Goal: Communication & Community: Answer question/provide support

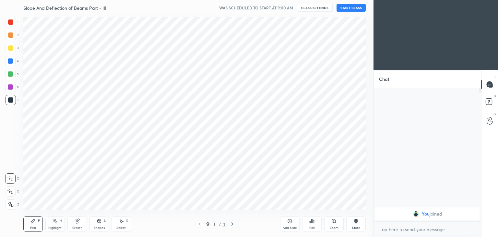
scroll to position [195, 348]
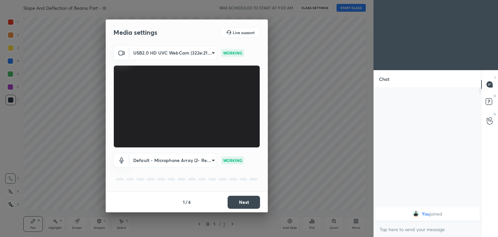
click at [244, 198] on button "Next" at bounding box center [244, 202] width 32 height 13
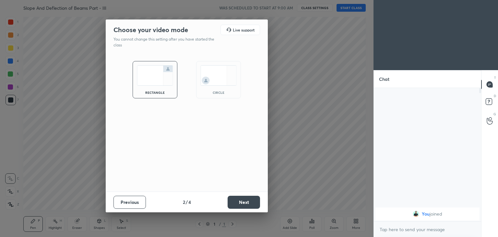
click at [244, 199] on button "Next" at bounding box center [244, 202] width 32 height 13
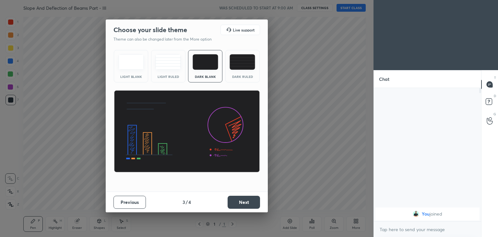
click at [253, 201] on button "Next" at bounding box center [244, 202] width 32 height 13
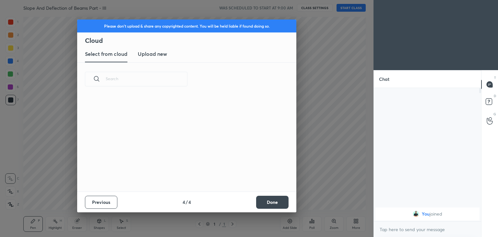
click at [275, 200] on button "Done" at bounding box center [272, 202] width 32 height 13
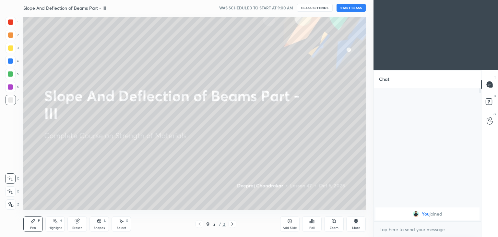
click at [348, 8] on button "START CLASS" at bounding box center [351, 8] width 29 height 8
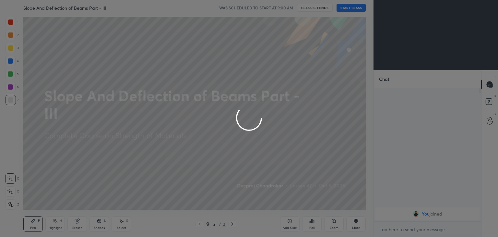
type textarea "x"
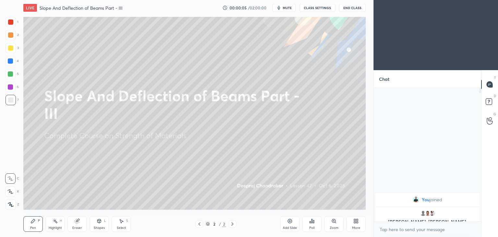
click at [13, 49] on div at bounding box center [10, 47] width 5 height 5
click at [35, 225] on div "Pen P" at bounding box center [32, 224] width 19 height 16
click at [96, 224] on div "Shapes L" at bounding box center [99, 224] width 19 height 16
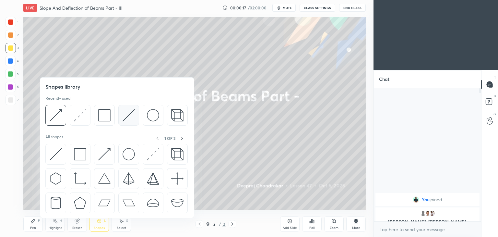
click at [121, 117] on div at bounding box center [128, 115] width 21 height 21
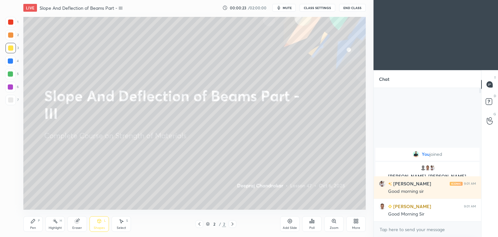
click at [12, 21] on div at bounding box center [10, 21] width 5 height 5
click at [34, 225] on div "Pen P" at bounding box center [32, 224] width 19 height 16
click at [11, 50] on div at bounding box center [10, 47] width 5 height 5
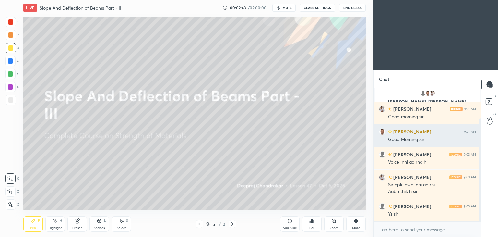
scroll to position [39, 0]
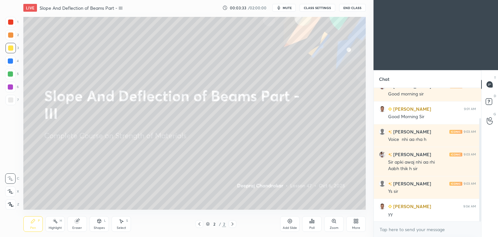
click at [287, 229] on div "Add Slide" at bounding box center [290, 227] width 14 height 3
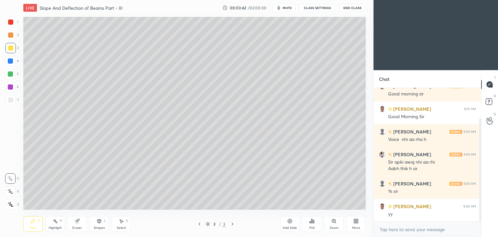
click at [100, 222] on icon at bounding box center [100, 221] width 4 height 4
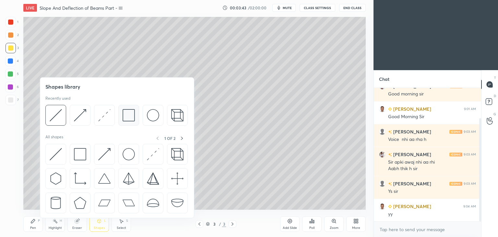
click at [125, 115] on img at bounding box center [129, 115] width 12 height 12
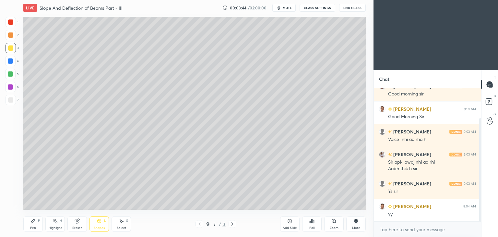
click at [10, 102] on div at bounding box center [10, 99] width 5 height 5
click at [101, 224] on div "Shapes L" at bounding box center [99, 224] width 19 height 16
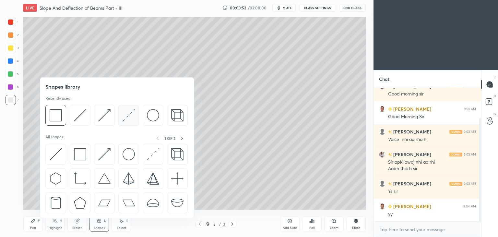
click at [128, 115] on img at bounding box center [129, 115] width 12 height 12
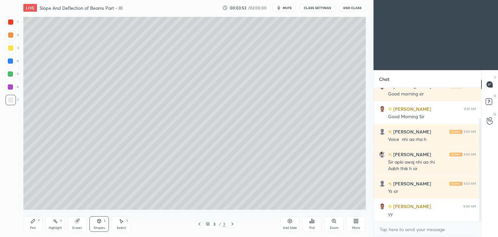
click at [11, 48] on div at bounding box center [10, 47] width 5 height 5
click at [33, 223] on icon at bounding box center [32, 220] width 5 height 5
click at [15, 24] on div at bounding box center [11, 22] width 10 height 10
click at [100, 221] on icon at bounding box center [100, 221] width 4 height 4
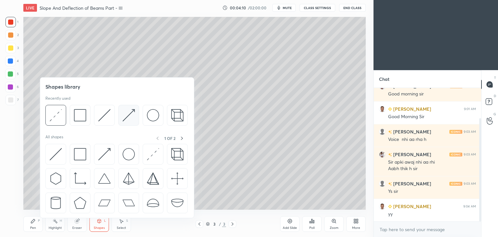
click at [126, 113] on img at bounding box center [129, 115] width 12 height 12
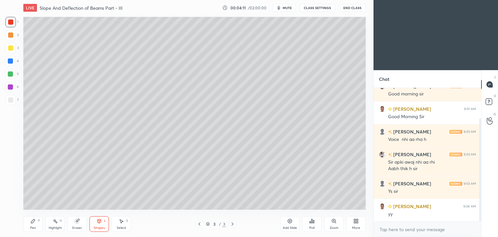
click at [11, 62] on div at bounding box center [10, 60] width 5 height 5
click at [32, 224] on div "Pen P" at bounding box center [32, 224] width 19 height 16
click at [99, 229] on div "Shapes" at bounding box center [99, 227] width 11 height 3
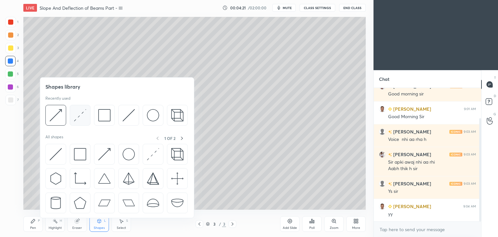
click at [78, 115] on img at bounding box center [80, 115] width 12 height 12
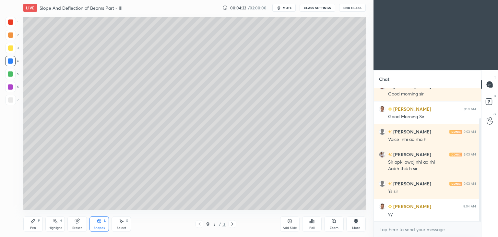
click at [9, 86] on div at bounding box center [10, 86] width 5 height 5
click at [100, 224] on div "Shapes L" at bounding box center [99, 224] width 19 height 16
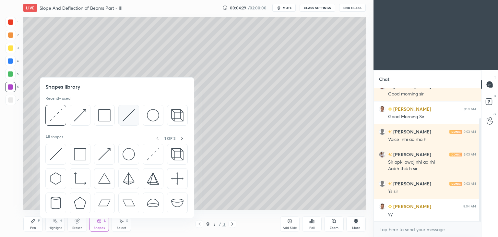
click at [123, 114] on img at bounding box center [129, 115] width 12 height 12
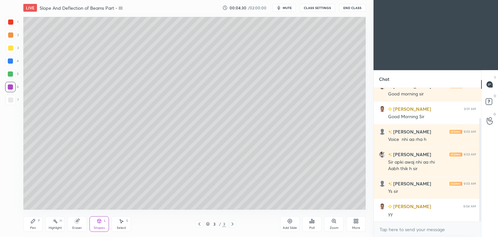
click at [11, 48] on div at bounding box center [10, 47] width 5 height 5
click at [10, 20] on div at bounding box center [10, 21] width 5 height 5
click at [25, 224] on div "Pen P" at bounding box center [32, 224] width 19 height 16
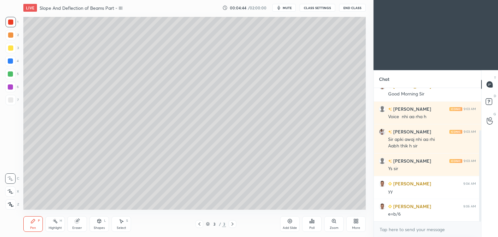
click at [104, 228] on div "Shapes" at bounding box center [99, 227] width 11 height 3
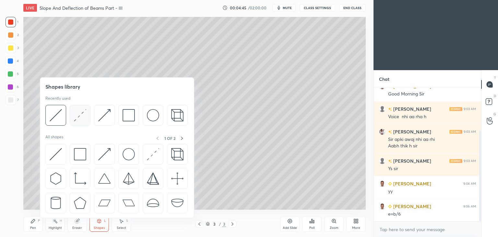
click at [78, 115] on img at bounding box center [80, 115] width 12 height 12
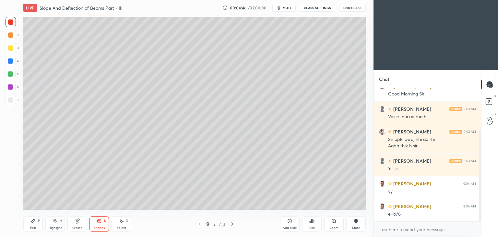
click at [12, 90] on div at bounding box center [10, 87] width 10 height 10
click at [95, 226] on div "Shapes" at bounding box center [99, 227] width 11 height 3
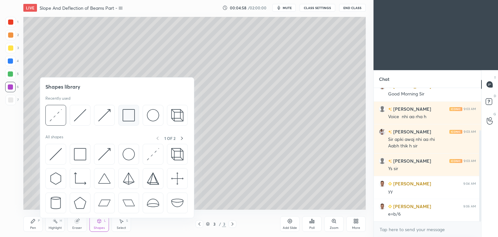
click at [126, 117] on img at bounding box center [129, 115] width 12 height 12
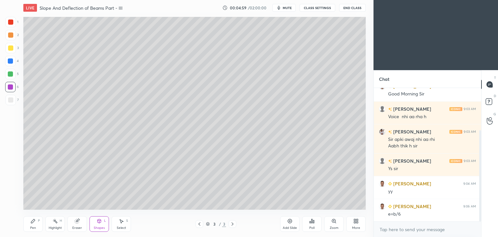
click at [10, 97] on div at bounding box center [11, 100] width 10 height 10
click at [97, 226] on div "Shapes" at bounding box center [99, 227] width 11 height 3
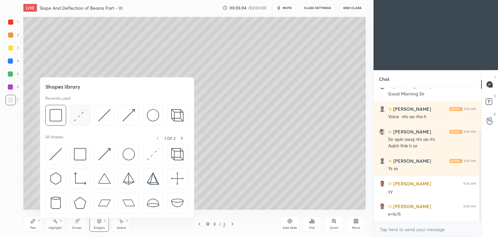
click at [81, 114] on img at bounding box center [80, 115] width 12 height 12
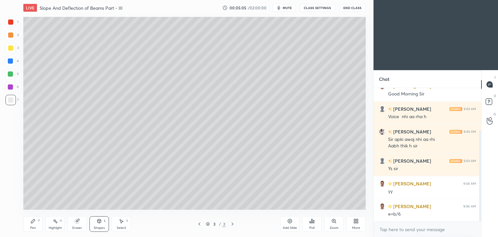
click at [10, 45] on div at bounding box center [10, 47] width 5 height 5
click at [35, 223] on icon at bounding box center [32, 220] width 5 height 5
click at [11, 64] on div at bounding box center [10, 60] width 5 height 5
click at [90, 224] on div "Shapes L" at bounding box center [99, 224] width 19 height 16
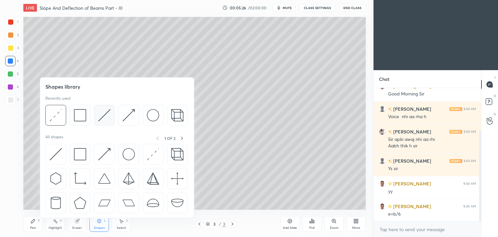
click at [94, 115] on div at bounding box center [104, 115] width 21 height 21
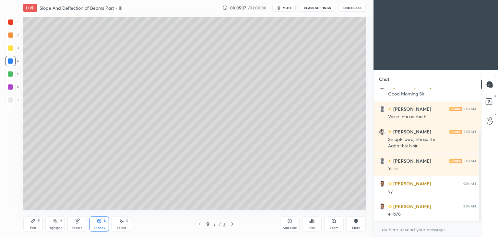
click at [10, 74] on div at bounding box center [10, 73] width 5 height 5
click at [33, 225] on div "Pen P" at bounding box center [32, 224] width 19 height 16
click at [97, 227] on div "Shapes" at bounding box center [99, 227] width 11 height 3
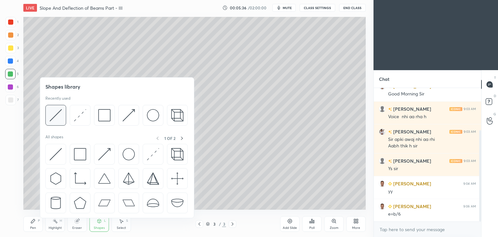
click at [50, 115] on img at bounding box center [56, 115] width 12 height 12
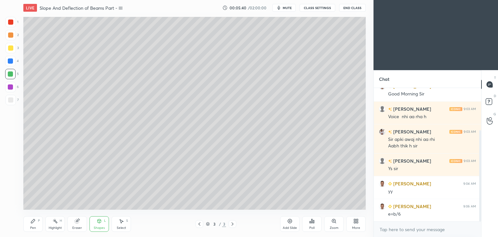
click at [36, 225] on div "Pen P" at bounding box center [32, 224] width 19 height 16
click at [122, 227] on div "Select" at bounding box center [121, 227] width 9 height 3
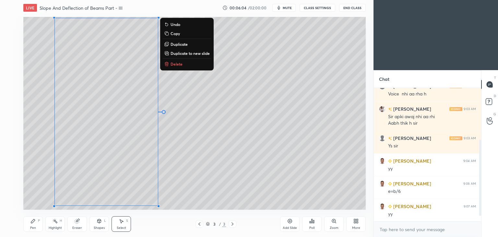
scroll to position [107, 0]
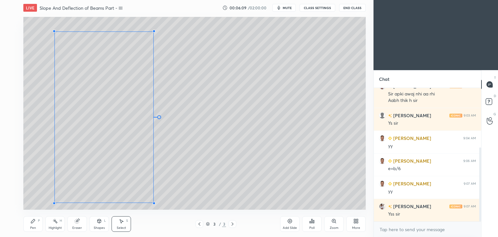
click at [153, 202] on div at bounding box center [154, 203] width 3 height 3
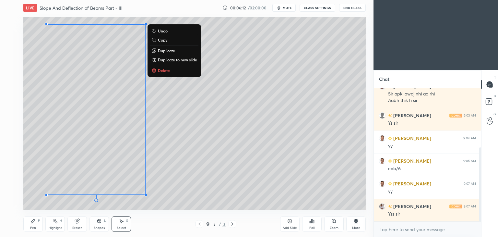
click at [31, 227] on div "Pen" at bounding box center [33, 227] width 6 height 3
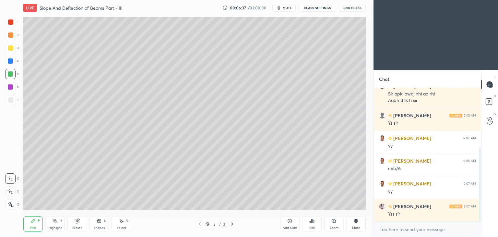
scroll to position [130, 0]
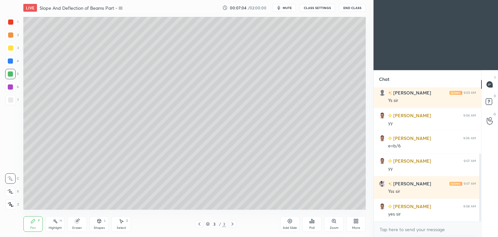
click at [98, 225] on div "Shapes L" at bounding box center [99, 224] width 19 height 16
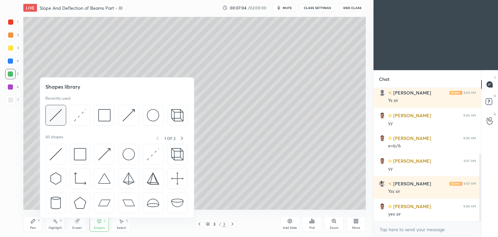
click at [58, 114] on img at bounding box center [56, 115] width 12 height 12
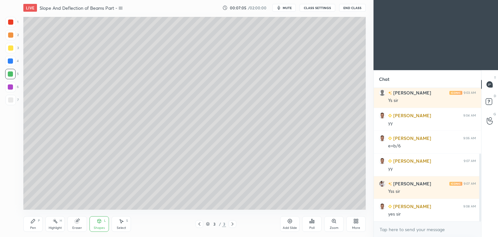
click at [11, 100] on div at bounding box center [10, 99] width 5 height 5
click at [12, 52] on div at bounding box center [11, 48] width 10 height 10
click at [36, 226] on div "Pen P" at bounding box center [32, 224] width 19 height 16
click at [12, 101] on div at bounding box center [10, 99] width 5 height 5
click at [103, 227] on div "Shapes" at bounding box center [99, 227] width 11 height 3
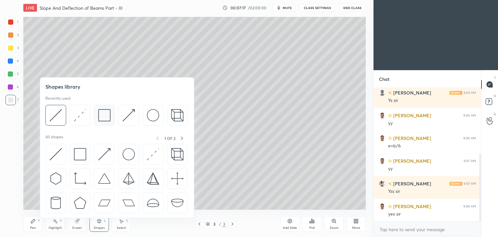
click at [105, 115] on img at bounding box center [104, 115] width 12 height 12
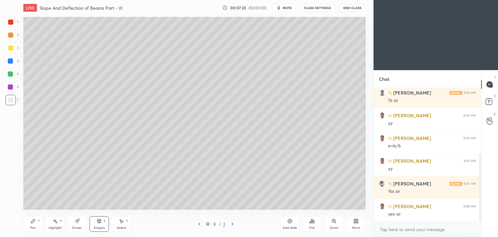
click at [127, 220] on div "S" at bounding box center [127, 220] width 2 height 3
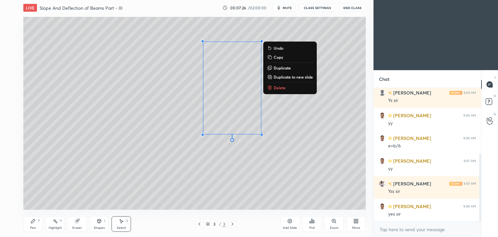
click at [35, 224] on div "Pen P" at bounding box center [32, 224] width 19 height 16
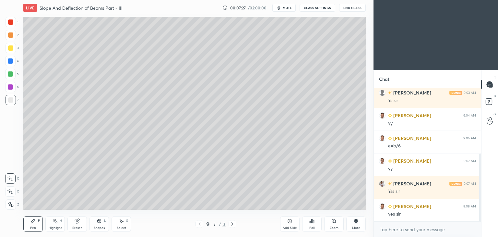
click at [9, 87] on div at bounding box center [10, 86] width 5 height 5
click at [96, 226] on div "Shapes" at bounding box center [99, 227] width 11 height 3
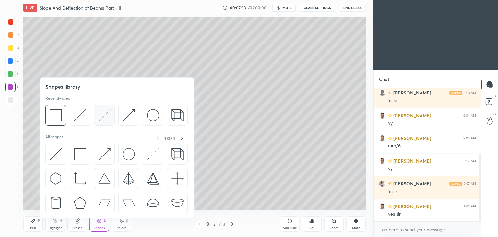
click at [104, 112] on img at bounding box center [104, 115] width 12 height 12
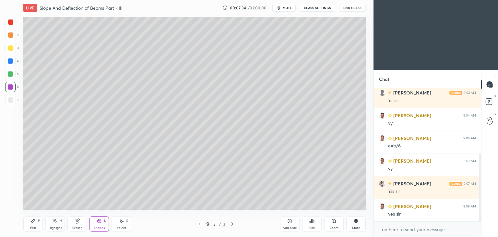
click at [14, 49] on div at bounding box center [11, 48] width 10 height 10
click at [101, 225] on div "Shapes L" at bounding box center [99, 224] width 19 height 16
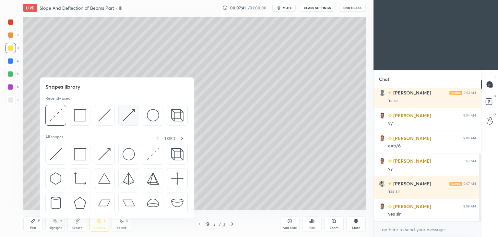
click at [128, 114] on img at bounding box center [129, 115] width 12 height 12
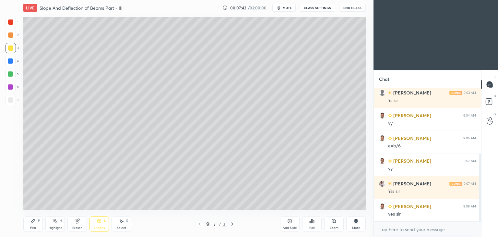
click at [12, 21] on div at bounding box center [10, 21] width 5 height 5
click at [9, 61] on div at bounding box center [10, 60] width 5 height 5
click at [29, 225] on div "Pen P" at bounding box center [32, 224] width 19 height 16
click at [99, 227] on div "Shapes" at bounding box center [99, 227] width 11 height 3
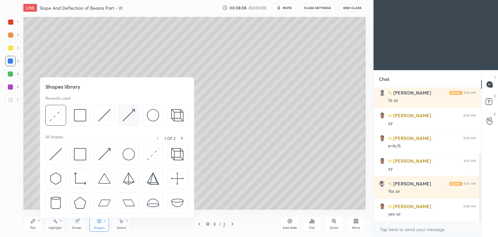
click at [123, 114] on img at bounding box center [129, 115] width 12 height 12
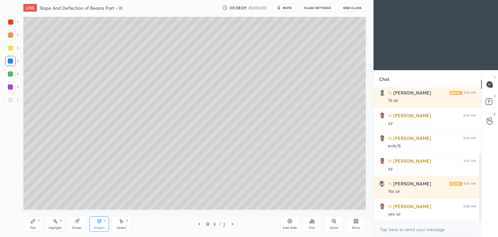
click at [11, 74] on div at bounding box center [10, 73] width 5 height 5
click at [35, 224] on div "Pen P" at bounding box center [32, 224] width 19 height 16
click at [39, 223] on div "Pen P" at bounding box center [32, 224] width 19 height 16
click at [10, 99] on div at bounding box center [10, 99] width 5 height 5
click at [10, 84] on div at bounding box center [10, 87] width 10 height 10
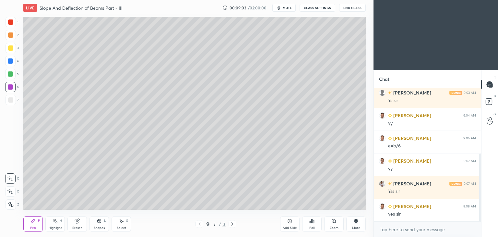
click at [77, 224] on div "Eraser" at bounding box center [76, 224] width 19 height 16
click at [10, 195] on div at bounding box center [10, 191] width 10 height 10
click at [33, 227] on div "Pen" at bounding box center [33, 227] width 6 height 3
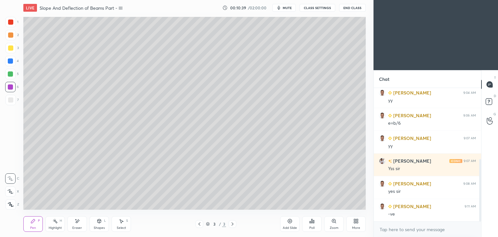
click at [293, 227] on div "Add Slide" at bounding box center [290, 227] width 14 height 3
click at [9, 99] on div at bounding box center [10, 99] width 5 height 5
click at [197, 226] on icon at bounding box center [199, 223] width 5 height 5
click at [231, 224] on icon at bounding box center [232, 223] width 5 height 5
click at [199, 224] on icon at bounding box center [199, 223] width 5 height 5
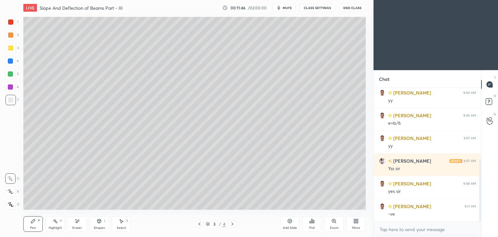
click at [231, 225] on icon at bounding box center [232, 223] width 5 height 5
click at [196, 224] on div at bounding box center [200, 224] width 8 height 8
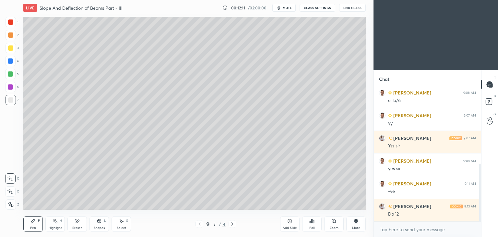
click at [231, 224] on icon at bounding box center [232, 223] width 5 height 5
click at [84, 220] on div "Eraser" at bounding box center [76, 224] width 19 height 16
click at [40, 225] on div "Pen P" at bounding box center [32, 224] width 19 height 16
click at [9, 24] on div at bounding box center [10, 21] width 5 height 5
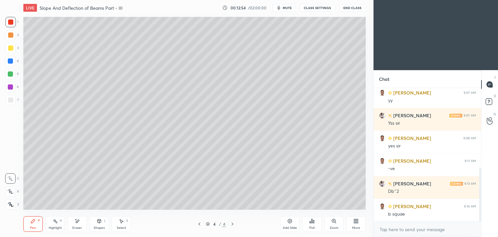
click at [79, 223] on icon at bounding box center [77, 221] width 5 height 6
click at [32, 222] on icon at bounding box center [33, 221] width 4 height 4
click at [12, 100] on div at bounding box center [10, 99] width 5 height 5
click at [95, 227] on div "Shapes" at bounding box center [99, 227] width 11 height 3
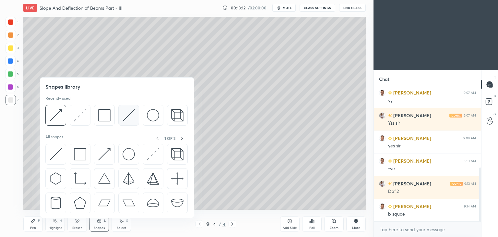
click at [127, 115] on img at bounding box center [129, 115] width 12 height 12
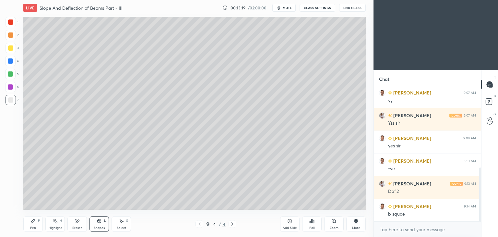
click at [27, 224] on div "Pen P" at bounding box center [32, 224] width 19 height 16
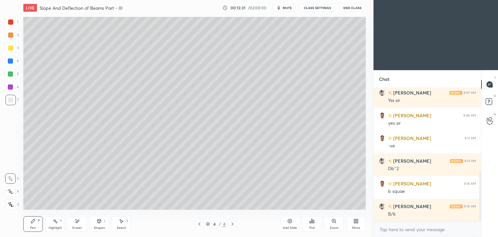
click at [101, 225] on div "Shapes L" at bounding box center [99, 224] width 19 height 16
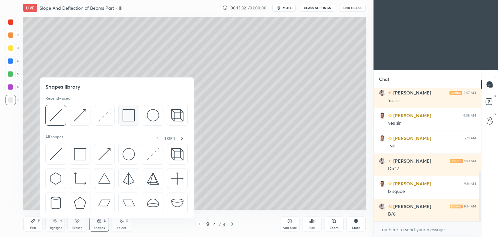
click at [126, 115] on img at bounding box center [129, 115] width 12 height 12
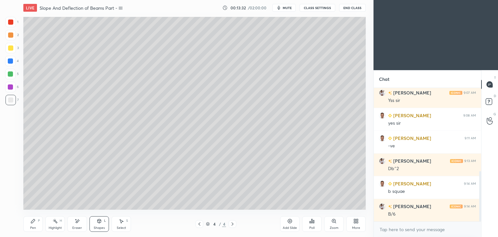
click at [9, 47] on div at bounding box center [10, 47] width 5 height 5
click at [35, 224] on div "Pen P" at bounding box center [32, 224] width 19 height 16
click at [30, 229] on div "Pen P" at bounding box center [32, 224] width 19 height 16
click at [82, 224] on div "Eraser" at bounding box center [76, 224] width 19 height 16
click at [33, 224] on div "Pen P" at bounding box center [32, 224] width 19 height 16
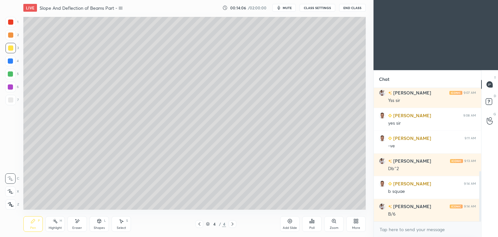
click at [198, 225] on icon at bounding box center [199, 223] width 5 height 5
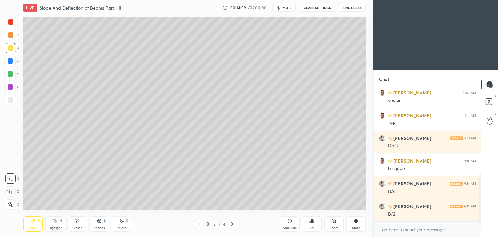
click at [231, 226] on icon at bounding box center [232, 223] width 5 height 5
click at [200, 224] on icon at bounding box center [199, 223] width 5 height 5
click at [235, 222] on icon at bounding box center [232, 223] width 5 height 5
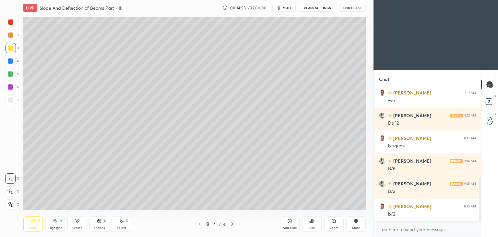
click at [10, 100] on div at bounding box center [10, 99] width 5 height 5
click at [121, 223] on icon at bounding box center [122, 221] width 4 height 4
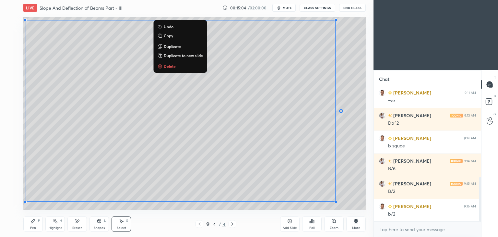
click at [350, 176] on div "0 ° Undo Copy Duplicate Duplicate to new slide Delete" at bounding box center [194, 113] width 343 height 193
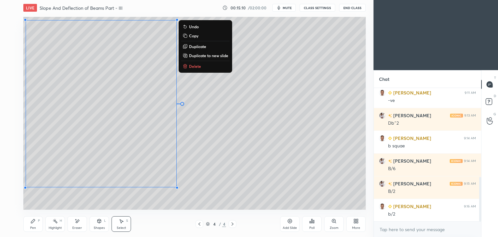
click at [265, 191] on div "0 ° Undo Copy Duplicate Duplicate to new slide Delete" at bounding box center [194, 113] width 343 height 193
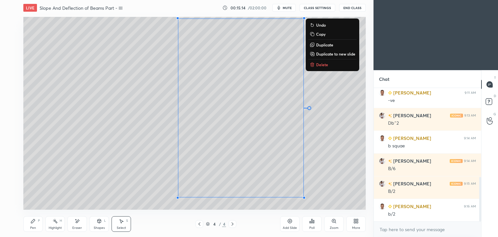
click at [32, 227] on div "Pen" at bounding box center [33, 227] width 6 height 3
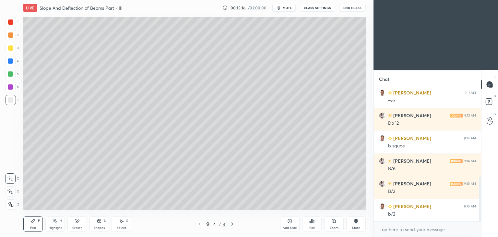
click at [11, 101] on div at bounding box center [10, 99] width 5 height 5
click at [290, 227] on div "Add Slide" at bounding box center [290, 227] width 14 height 3
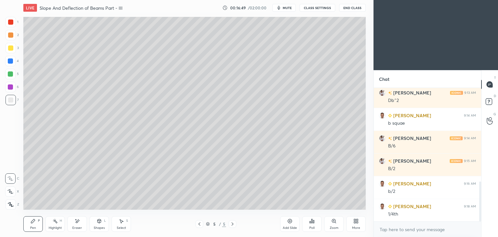
scroll to position [311, 0]
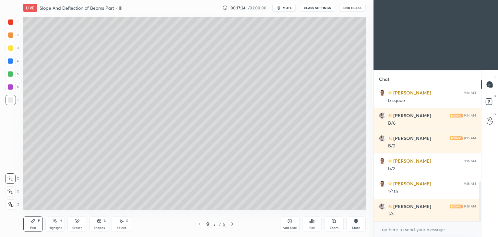
click at [201, 225] on icon at bounding box center [199, 223] width 5 height 5
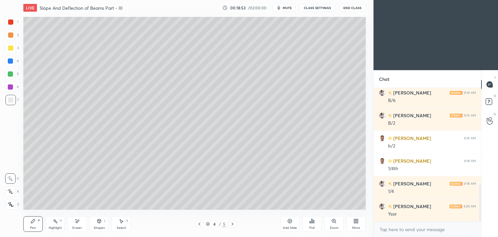
scroll to position [341, 0]
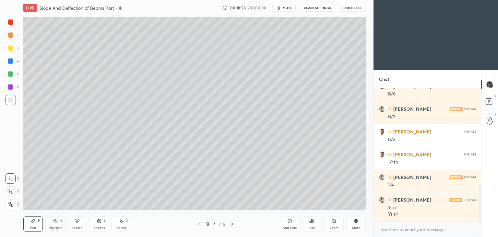
click at [200, 225] on icon at bounding box center [199, 223] width 5 height 5
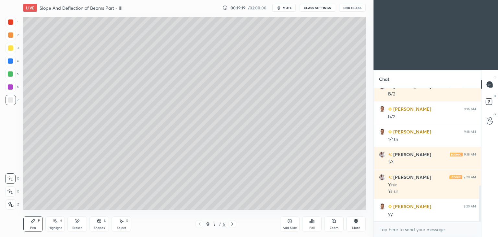
click at [231, 226] on icon at bounding box center [232, 223] width 5 height 5
click at [203, 223] on div at bounding box center [200, 224] width 8 height 8
click at [233, 225] on icon at bounding box center [233, 223] width 2 height 3
click at [197, 225] on icon at bounding box center [199, 223] width 5 height 5
click at [234, 225] on icon at bounding box center [232, 223] width 5 height 5
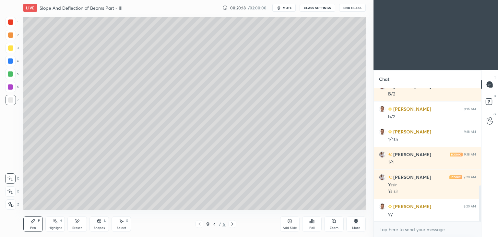
click at [234, 225] on icon at bounding box center [232, 223] width 5 height 5
click at [31, 222] on icon at bounding box center [33, 221] width 4 height 4
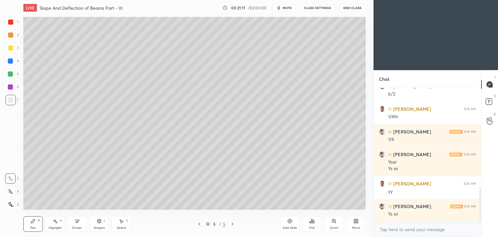
click at [286, 223] on div "Add Slide" at bounding box center [289, 224] width 19 height 16
click at [10, 48] on div at bounding box center [10, 47] width 5 height 5
click at [99, 227] on div "Shapes" at bounding box center [99, 227] width 11 height 3
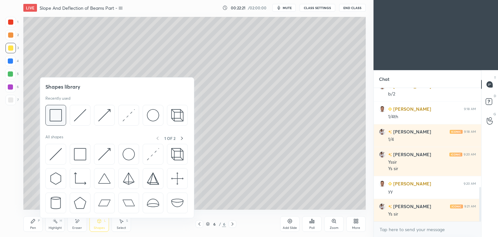
click at [56, 112] on img at bounding box center [56, 115] width 12 height 12
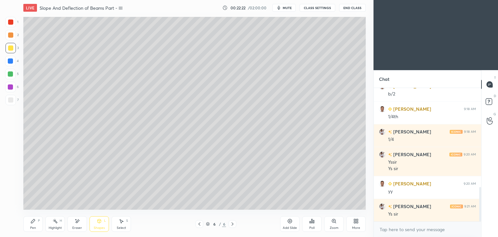
click at [13, 99] on div at bounding box center [10, 99] width 5 height 5
click at [101, 225] on div "Shapes L" at bounding box center [99, 224] width 19 height 16
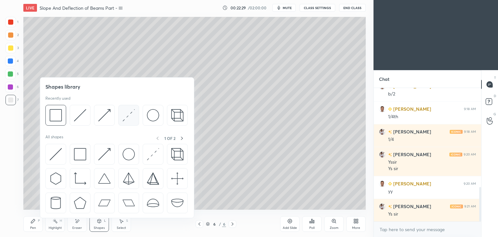
click at [124, 115] on img at bounding box center [129, 115] width 12 height 12
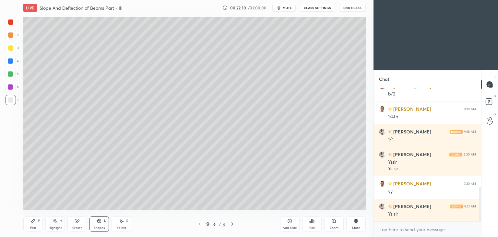
click at [12, 21] on div at bounding box center [10, 21] width 5 height 5
click at [37, 226] on div "Pen P" at bounding box center [32, 224] width 19 height 16
click at [15, 101] on div at bounding box center [11, 100] width 10 height 10
click at [99, 226] on div "Shapes" at bounding box center [99, 227] width 11 height 3
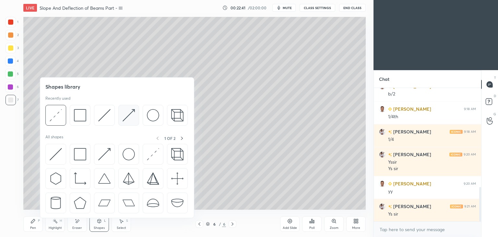
click at [123, 115] on img at bounding box center [129, 115] width 12 height 12
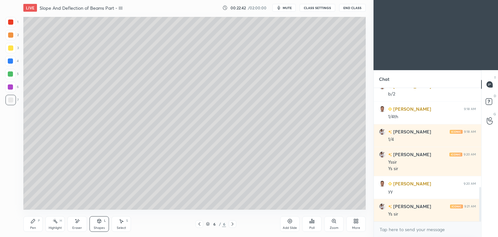
click at [12, 83] on div at bounding box center [10, 87] width 10 height 10
click at [96, 226] on div "Shapes" at bounding box center [99, 227] width 11 height 3
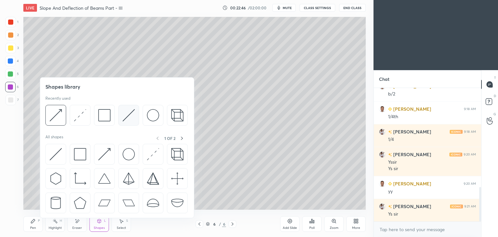
click at [123, 114] on img at bounding box center [129, 115] width 12 height 12
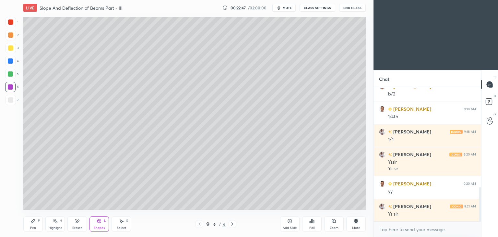
click at [9, 59] on div at bounding box center [10, 60] width 5 height 5
click at [34, 224] on icon at bounding box center [32, 220] width 5 height 5
click at [99, 226] on div "Shapes" at bounding box center [99, 227] width 11 height 3
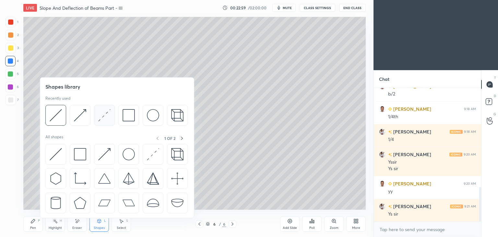
click at [101, 121] on img at bounding box center [104, 115] width 12 height 12
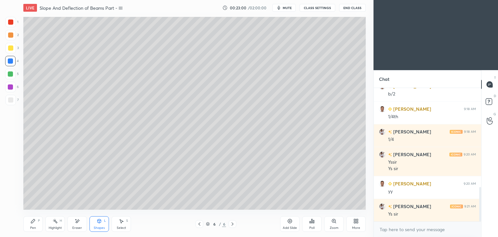
click at [9, 75] on div at bounding box center [10, 73] width 5 height 5
click at [102, 227] on div "Shapes" at bounding box center [99, 227] width 11 height 3
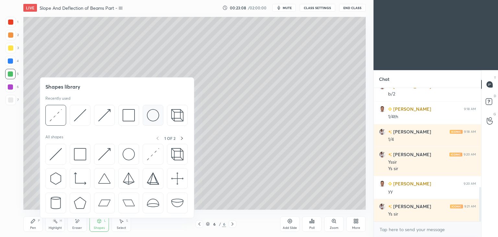
click at [149, 117] on img at bounding box center [153, 115] width 12 height 12
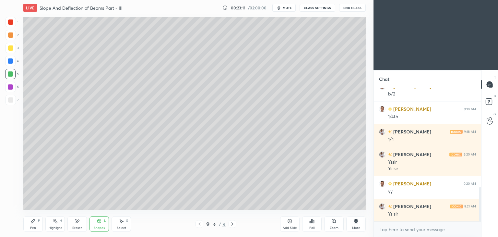
click at [7, 100] on div at bounding box center [11, 100] width 10 height 10
click at [126, 228] on div "Select" at bounding box center [121, 227] width 9 height 3
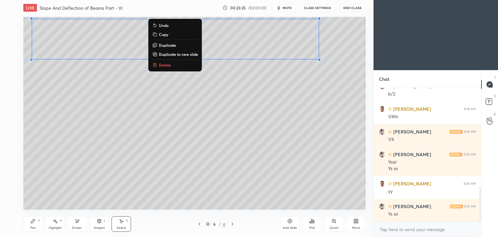
click at [246, 121] on div "0 ° Undo Copy Duplicate Duplicate to new slide Delete" at bounding box center [194, 113] width 343 height 193
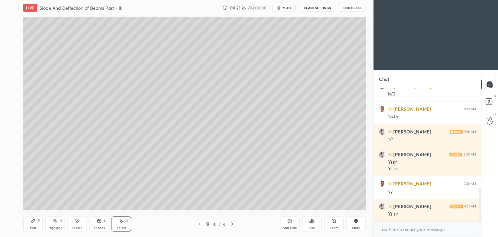
click at [79, 221] on icon at bounding box center [77, 221] width 5 height 6
click at [115, 227] on div "Select S" at bounding box center [121, 224] width 19 height 16
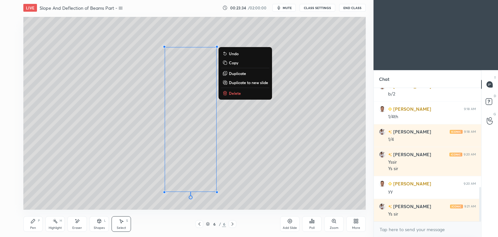
click at [63, 182] on div "0 ° Undo Copy Duplicate Duplicate to new slide Delete" at bounding box center [194, 113] width 343 height 193
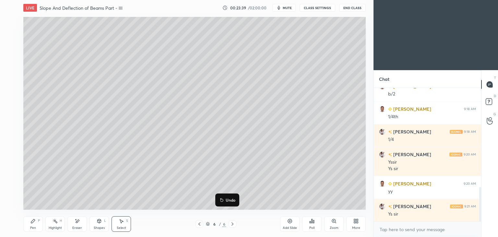
click at [102, 224] on div "Shapes L" at bounding box center [99, 224] width 19 height 16
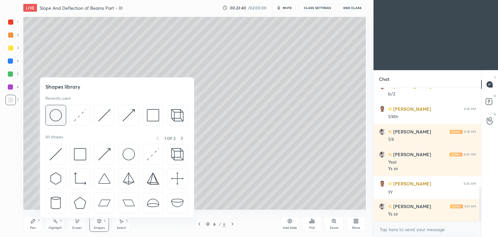
click at [56, 116] on img at bounding box center [56, 115] width 12 height 12
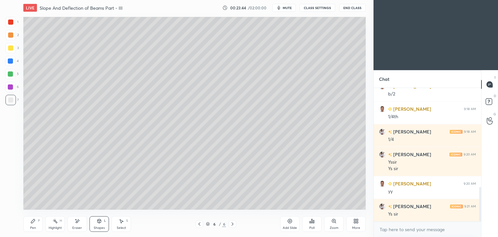
click at [123, 227] on div "Select" at bounding box center [121, 227] width 9 height 3
click at [99, 226] on div "Shapes" at bounding box center [99, 227] width 11 height 3
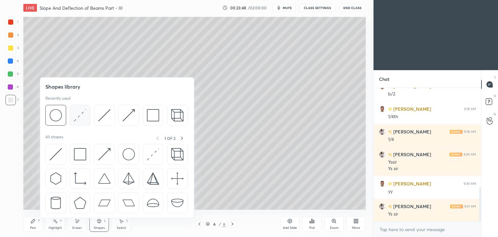
click at [77, 116] on img at bounding box center [80, 115] width 12 height 12
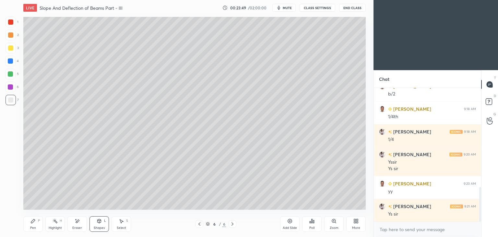
click at [10, 26] on div at bounding box center [11, 22] width 10 height 10
click at [34, 220] on icon at bounding box center [33, 221] width 4 height 4
click at [13, 90] on div at bounding box center [10, 87] width 10 height 10
click at [103, 227] on div "Shapes" at bounding box center [99, 227] width 11 height 3
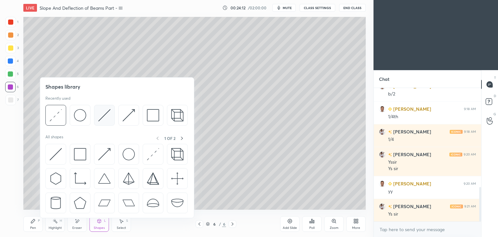
click at [104, 117] on img at bounding box center [104, 115] width 12 height 12
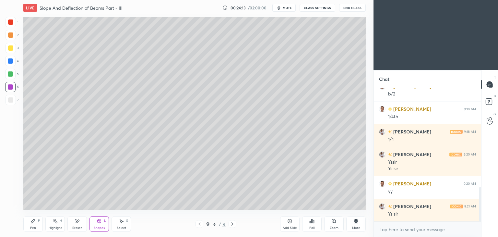
click at [13, 60] on div at bounding box center [10, 60] width 5 height 5
click at [37, 223] on div "Pen P" at bounding box center [32, 224] width 19 height 16
click at [288, 223] on icon at bounding box center [289, 220] width 5 height 5
click at [11, 49] on div at bounding box center [10, 47] width 5 height 5
click at [12, 99] on div at bounding box center [10, 99] width 5 height 5
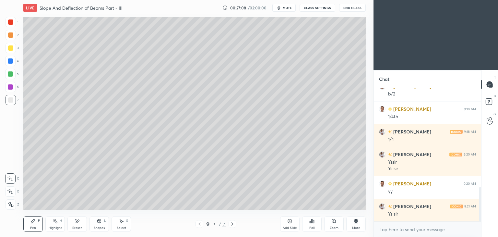
click at [200, 225] on icon at bounding box center [200, 223] width 2 height 3
click at [230, 226] on div at bounding box center [233, 224] width 8 height 8
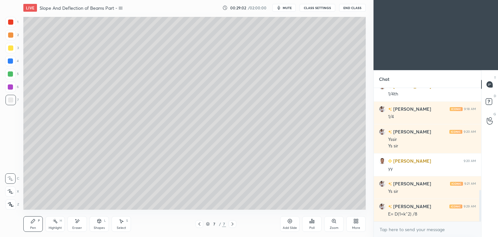
scroll to position [431, 0]
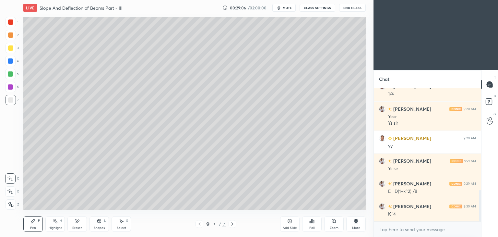
click at [82, 222] on div "Eraser" at bounding box center [76, 224] width 19 height 16
click at [33, 224] on div "Pen P" at bounding box center [32, 224] width 19 height 16
click at [78, 222] on icon at bounding box center [77, 221] width 5 height 6
click at [102, 224] on div "Shapes L" at bounding box center [99, 224] width 19 height 16
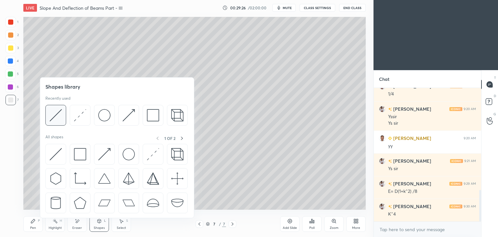
click at [60, 114] on img at bounding box center [56, 115] width 12 height 12
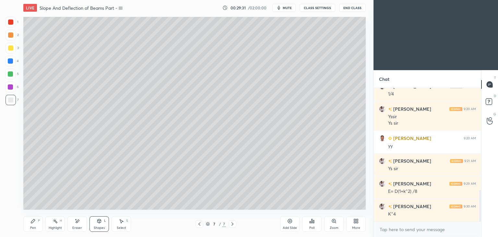
click at [32, 224] on div "Pen P" at bounding box center [32, 224] width 19 height 16
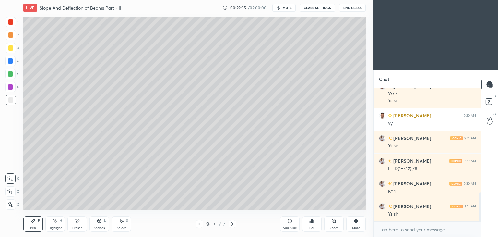
scroll to position [477, 0]
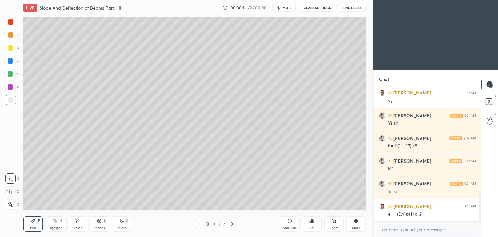
click at [12, 22] on div at bounding box center [10, 21] width 5 height 5
click at [292, 224] on div "Add Slide" at bounding box center [289, 224] width 19 height 16
click at [11, 99] on div at bounding box center [10, 99] width 5 height 5
click at [79, 219] on icon at bounding box center [77, 221] width 5 height 6
click at [34, 224] on div "Pen P" at bounding box center [32, 224] width 19 height 16
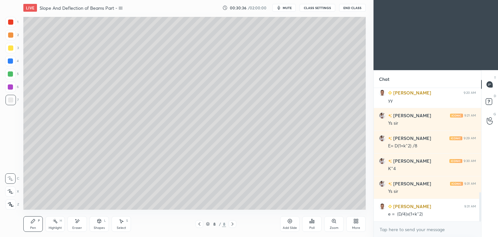
click at [198, 225] on icon at bounding box center [199, 223] width 5 height 5
click at [232, 225] on icon at bounding box center [232, 223] width 5 height 5
click at [198, 226] on icon at bounding box center [199, 223] width 5 height 5
click at [229, 224] on div at bounding box center [233, 224] width 8 height 8
click at [82, 217] on div "Eraser" at bounding box center [76, 224] width 19 height 16
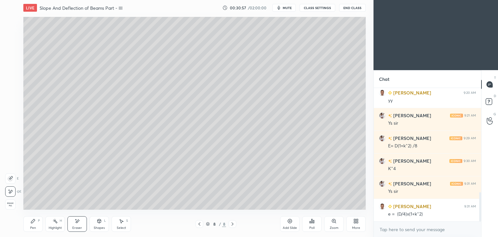
click at [35, 224] on icon at bounding box center [32, 220] width 5 height 5
click at [200, 225] on icon at bounding box center [200, 223] width 2 height 3
click at [233, 225] on icon at bounding box center [233, 223] width 2 height 3
click at [197, 225] on icon at bounding box center [199, 223] width 5 height 5
click at [230, 225] on div at bounding box center [233, 224] width 8 height 8
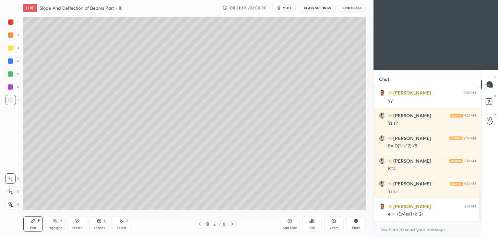
click at [10, 21] on div at bounding box center [10, 21] width 5 height 5
click at [12, 100] on div at bounding box center [10, 99] width 5 height 5
click at [84, 223] on div "Eraser" at bounding box center [76, 224] width 19 height 16
click at [39, 222] on div "P" at bounding box center [39, 220] width 2 height 3
click at [98, 224] on div "Shapes L" at bounding box center [99, 224] width 19 height 16
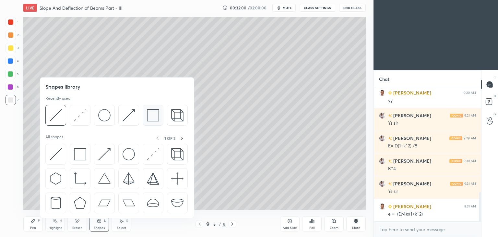
click at [150, 114] on img at bounding box center [153, 115] width 12 height 12
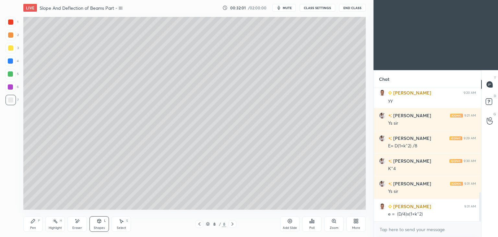
click at [8, 52] on div at bounding box center [11, 48] width 10 height 10
click at [116, 222] on div "Select S" at bounding box center [121, 224] width 19 height 16
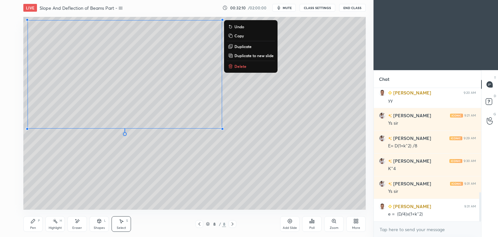
click at [102, 224] on div "Shapes L" at bounding box center [99, 224] width 19 height 16
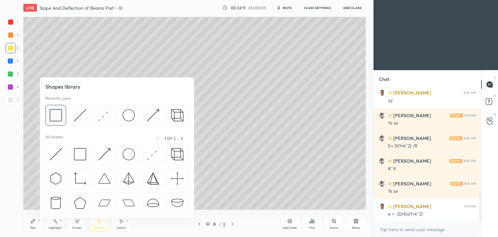
click at [52, 115] on img at bounding box center [56, 115] width 12 height 12
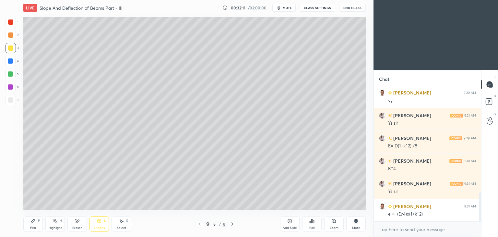
click at [9, 22] on div at bounding box center [10, 21] width 5 height 5
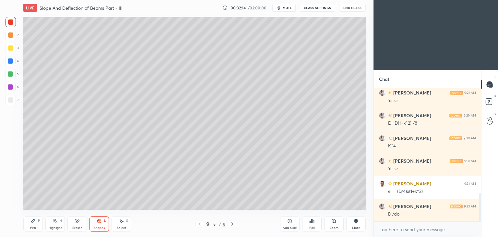
click at [33, 224] on div "Pen P" at bounding box center [32, 224] width 19 height 16
click at [12, 102] on div at bounding box center [10, 99] width 5 height 5
click at [125, 230] on div "Select S" at bounding box center [121, 224] width 19 height 16
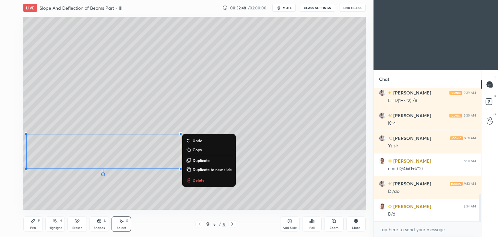
click at [34, 222] on icon at bounding box center [32, 220] width 5 height 5
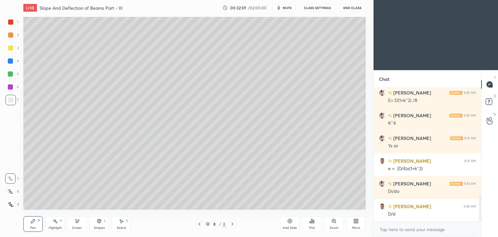
click at [99, 224] on div "Shapes L" at bounding box center [99, 224] width 19 height 16
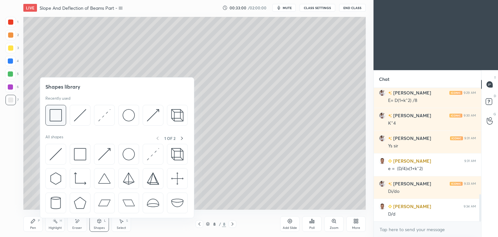
click at [56, 113] on img at bounding box center [56, 115] width 12 height 12
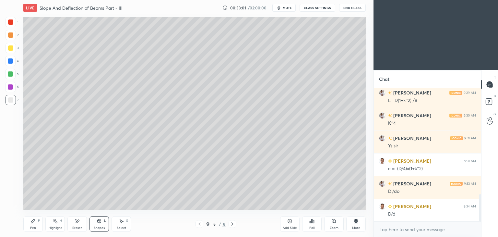
click at [14, 47] on div at bounding box center [11, 48] width 10 height 10
click at [200, 224] on icon at bounding box center [199, 223] width 5 height 5
click at [198, 225] on icon at bounding box center [199, 223] width 5 height 5
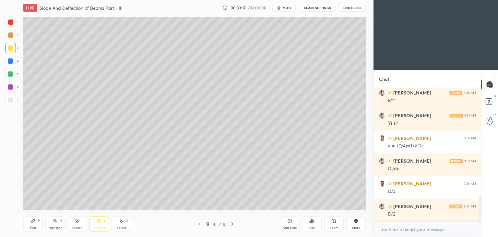
click at [235, 224] on icon at bounding box center [232, 223] width 5 height 5
click at [232, 227] on div at bounding box center [233, 224] width 8 height 8
click at [33, 232] on div "Pen P Highlight H Eraser Shapes L Select S 8 / 8 Add Slide Poll Zoom More" at bounding box center [194, 224] width 343 height 26
click at [9, 108] on div "7" at bounding box center [12, 101] width 13 height 13
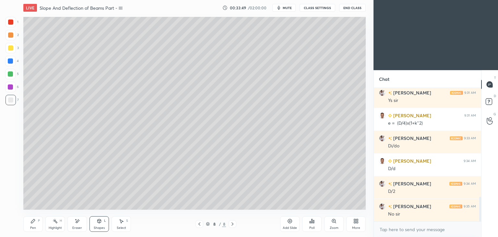
scroll to position [590, 0]
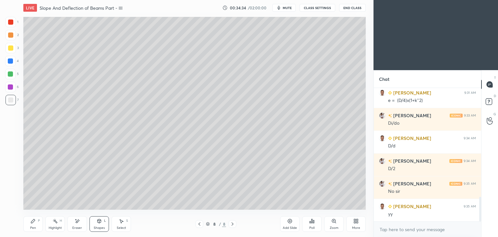
click at [35, 225] on div "Pen P" at bounding box center [32, 224] width 19 height 16
click at [357, 230] on div "More" at bounding box center [355, 224] width 19 height 16
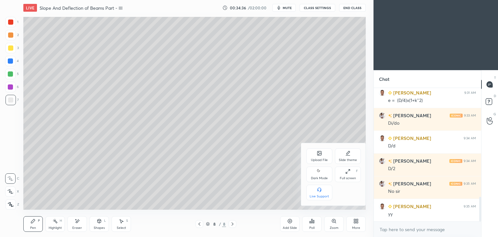
click at [322, 157] on div "Upload File" at bounding box center [320, 156] width 26 height 16
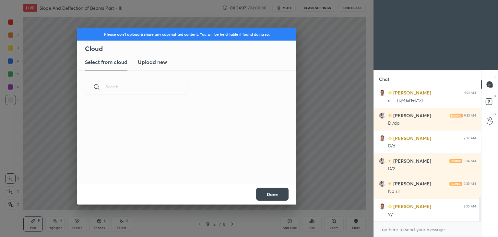
scroll to position [80, 208]
click at [155, 63] on h3 "Upload new" at bounding box center [152, 62] width 29 height 8
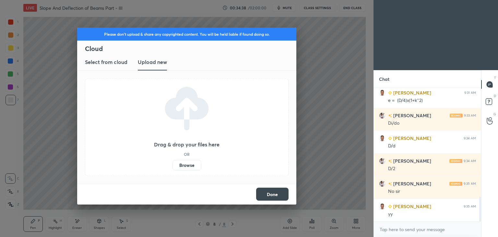
click at [193, 164] on label "Browse" at bounding box center [187, 165] width 29 height 10
click at [173, 164] on input "Browse" at bounding box center [173, 165] width 0 height 10
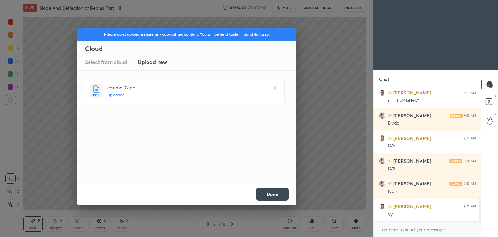
click at [276, 195] on button "Done" at bounding box center [272, 194] width 32 height 13
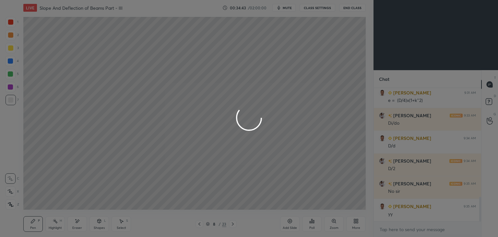
click at [199, 225] on icon at bounding box center [199, 223] width 5 height 5
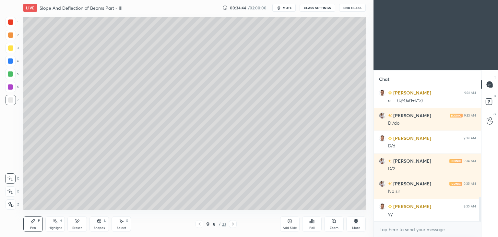
click at [34, 226] on div "Pen" at bounding box center [33, 227] width 6 height 3
click at [233, 224] on icon at bounding box center [232, 223] width 5 height 5
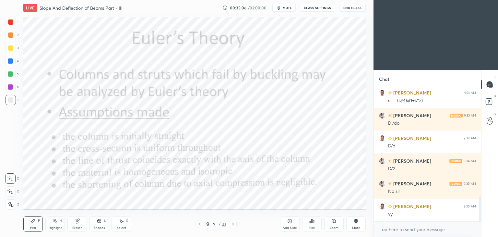
click at [35, 224] on div "Pen P" at bounding box center [32, 224] width 19 height 16
click at [13, 24] on div at bounding box center [10, 21] width 5 height 5
click at [197, 226] on icon at bounding box center [199, 223] width 5 height 5
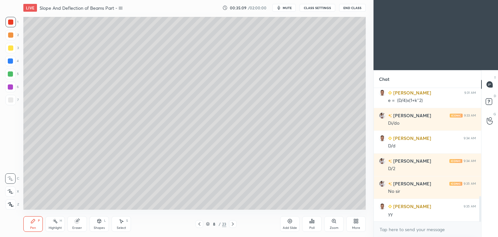
click at [284, 227] on div "Add Slide" at bounding box center [290, 227] width 14 height 3
click at [12, 49] on div at bounding box center [10, 47] width 5 height 5
click at [98, 224] on div "Shapes L" at bounding box center [99, 224] width 19 height 16
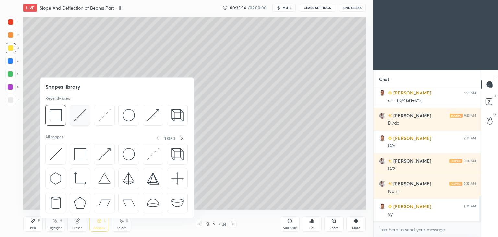
click at [78, 118] on img at bounding box center [80, 115] width 12 height 12
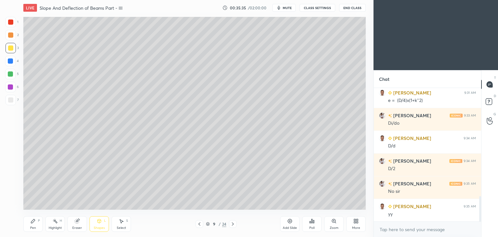
click at [9, 25] on div at bounding box center [11, 22] width 10 height 10
click at [117, 223] on div "Select S" at bounding box center [121, 224] width 19 height 16
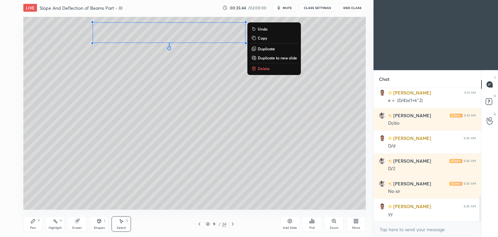
click at [103, 222] on div "Shapes L" at bounding box center [99, 224] width 19 height 16
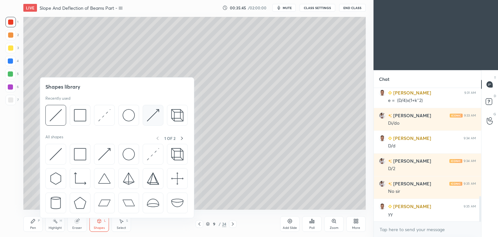
click at [147, 114] on img at bounding box center [153, 115] width 12 height 12
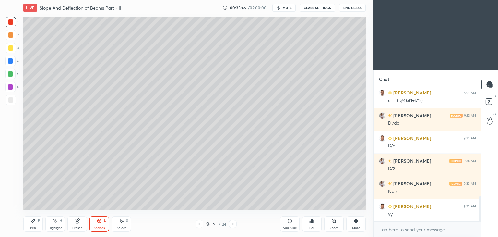
click at [10, 57] on div at bounding box center [10, 61] width 10 height 10
click at [36, 223] on div "Pen P" at bounding box center [32, 224] width 19 height 16
click at [12, 99] on div at bounding box center [10, 99] width 5 height 5
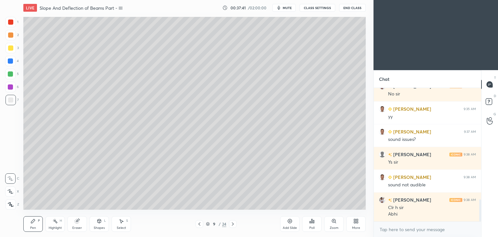
scroll to position [692, 0]
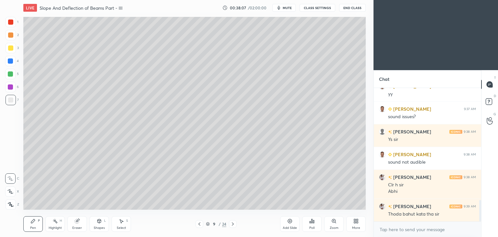
click at [120, 219] on icon at bounding box center [121, 220] width 5 height 5
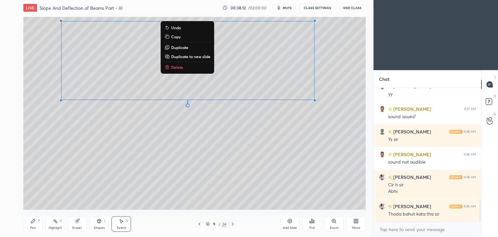
click at [34, 226] on div "Pen" at bounding box center [33, 227] width 6 height 3
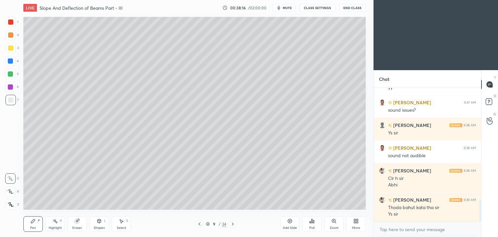
scroll to position [721, 0]
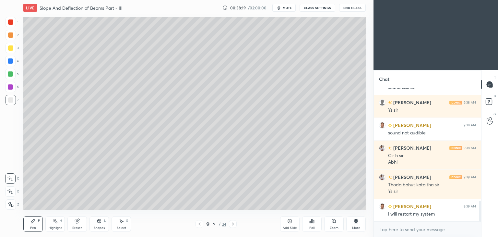
click at [13, 48] on div at bounding box center [10, 47] width 5 height 5
click at [96, 224] on div "Shapes L" at bounding box center [99, 224] width 19 height 16
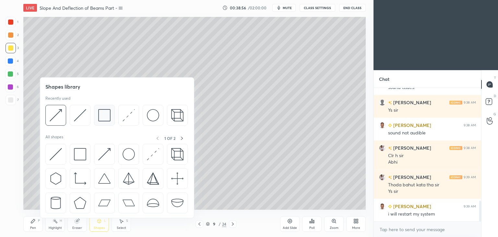
click at [102, 116] on img at bounding box center [104, 115] width 12 height 12
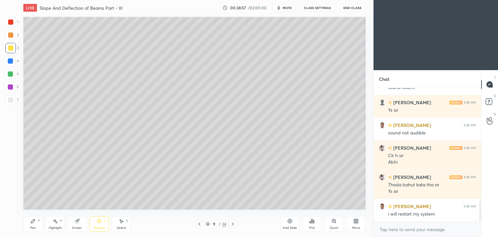
click at [10, 61] on div at bounding box center [10, 60] width 5 height 5
click at [36, 223] on div "Pen P" at bounding box center [32, 224] width 19 height 16
click at [13, 50] on div at bounding box center [11, 48] width 10 height 10
click at [234, 224] on icon at bounding box center [232, 223] width 5 height 5
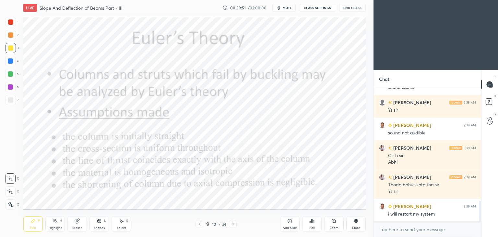
click at [14, 25] on div at bounding box center [11, 22] width 10 height 10
click at [101, 228] on div "Shapes" at bounding box center [99, 227] width 11 height 3
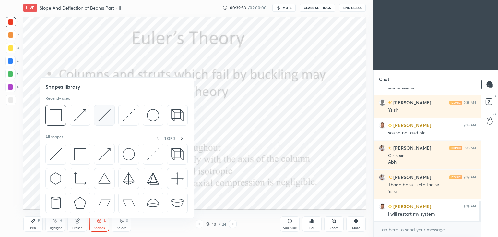
click at [108, 113] on img at bounding box center [104, 115] width 12 height 12
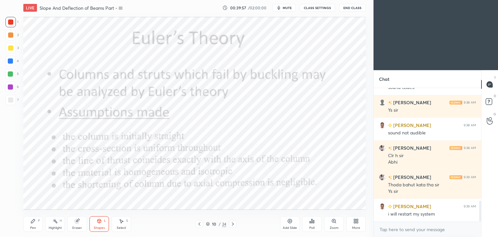
click at [40, 223] on div "Pen P" at bounding box center [32, 224] width 19 height 16
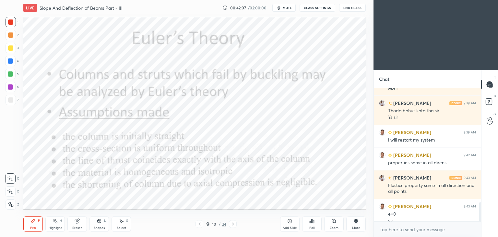
scroll to position [802, 0]
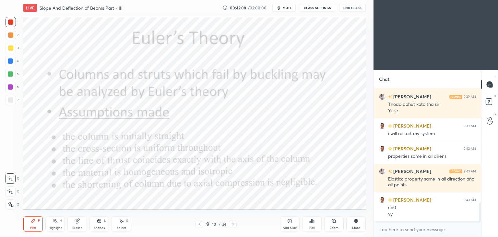
click at [11, 60] on div at bounding box center [10, 60] width 5 height 5
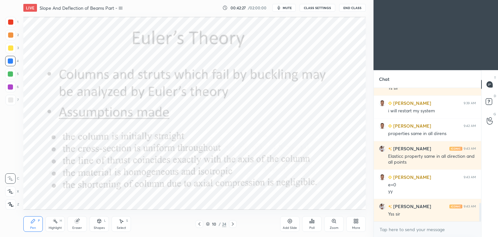
scroll to position [831, 0]
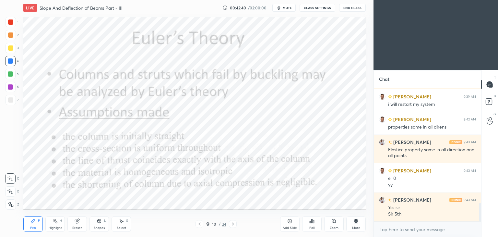
click at [97, 225] on div "Shapes L" at bounding box center [99, 224] width 19 height 16
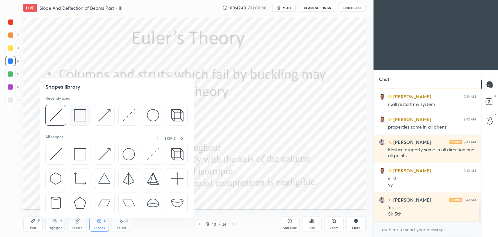
click at [80, 115] on img at bounding box center [80, 115] width 12 height 12
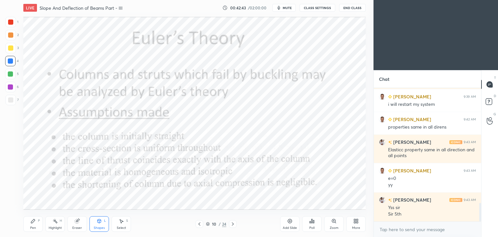
click at [35, 223] on icon at bounding box center [32, 220] width 5 height 5
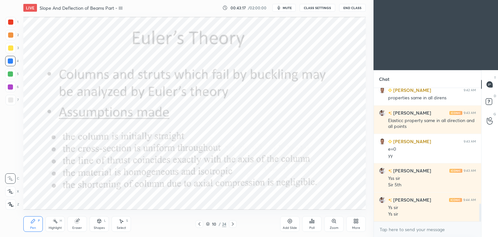
scroll to position [867, 0]
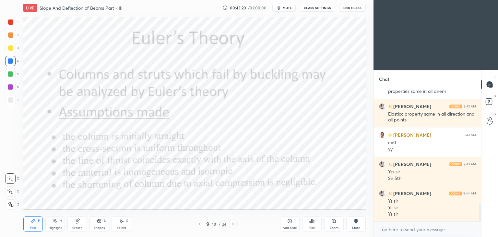
click at [77, 227] on div "Eraser" at bounding box center [77, 227] width 10 height 3
click at [14, 192] on div at bounding box center [10, 191] width 10 height 10
click at [35, 227] on div "Pen" at bounding box center [33, 227] width 6 height 3
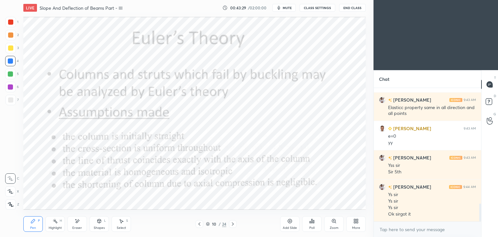
scroll to position [880, 0]
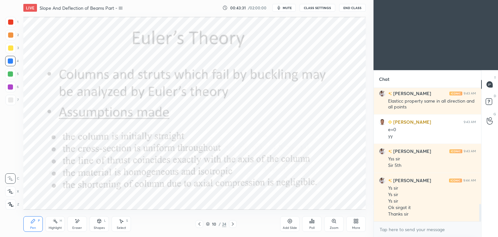
click at [235, 225] on icon at bounding box center [232, 223] width 5 height 5
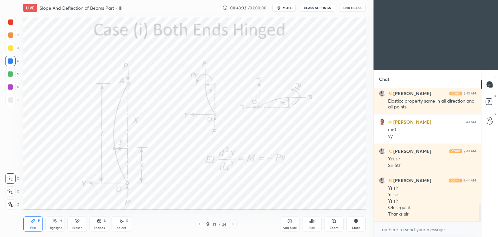
click at [198, 224] on icon at bounding box center [199, 223] width 5 height 5
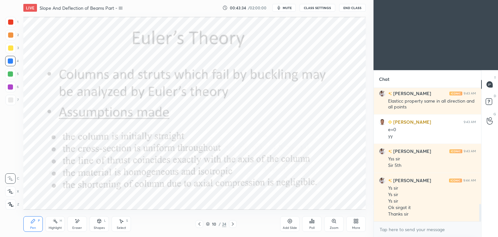
click at [287, 224] on div "Add Slide" at bounding box center [289, 224] width 19 height 16
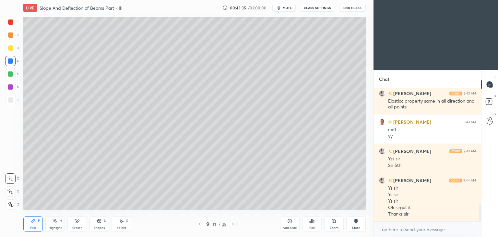
click at [101, 228] on div "Shapes" at bounding box center [99, 227] width 11 height 3
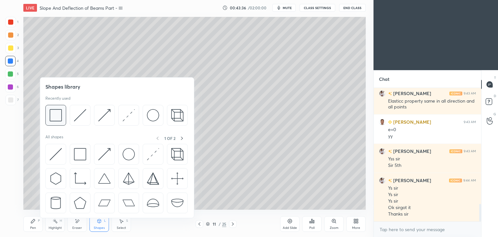
click at [56, 108] on div at bounding box center [55, 115] width 21 height 21
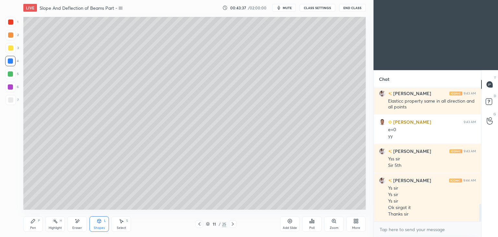
click at [33, 223] on icon at bounding box center [32, 220] width 5 height 5
click at [12, 46] on div at bounding box center [10, 47] width 5 height 5
click at [100, 224] on div "Shapes L" at bounding box center [99, 224] width 19 height 16
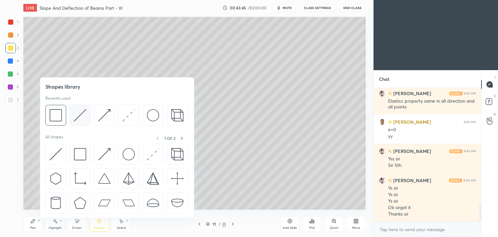
click at [83, 111] on img at bounding box center [80, 115] width 12 height 12
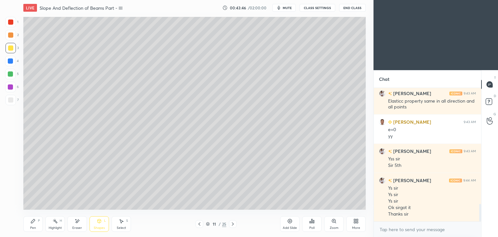
click at [10, 101] on div at bounding box center [10, 99] width 5 height 5
click at [120, 223] on icon at bounding box center [121, 220] width 5 height 5
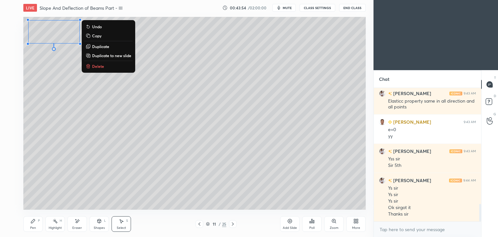
click at [34, 222] on icon at bounding box center [32, 220] width 5 height 5
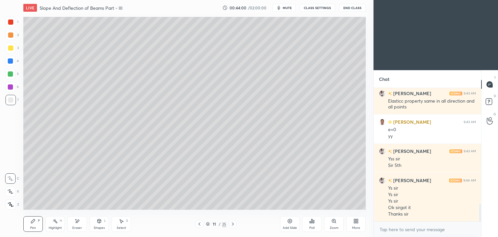
click at [37, 223] on div "Pen P" at bounding box center [32, 224] width 19 height 16
click at [100, 229] on div "Shapes" at bounding box center [99, 227] width 11 height 3
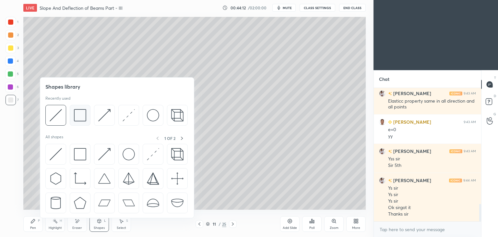
click at [79, 115] on img at bounding box center [80, 115] width 12 height 12
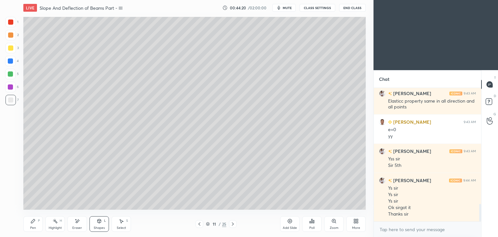
click at [31, 220] on icon at bounding box center [32, 220] width 5 height 5
click at [104, 224] on div "Shapes L" at bounding box center [99, 224] width 19 height 16
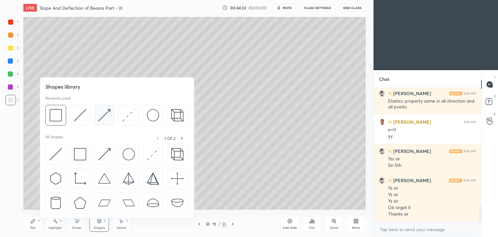
click at [104, 110] on img at bounding box center [104, 115] width 12 height 12
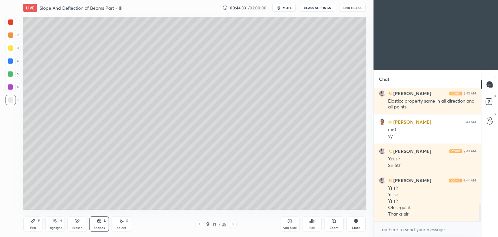
click at [15, 20] on div at bounding box center [11, 22] width 10 height 10
click at [32, 222] on icon at bounding box center [33, 221] width 4 height 4
click at [98, 228] on div "Shapes" at bounding box center [99, 227] width 11 height 3
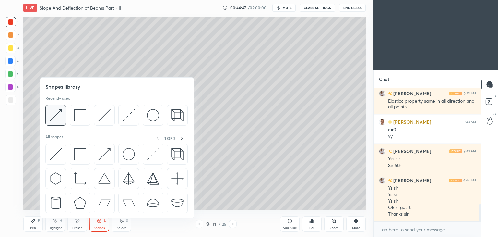
click at [55, 113] on img at bounding box center [56, 115] width 12 height 12
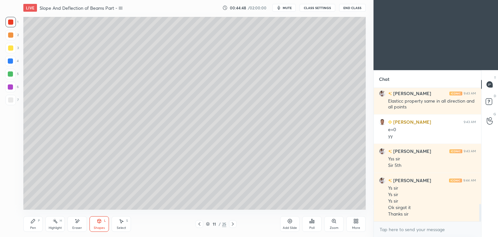
click at [10, 59] on div at bounding box center [10, 60] width 5 height 5
click at [33, 222] on icon at bounding box center [33, 221] width 4 height 4
click at [14, 72] on div at bounding box center [10, 74] width 10 height 10
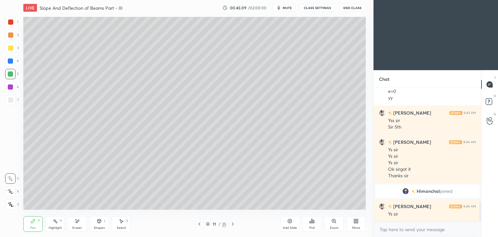
scroll to position [764, 0]
click at [97, 227] on div "Shapes" at bounding box center [99, 227] width 11 height 3
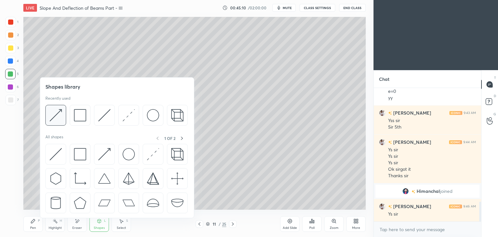
click at [52, 116] on img at bounding box center [56, 115] width 12 height 12
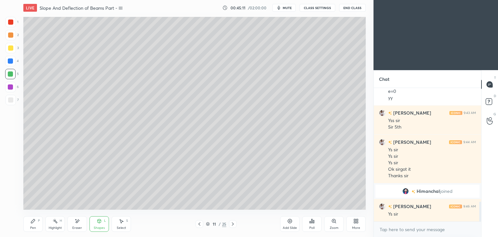
click at [6, 89] on div at bounding box center [10, 87] width 10 height 10
click at [32, 222] on icon at bounding box center [33, 221] width 4 height 4
click at [104, 225] on div "Shapes L" at bounding box center [99, 224] width 19 height 16
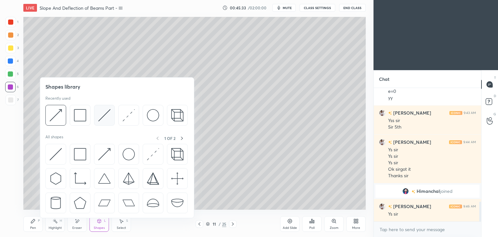
click at [102, 113] on img at bounding box center [104, 115] width 12 height 12
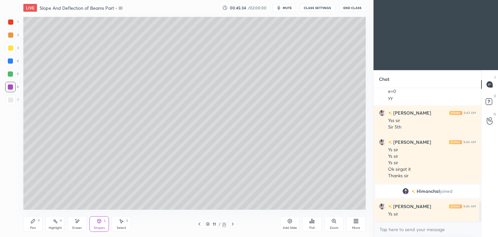
click at [14, 62] on div at bounding box center [10, 61] width 10 height 10
click at [100, 221] on icon at bounding box center [100, 221] width 4 height 4
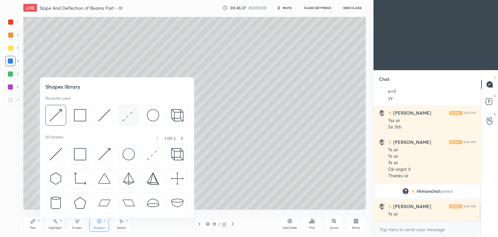
click at [128, 115] on img at bounding box center [129, 115] width 12 height 12
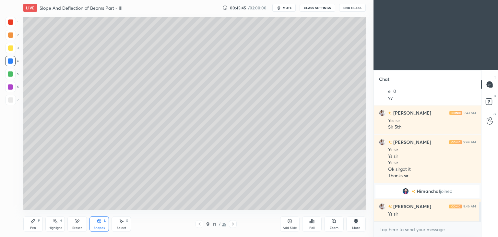
click at [100, 223] on icon at bounding box center [100, 221] width 4 height 4
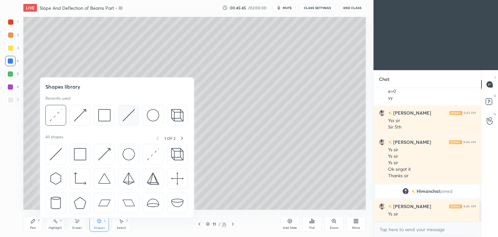
click at [128, 115] on img at bounding box center [129, 115] width 12 height 12
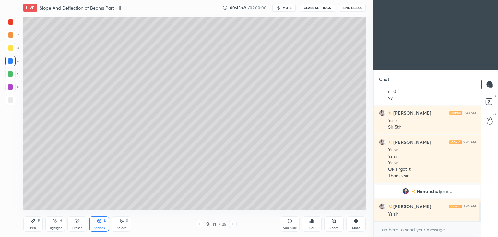
click at [30, 226] on div "Pen P" at bounding box center [32, 224] width 19 height 16
click at [77, 225] on div "Eraser" at bounding box center [76, 224] width 19 height 16
click at [11, 178] on icon at bounding box center [10, 178] width 5 height 5
click at [12, 157] on icon at bounding box center [11, 157] width 6 height 6
click at [31, 224] on icon at bounding box center [32, 220] width 5 height 5
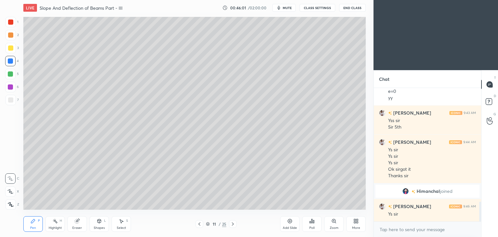
click at [13, 86] on div at bounding box center [10, 86] width 5 height 5
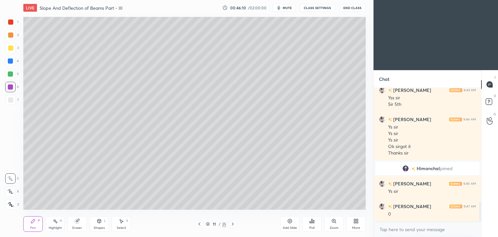
scroll to position [809, 0]
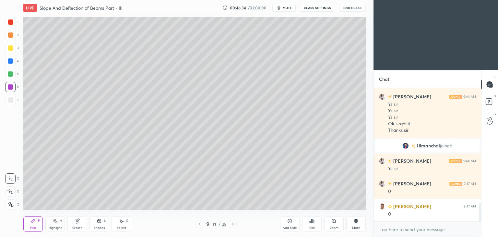
click at [12, 100] on div at bounding box center [10, 99] width 5 height 5
click at [121, 226] on div "Select" at bounding box center [121, 227] width 9 height 3
click at [79, 225] on div "Eraser" at bounding box center [76, 224] width 19 height 16
click at [12, 193] on icon at bounding box center [10, 192] width 5 height 6
click at [123, 224] on icon at bounding box center [121, 220] width 5 height 5
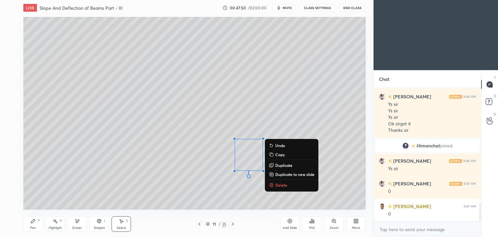
click at [30, 224] on div "Pen P" at bounding box center [32, 224] width 19 height 16
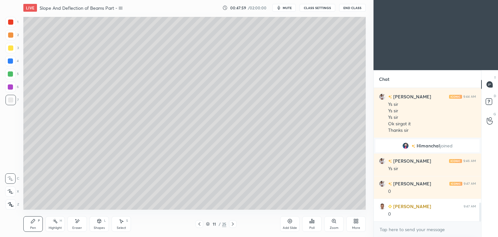
click at [118, 222] on div "Select S" at bounding box center [121, 224] width 19 height 16
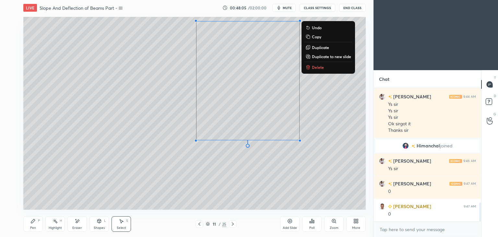
click at [35, 223] on icon at bounding box center [32, 220] width 5 height 5
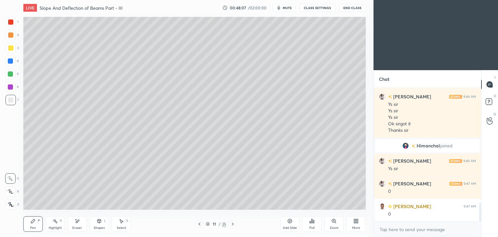
click at [99, 221] on icon at bounding box center [100, 220] width 4 height 1
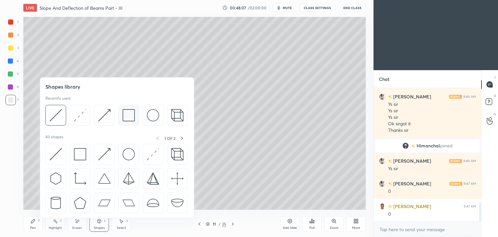
click at [127, 117] on img at bounding box center [129, 115] width 12 height 12
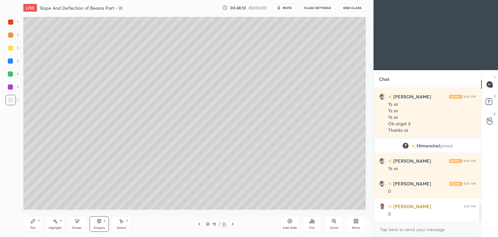
click at [36, 220] on div "Pen P" at bounding box center [32, 224] width 19 height 16
click at [232, 224] on icon at bounding box center [232, 223] width 5 height 5
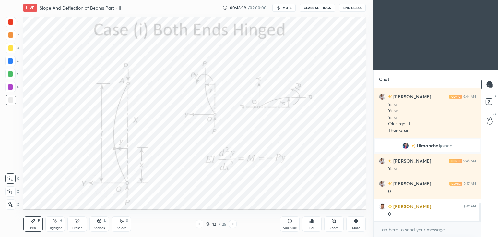
click at [196, 225] on div at bounding box center [200, 224] width 8 height 8
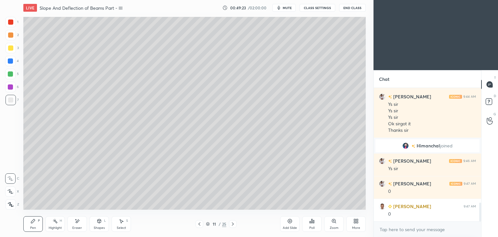
click at [234, 224] on icon at bounding box center [232, 223] width 5 height 5
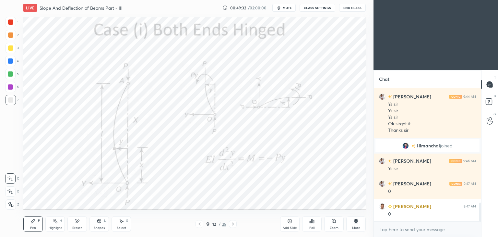
click at [11, 22] on div at bounding box center [10, 21] width 5 height 5
click at [10, 87] on div at bounding box center [10, 86] width 5 height 5
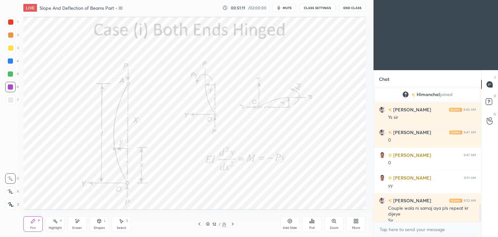
scroll to position [867, 0]
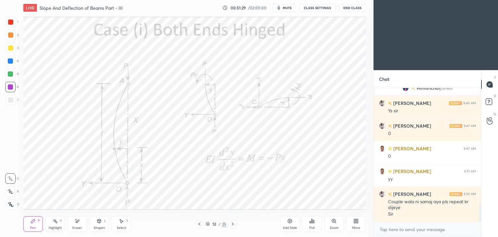
click at [78, 222] on icon at bounding box center [78, 220] width 4 height 3
click at [33, 224] on div "Pen P" at bounding box center [32, 224] width 19 height 16
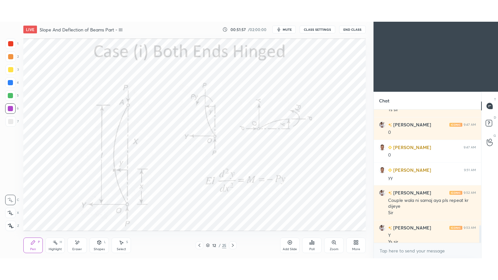
scroll to position [896, 0]
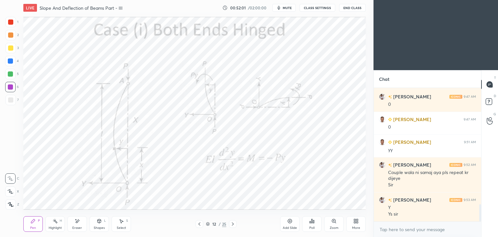
click at [358, 223] on icon at bounding box center [356, 220] width 5 height 5
click at [351, 177] on div "Full screen" at bounding box center [348, 177] width 16 height 3
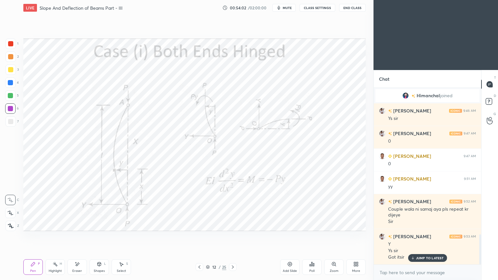
scroll to position [882, 0]
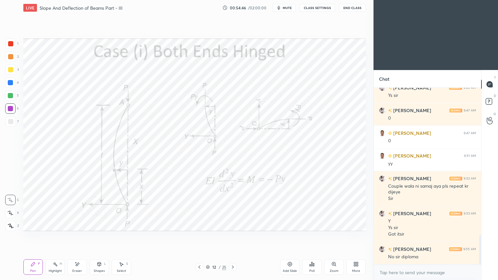
click at [83, 236] on div "Eraser" at bounding box center [76, 268] width 19 height 16
click at [234, 236] on icon at bounding box center [232, 267] width 5 height 5
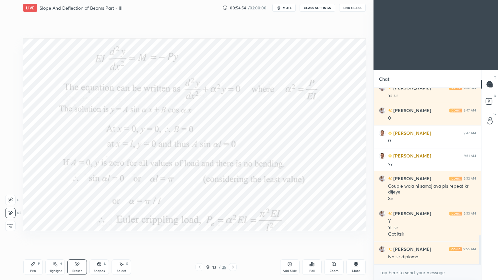
click at [39, 236] on div "P" at bounding box center [39, 263] width 2 height 3
click at [199, 236] on icon at bounding box center [199, 267] width 5 height 5
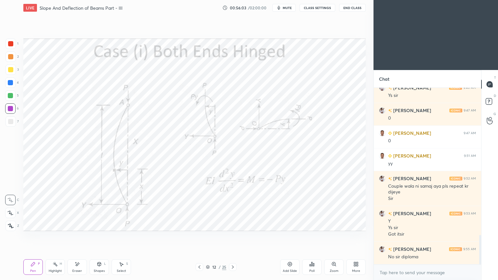
click at [236, 236] on div at bounding box center [233, 267] width 8 height 8
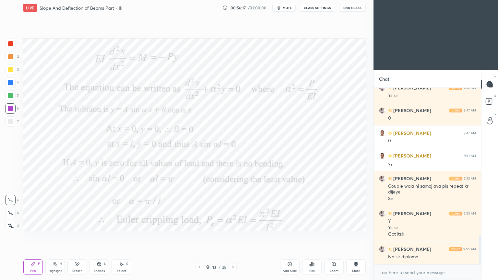
click at [234, 236] on icon at bounding box center [232, 267] width 5 height 5
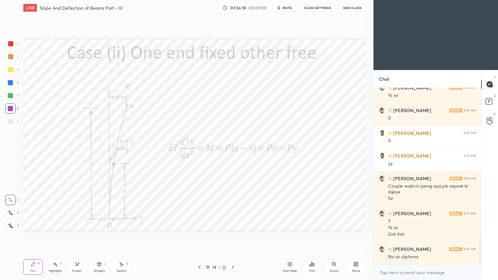
click at [200, 236] on icon at bounding box center [199, 267] width 5 height 5
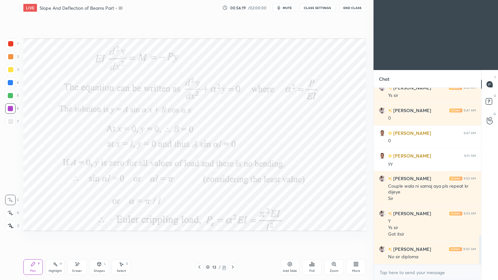
click at [31, 236] on icon at bounding box center [32, 264] width 5 height 5
click at [200, 236] on icon at bounding box center [199, 267] width 5 height 5
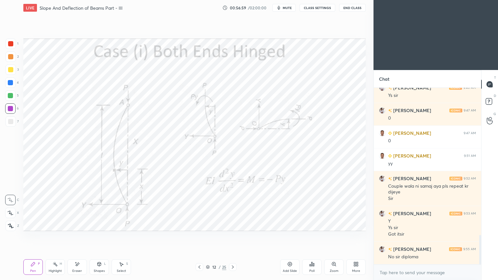
click at [233, 236] on icon at bounding box center [232, 267] width 5 height 5
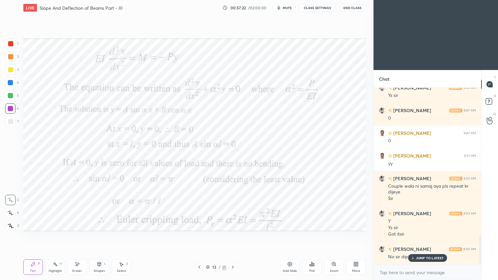
scroll to position [904, 0]
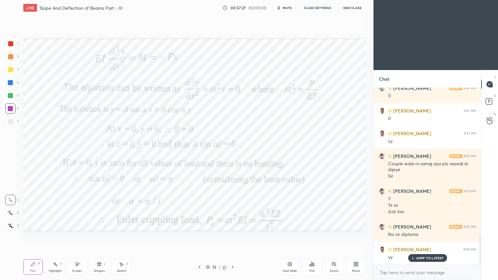
click at [201, 236] on icon at bounding box center [199, 267] width 5 height 5
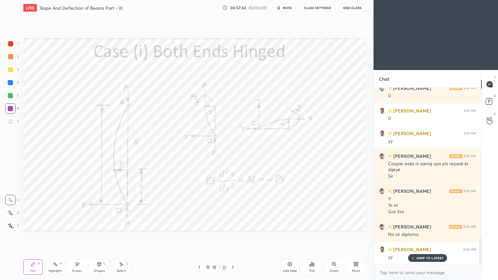
scroll to position [927, 0]
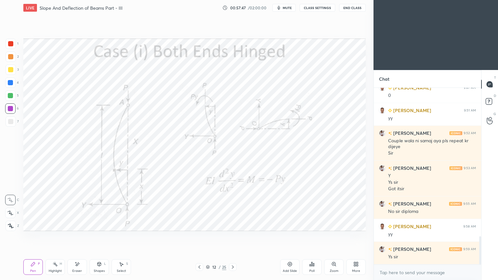
click at [233, 236] on icon at bounding box center [232, 267] width 5 height 5
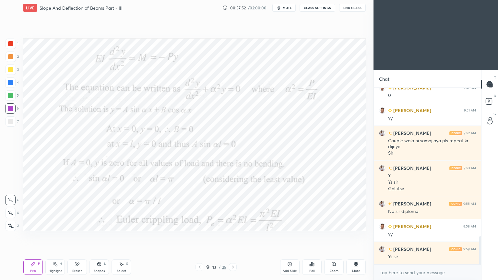
click at [80, 236] on div "Eraser" at bounding box center [76, 268] width 19 height 16
click at [36, 236] on div "Pen P" at bounding box center [32, 268] width 19 height 16
click at [77, 236] on icon at bounding box center [78, 264] width 4 height 3
click at [103, 236] on div "Shapes L" at bounding box center [99, 268] width 19 height 16
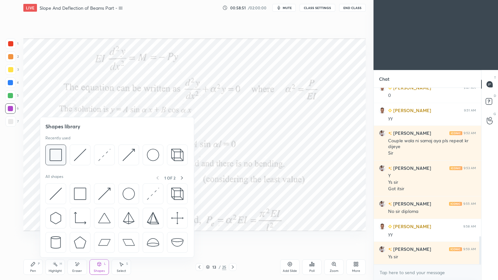
click at [57, 152] on img at bounding box center [56, 155] width 12 height 12
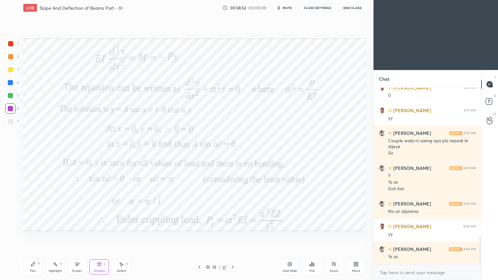
click at [12, 44] on div at bounding box center [10, 43] width 5 height 5
click at [35, 236] on icon at bounding box center [32, 264] width 5 height 5
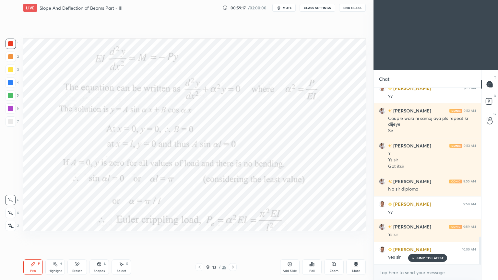
click at [236, 236] on div at bounding box center [233, 267] width 8 height 8
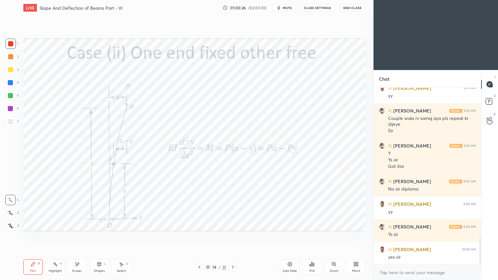
scroll to position [973, 0]
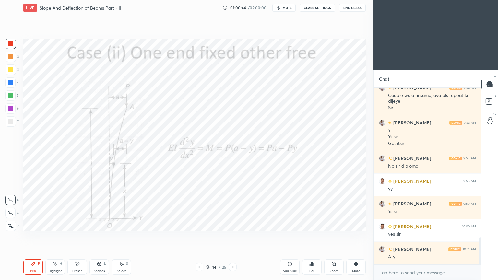
click at [76, 236] on div "Eraser" at bounding box center [77, 271] width 10 height 3
click at [34, 236] on icon at bounding box center [32, 264] width 5 height 5
click at [84, 236] on div "Eraser" at bounding box center [76, 268] width 19 height 16
click at [38, 236] on div "Pen P" at bounding box center [32, 268] width 19 height 16
click at [234, 236] on icon at bounding box center [232, 267] width 5 height 5
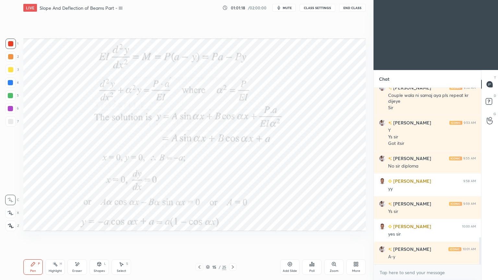
click at [234, 236] on icon at bounding box center [232, 267] width 5 height 5
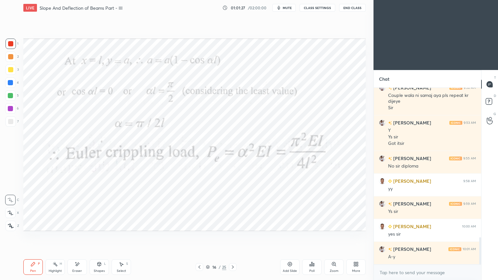
click at [100, 236] on div "Shapes L" at bounding box center [99, 268] width 19 height 16
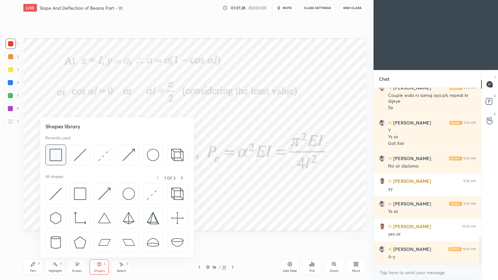
click at [62, 154] on div at bounding box center [55, 155] width 21 height 21
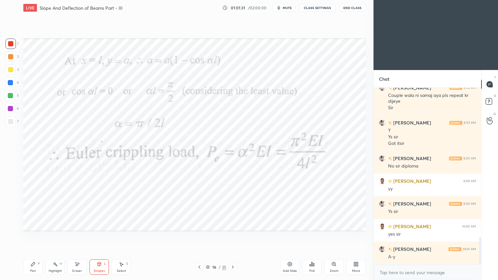
click at [197, 236] on icon at bounding box center [199, 267] width 5 height 5
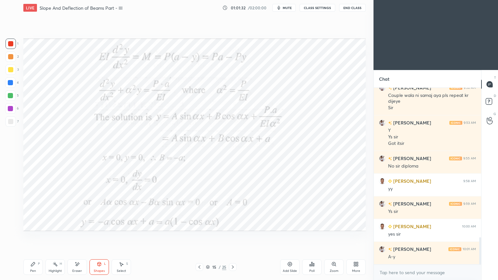
click at [201, 236] on icon at bounding box center [199, 267] width 5 height 5
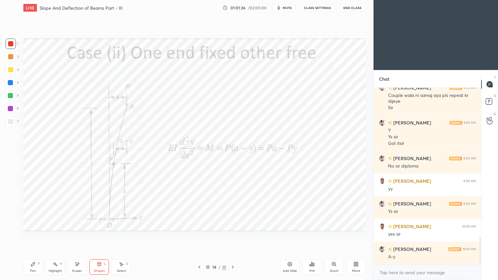
click at [233, 236] on icon at bounding box center [232, 267] width 5 height 5
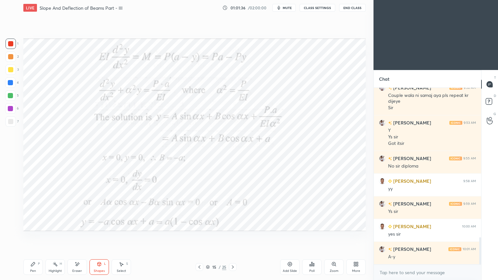
click at [234, 236] on icon at bounding box center [232, 267] width 5 height 5
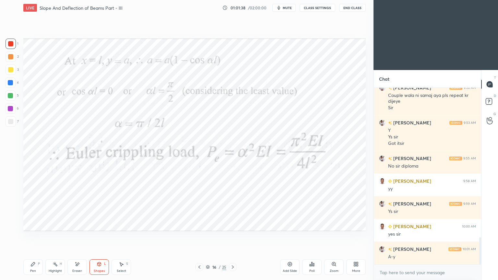
click at [233, 236] on icon at bounding box center [232, 267] width 5 height 5
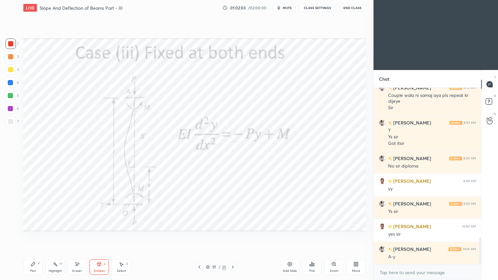
click at [231, 236] on icon at bounding box center [232, 267] width 5 height 5
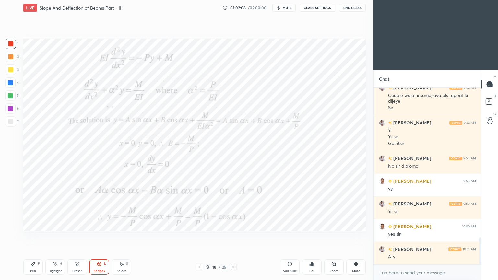
click at [236, 236] on div at bounding box center [233, 267] width 8 height 8
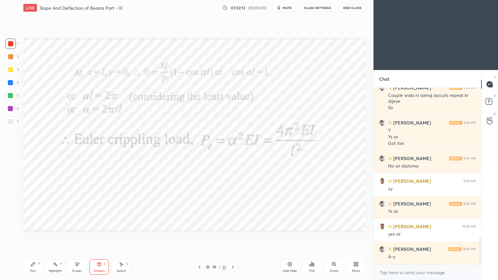
click at [99, 236] on div "Shapes L" at bounding box center [99, 268] width 19 height 16
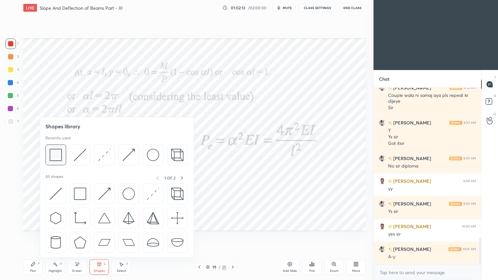
click at [59, 155] on img at bounding box center [56, 155] width 12 height 12
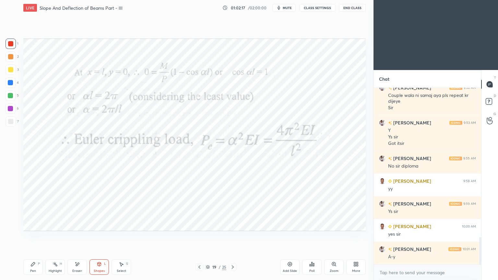
click at [200, 236] on icon at bounding box center [199, 267] width 5 height 5
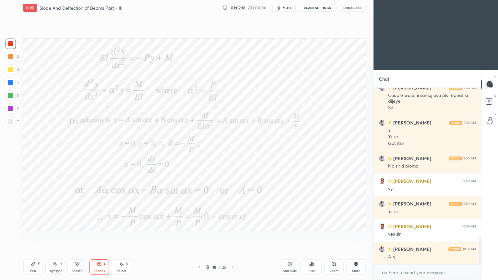
click at [199, 236] on icon at bounding box center [199, 267] width 5 height 5
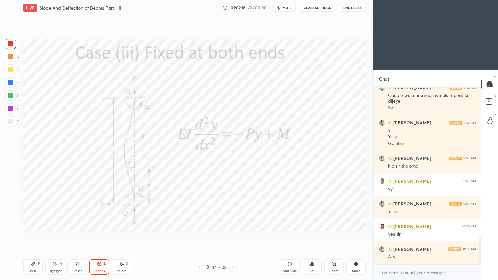
click at [200, 236] on icon at bounding box center [199, 267] width 5 height 5
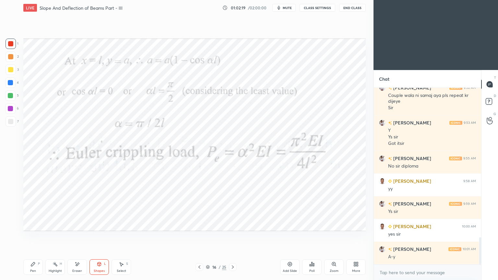
click at [200, 236] on icon at bounding box center [199, 267] width 5 height 5
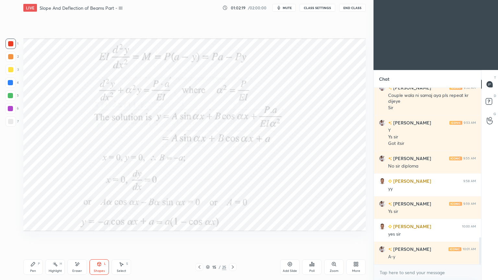
click at [200, 236] on icon at bounding box center [199, 267] width 5 height 5
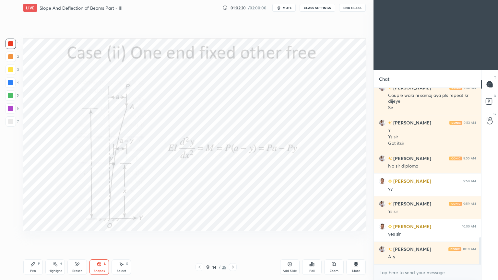
click at [200, 236] on icon at bounding box center [199, 267] width 5 height 5
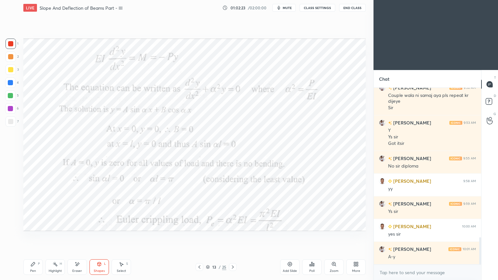
click at [236, 236] on div at bounding box center [233, 267] width 8 height 8
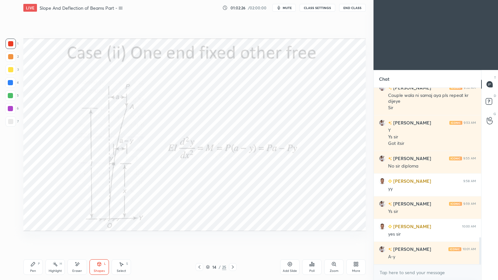
click at [234, 236] on icon at bounding box center [232, 267] width 5 height 5
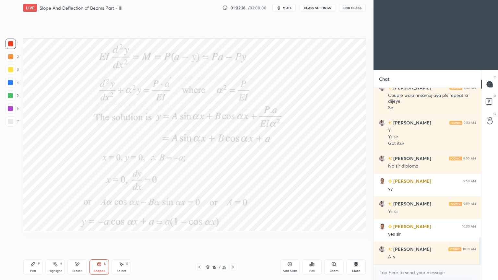
click at [234, 236] on icon at bounding box center [232, 267] width 5 height 5
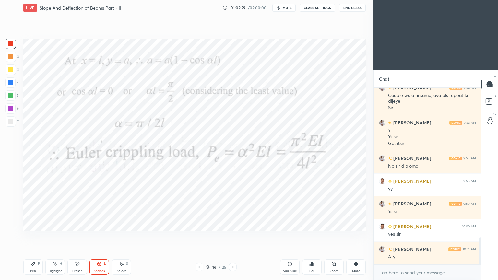
click at [235, 236] on icon at bounding box center [232, 267] width 5 height 5
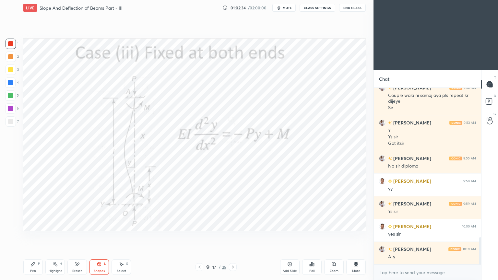
click at [234, 236] on icon at bounding box center [232, 267] width 5 height 5
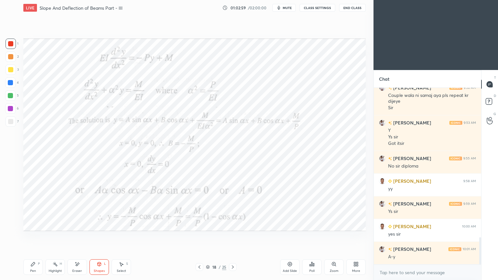
click at [230, 236] on icon at bounding box center [232, 267] width 5 height 5
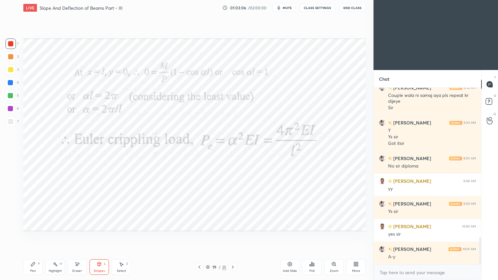
click at [233, 236] on icon at bounding box center [232, 267] width 5 height 5
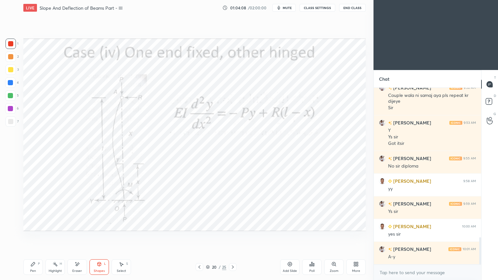
click at [197, 236] on icon at bounding box center [199, 267] width 5 height 5
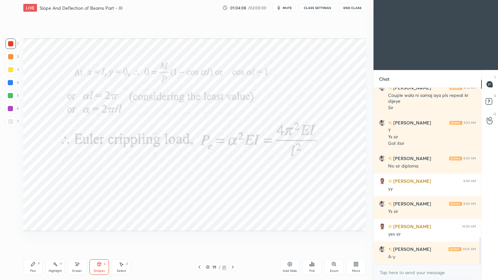
click at [198, 236] on div at bounding box center [200, 267] width 8 height 8
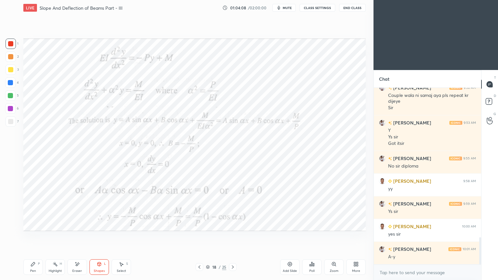
click at [200, 236] on icon at bounding box center [199, 267] width 5 height 5
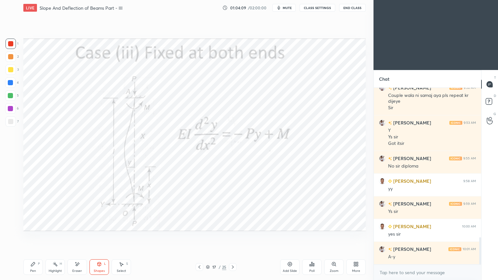
click at [200, 236] on div at bounding box center [200, 267] width 8 height 8
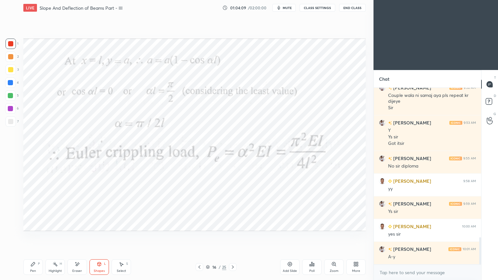
click at [200, 236] on div at bounding box center [200, 267] width 8 height 8
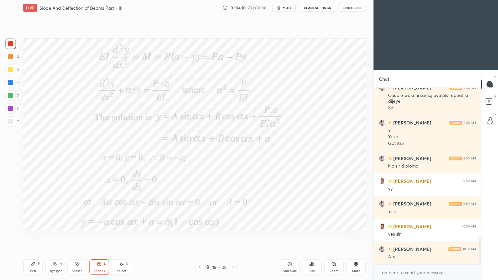
click at [201, 236] on div at bounding box center [200, 267] width 8 height 8
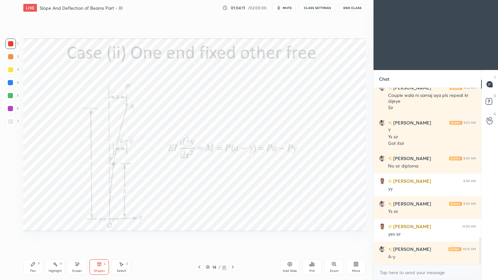
click at [199, 236] on div at bounding box center [200, 267] width 8 height 8
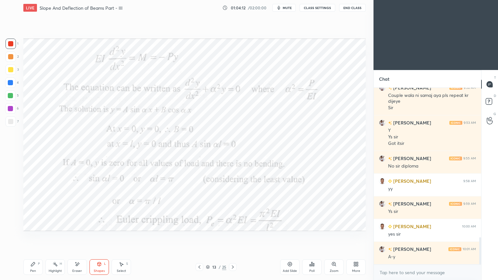
click at [199, 236] on icon at bounding box center [199, 267] width 5 height 5
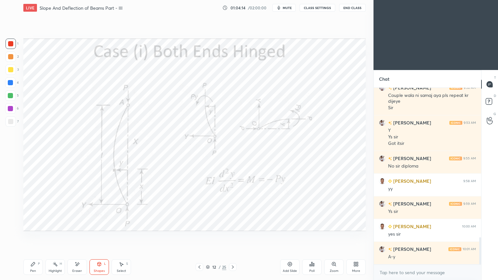
click at [232, 236] on div at bounding box center [233, 267] width 8 height 8
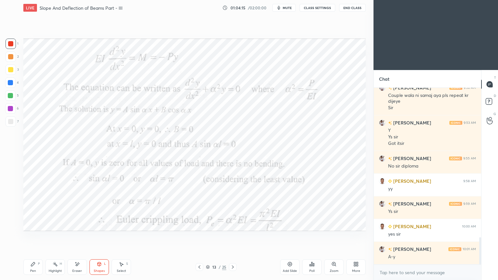
click at [236, 236] on div "Pen P Highlight H Eraser Shapes L Select S 13 / 25 Add Slide Poll Zoom More" at bounding box center [194, 267] width 343 height 26
click at [234, 236] on icon at bounding box center [232, 267] width 5 height 5
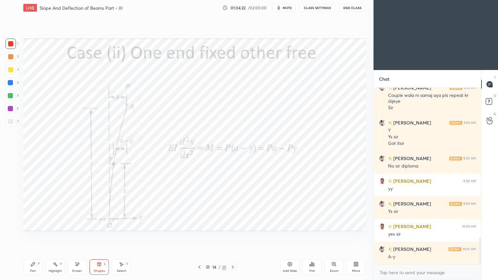
click at [237, 236] on div "14 / 25" at bounding box center [216, 267] width 128 height 8
click at [234, 236] on icon at bounding box center [232, 267] width 5 height 5
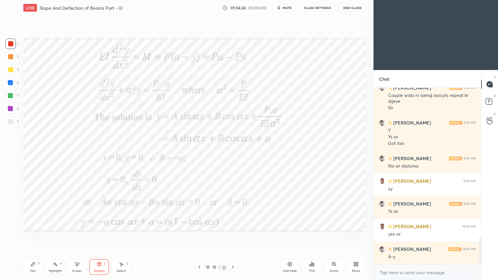
click at [233, 236] on icon at bounding box center [232, 267] width 5 height 5
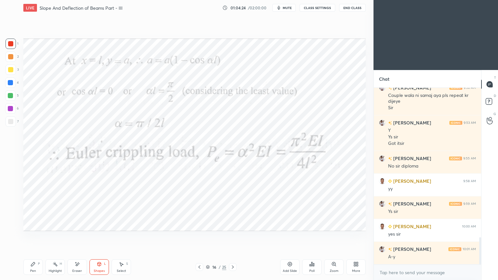
click at [234, 236] on icon at bounding box center [232, 267] width 5 height 5
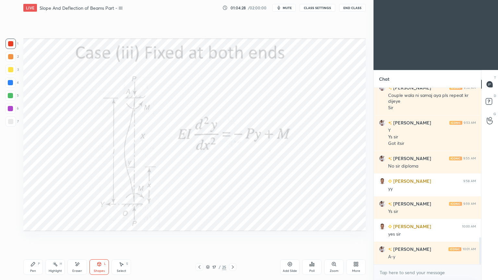
click at [235, 236] on icon at bounding box center [232, 267] width 5 height 5
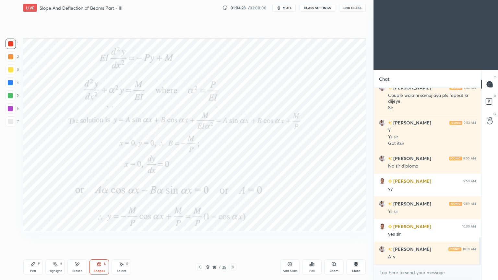
click at [232, 236] on icon at bounding box center [233, 267] width 2 height 3
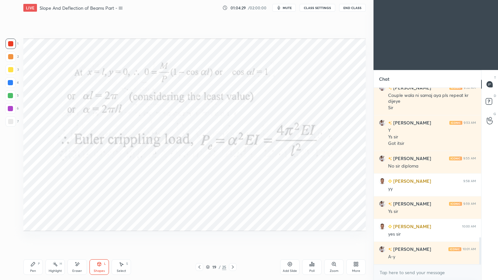
click at [234, 236] on icon at bounding box center [232, 267] width 5 height 5
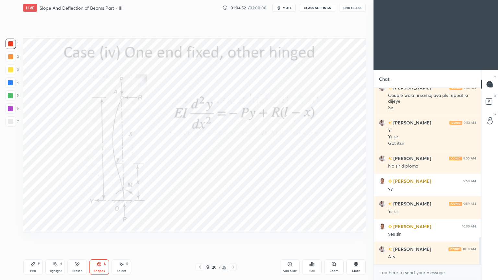
click at [234, 236] on icon at bounding box center [232, 267] width 5 height 5
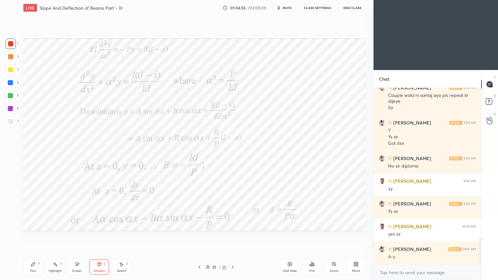
click at [234, 236] on icon at bounding box center [232, 267] width 5 height 5
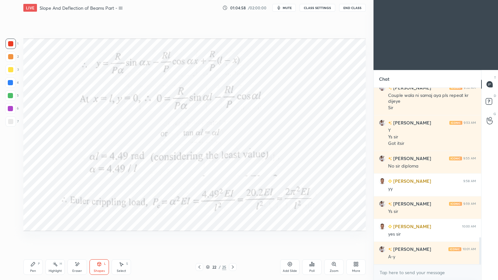
click at [100, 236] on div "Shapes L" at bounding box center [99, 268] width 19 height 16
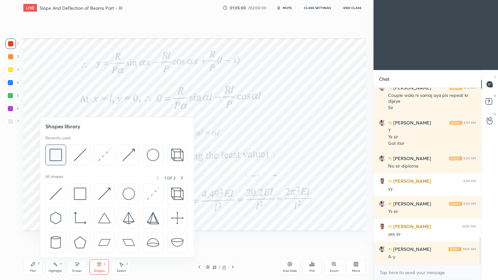
click at [53, 150] on img at bounding box center [56, 155] width 12 height 12
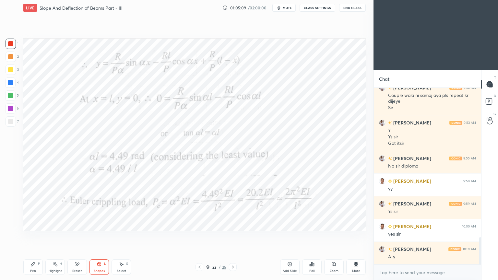
click at [234, 236] on icon at bounding box center [232, 267] width 5 height 5
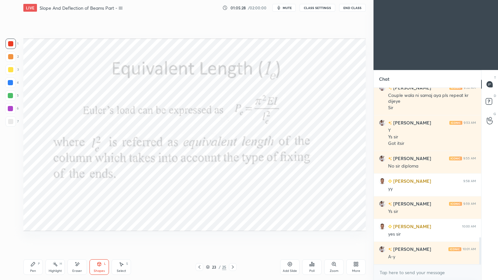
click at [287, 236] on div "Add Slide" at bounding box center [289, 268] width 19 height 16
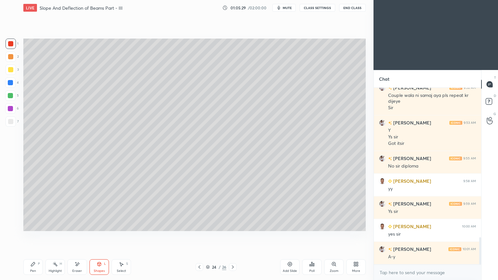
click at [34, 236] on div "Pen P" at bounding box center [32, 268] width 19 height 16
click at [13, 72] on div at bounding box center [11, 70] width 10 height 10
click at [99, 236] on div "Shapes L" at bounding box center [99, 268] width 19 height 16
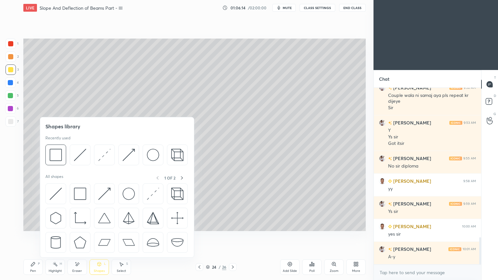
click at [87, 152] on div at bounding box center [80, 155] width 21 height 21
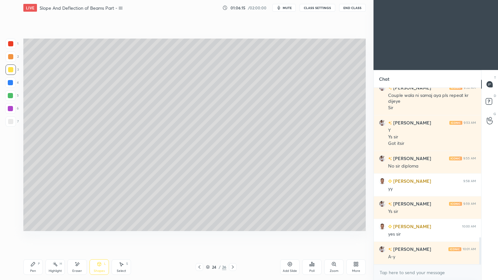
click at [12, 123] on div at bounding box center [10, 121] width 5 height 5
click at [34, 236] on div "Pen P" at bounding box center [32, 268] width 19 height 16
click at [99, 236] on div "Shapes" at bounding box center [99, 271] width 11 height 3
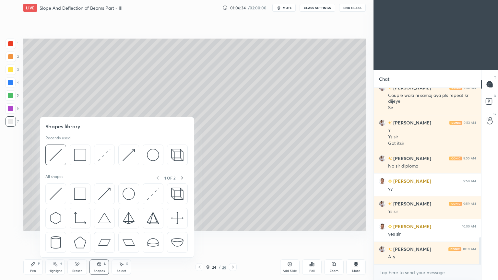
click at [79, 155] on img at bounding box center [80, 155] width 12 height 12
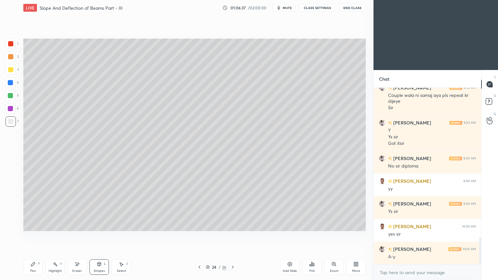
click at [101, 236] on icon at bounding box center [99, 264] width 5 height 5
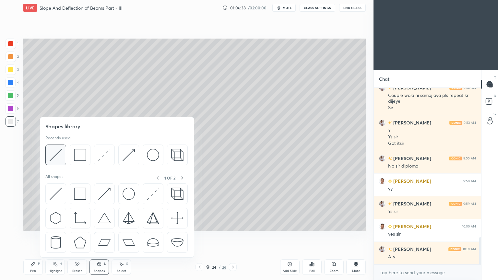
click at [58, 154] on img at bounding box center [56, 155] width 12 height 12
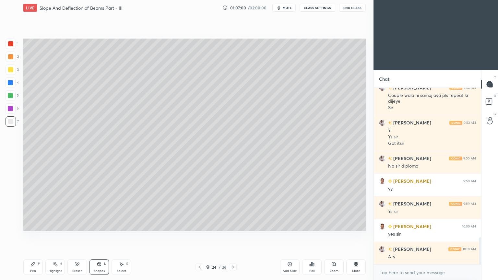
click at [99, 236] on div "Shapes L" at bounding box center [99, 268] width 19 height 16
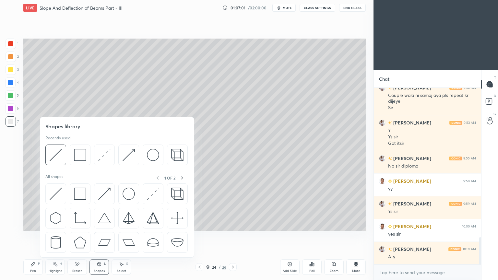
click at [84, 154] on img at bounding box center [80, 155] width 12 height 12
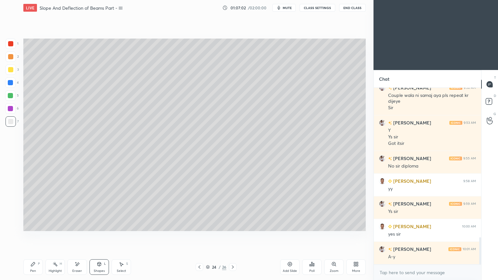
click at [95, 236] on div "Shapes L" at bounding box center [99, 268] width 19 height 16
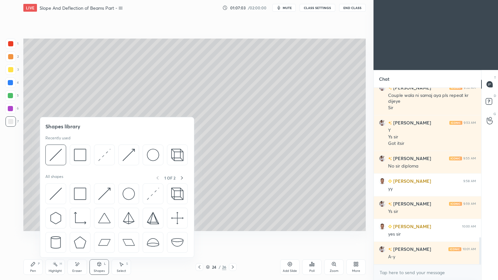
click at [57, 157] on img at bounding box center [56, 155] width 12 height 12
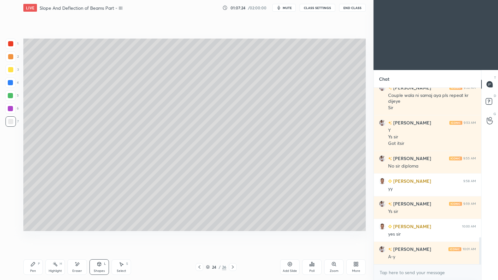
click at [99, 236] on div "Shapes" at bounding box center [99, 271] width 11 height 3
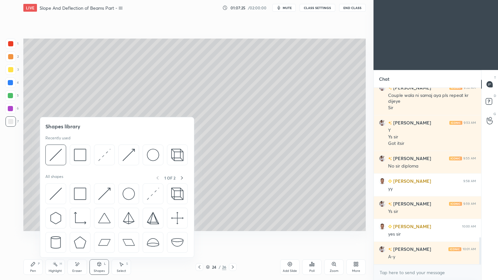
click at [101, 155] on img at bounding box center [104, 155] width 12 height 12
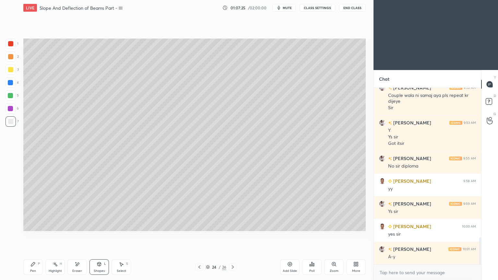
click at [12, 71] on div at bounding box center [10, 69] width 5 height 5
click at [13, 44] on div at bounding box center [10, 43] width 5 height 5
click at [120, 236] on icon at bounding box center [121, 264] width 5 height 5
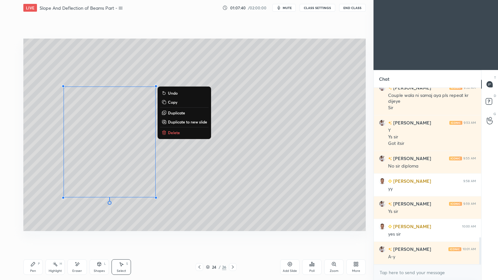
click at [77, 236] on icon at bounding box center [77, 265] width 5 height 6
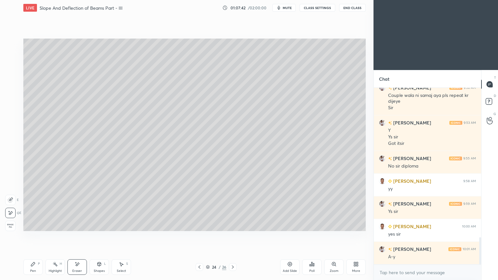
click at [99, 236] on div "Shapes L" at bounding box center [99, 268] width 19 height 16
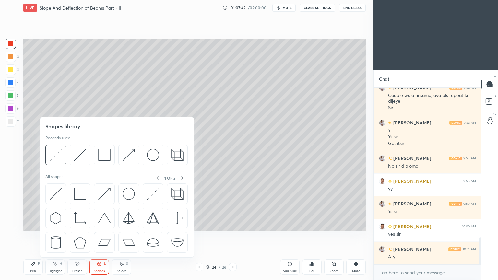
click at [80, 155] on img at bounding box center [80, 155] width 12 height 12
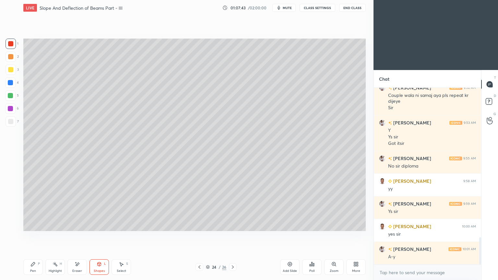
click at [10, 119] on div at bounding box center [10, 121] width 5 height 5
click at [119, 236] on div "Select" at bounding box center [121, 271] width 9 height 3
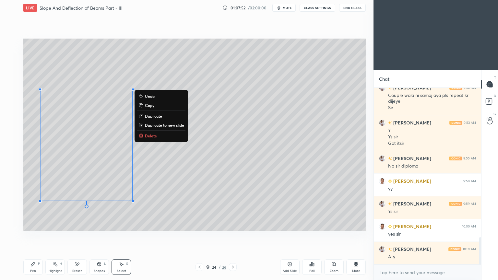
click at [210, 207] on div "0 ° Undo Copy Duplicate Duplicate to new slide Delete" at bounding box center [194, 135] width 343 height 193
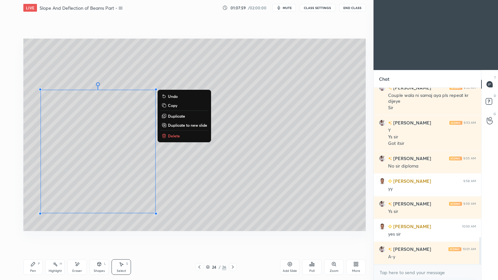
click at [33, 236] on icon at bounding box center [33, 264] width 4 height 4
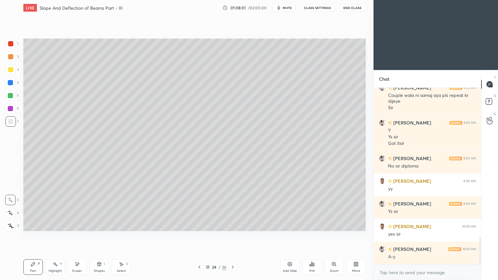
click at [101, 236] on icon at bounding box center [99, 264] width 5 height 5
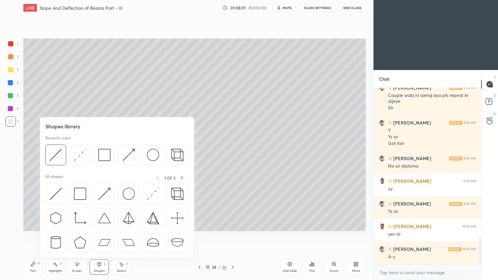
click at [127, 153] on img at bounding box center [129, 155] width 12 height 12
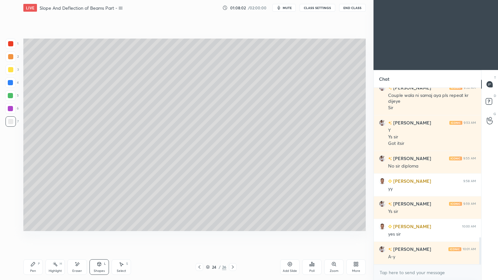
click at [13, 83] on div at bounding box center [10, 83] width 10 height 10
click at [36, 236] on div "Pen P" at bounding box center [32, 268] width 19 height 16
click at [10, 122] on div at bounding box center [10, 121] width 5 height 5
click at [124, 236] on div "Select S" at bounding box center [121, 268] width 19 height 16
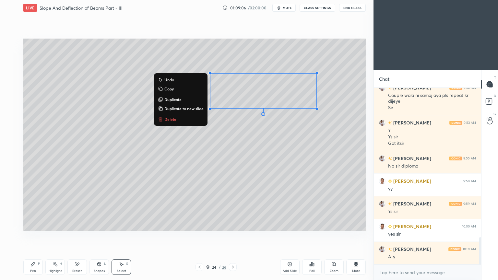
click at [100, 236] on div "Shapes L" at bounding box center [99, 268] width 19 height 16
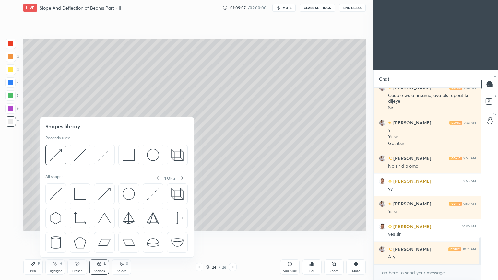
click at [123, 155] on img at bounding box center [129, 155] width 12 height 12
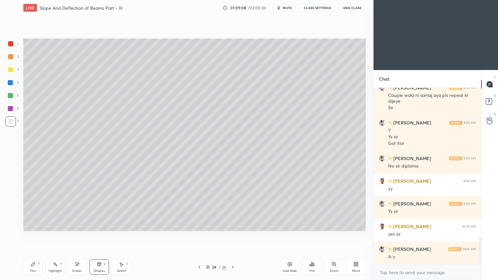
click at [8, 73] on div at bounding box center [11, 70] width 10 height 10
click at [124, 236] on div "Select S" at bounding box center [121, 268] width 19 height 16
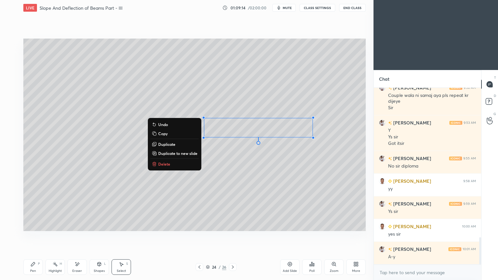
click at [35, 236] on icon at bounding box center [32, 264] width 5 height 5
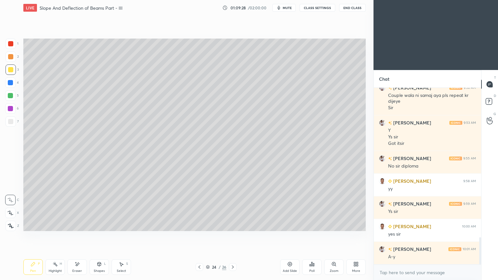
click at [10, 123] on div at bounding box center [10, 121] width 5 height 5
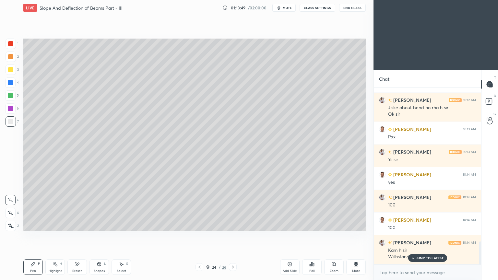
scroll to position [1190, 0]
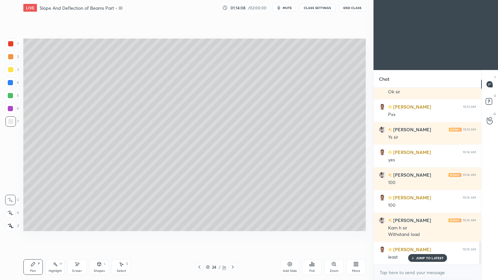
click at [234, 236] on icon at bounding box center [232, 267] width 5 height 5
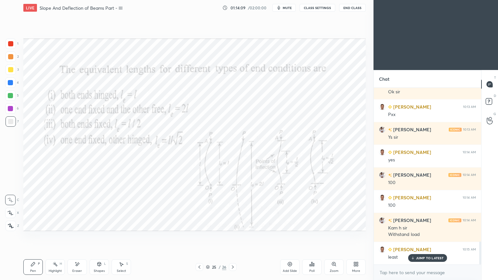
click at [197, 236] on icon at bounding box center [199, 267] width 5 height 5
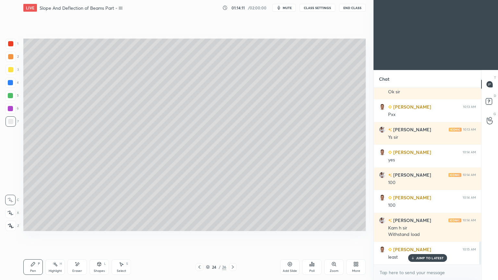
click at [288, 236] on div "Add Slide" at bounding box center [289, 268] width 19 height 16
click at [16, 71] on div "3" at bounding box center [12, 70] width 13 height 10
click at [197, 236] on icon at bounding box center [199, 267] width 5 height 5
click at [231, 236] on icon at bounding box center [232, 267] width 5 height 5
click at [100, 236] on icon at bounding box center [100, 264] width 4 height 4
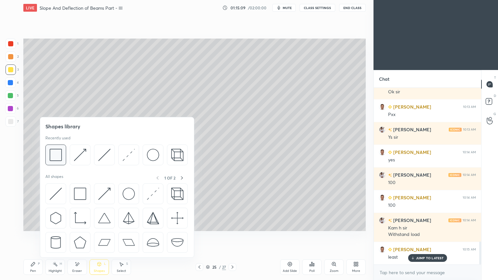
click at [55, 154] on img at bounding box center [56, 155] width 12 height 12
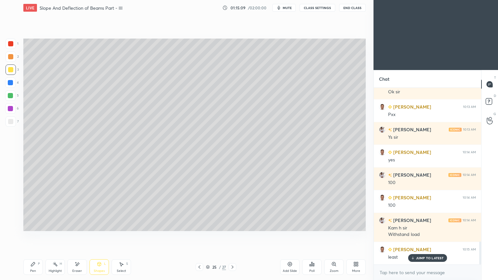
click at [10, 120] on div at bounding box center [10, 121] width 5 height 5
click at [35, 236] on div "Pen P" at bounding box center [32, 268] width 19 height 16
click at [104, 236] on div "Shapes" at bounding box center [99, 271] width 11 height 3
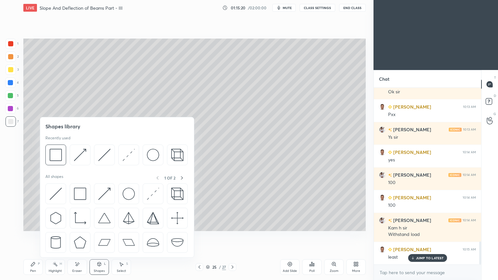
click at [79, 152] on img at bounding box center [80, 155] width 12 height 12
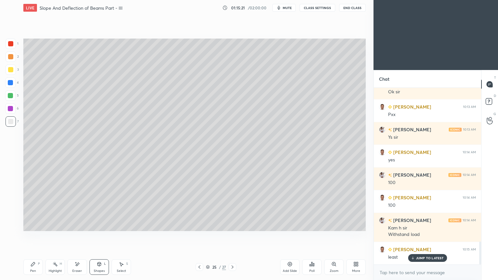
click at [8, 41] on div at bounding box center [11, 44] width 10 height 10
click at [34, 236] on icon at bounding box center [32, 264] width 5 height 5
click at [36, 236] on div "Pen" at bounding box center [33, 271] width 6 height 3
click at [13, 125] on div at bounding box center [11, 121] width 10 height 10
click at [103, 236] on div "Shapes L" at bounding box center [99, 268] width 19 height 16
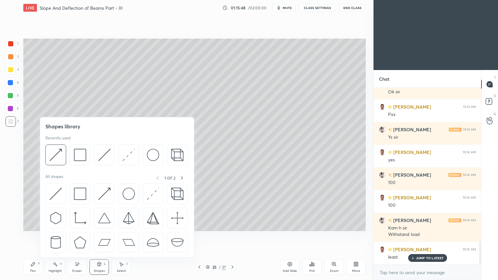
click at [101, 155] on img at bounding box center [104, 155] width 12 height 12
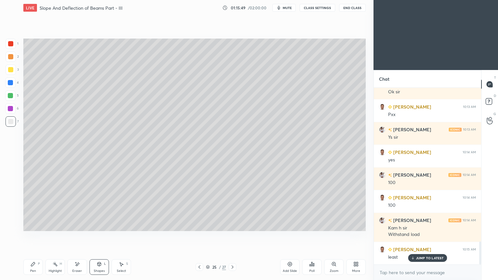
click at [15, 44] on div at bounding box center [11, 44] width 10 height 10
click at [31, 236] on icon at bounding box center [32, 264] width 5 height 5
click at [11, 125] on div at bounding box center [11, 121] width 10 height 10
click at [100, 236] on div "Shapes L" at bounding box center [99, 268] width 19 height 16
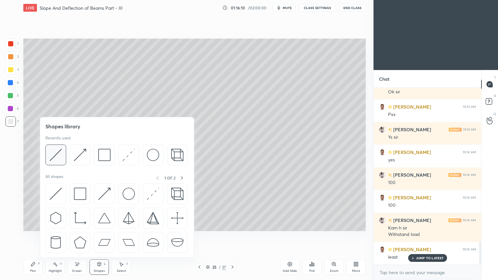
click at [53, 152] on img at bounding box center [56, 155] width 12 height 12
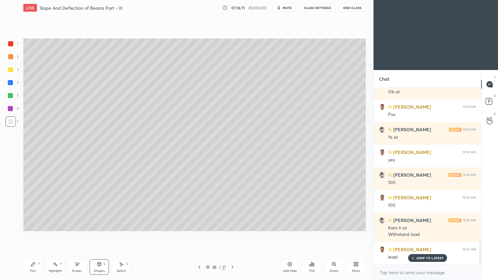
click at [10, 82] on div at bounding box center [10, 82] width 5 height 5
click at [27, 236] on div "Pen P" at bounding box center [32, 268] width 19 height 16
click at [12, 121] on div at bounding box center [10, 121] width 5 height 5
click at [98, 236] on div "Shapes L" at bounding box center [99, 268] width 19 height 16
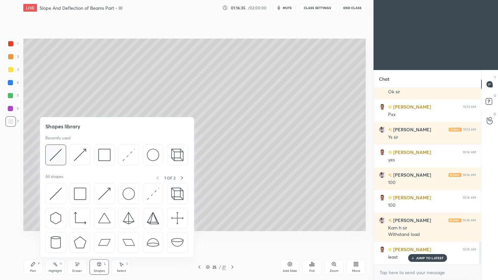
click at [54, 151] on img at bounding box center [56, 155] width 12 height 12
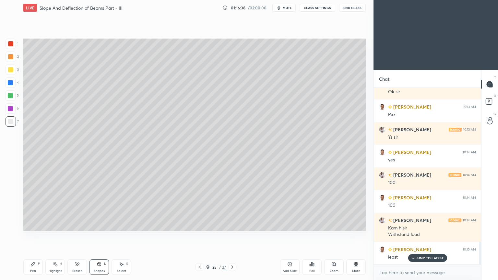
click at [32, 236] on div "Pen P" at bounding box center [32, 268] width 19 height 16
click at [96, 236] on div "Shapes L" at bounding box center [99, 268] width 19 height 16
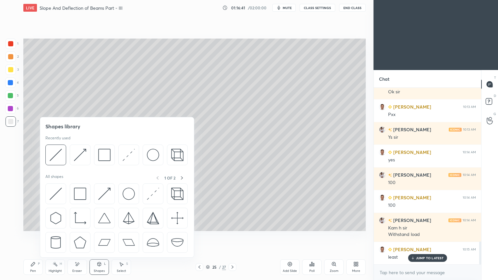
click at [108, 157] on img at bounding box center [104, 155] width 12 height 12
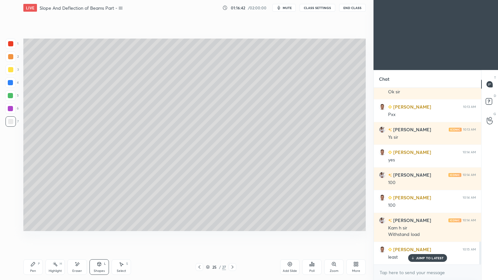
click at [11, 70] on div at bounding box center [10, 69] width 5 height 5
click at [33, 236] on icon at bounding box center [33, 264] width 4 height 4
click at [235, 236] on icon at bounding box center [232, 267] width 5 height 5
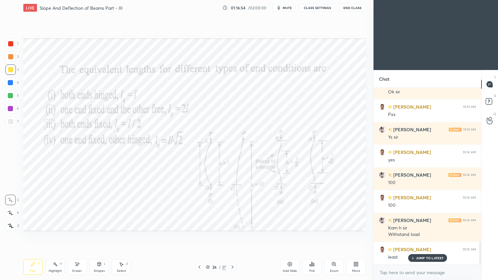
click at [200, 236] on icon at bounding box center [199, 267] width 5 height 5
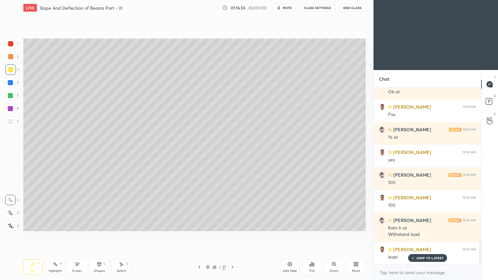
click at [285, 236] on div "Add Slide" at bounding box center [289, 268] width 19 height 16
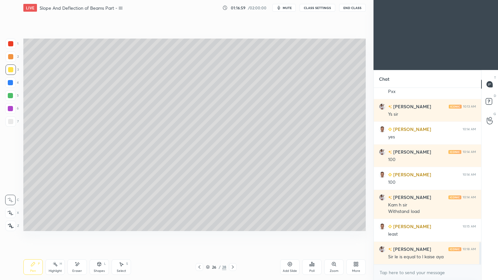
click at [198, 236] on icon at bounding box center [199, 267] width 5 height 5
click at [233, 236] on icon at bounding box center [232, 267] width 5 height 5
click at [199, 236] on icon at bounding box center [200, 267] width 2 height 3
click at [199, 236] on icon at bounding box center [199, 267] width 5 height 5
click at [202, 236] on div at bounding box center [200, 267] width 8 height 8
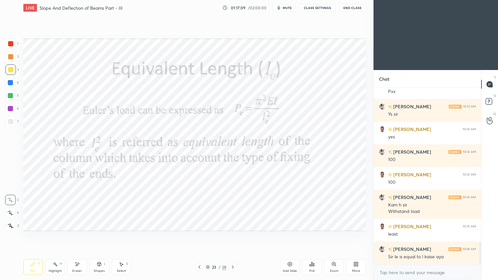
click at [197, 236] on icon at bounding box center [199, 267] width 5 height 5
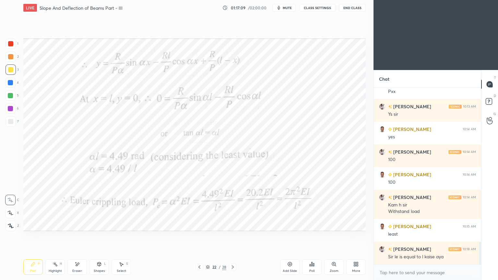
click at [200, 236] on icon at bounding box center [199, 267] width 5 height 5
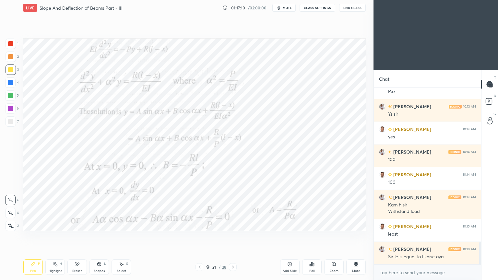
click at [196, 236] on div at bounding box center [200, 267] width 8 height 8
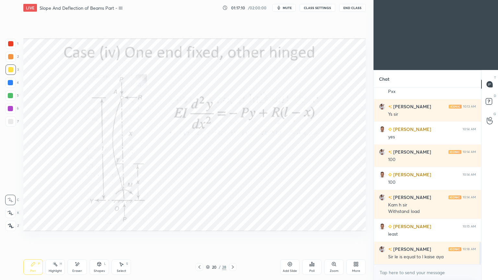
click at [199, 236] on icon at bounding box center [199, 267] width 5 height 5
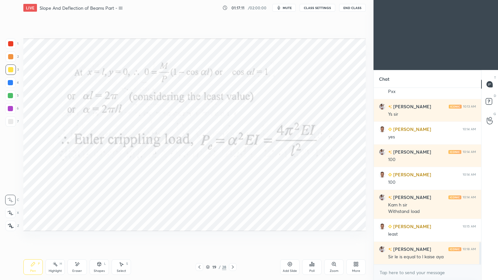
click at [196, 236] on div at bounding box center [200, 267] width 8 height 8
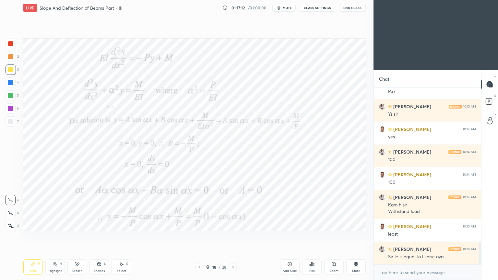
click at [199, 236] on icon at bounding box center [200, 267] width 2 height 3
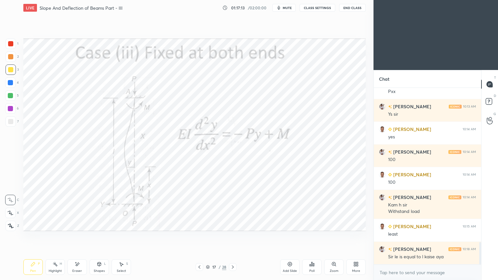
click at [200, 236] on icon at bounding box center [199, 267] width 5 height 5
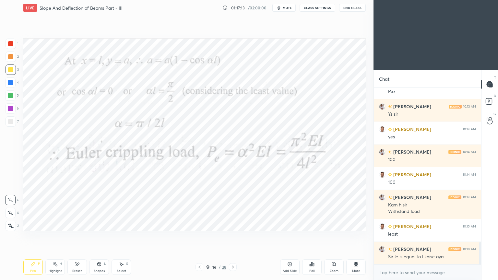
click at [199, 236] on icon at bounding box center [200, 267] width 2 height 3
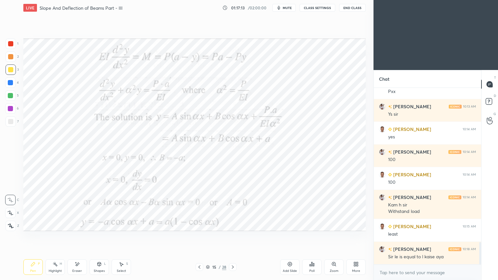
click at [200, 236] on icon at bounding box center [199, 267] width 5 height 5
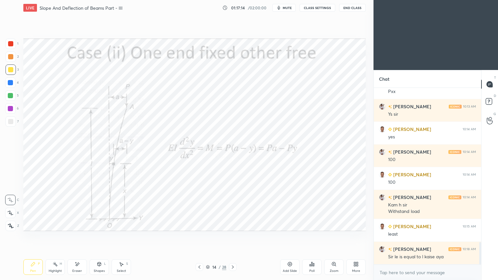
click at [200, 236] on icon at bounding box center [199, 267] width 5 height 5
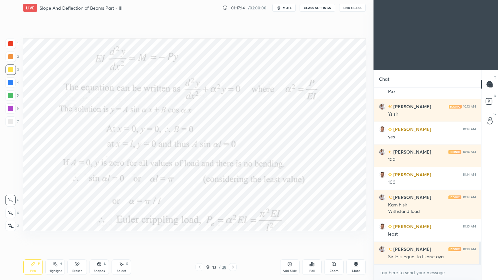
click at [200, 236] on icon at bounding box center [199, 267] width 5 height 5
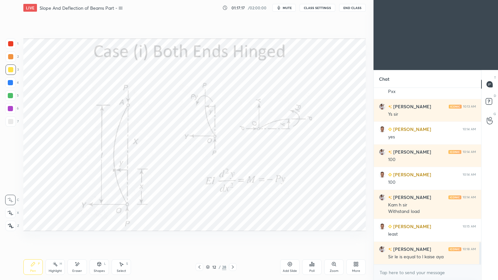
click at [234, 236] on div at bounding box center [233, 267] width 8 height 8
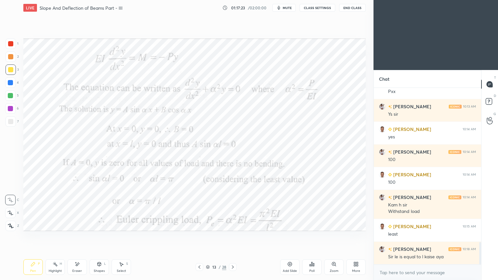
click at [10, 43] on div at bounding box center [10, 43] width 5 height 5
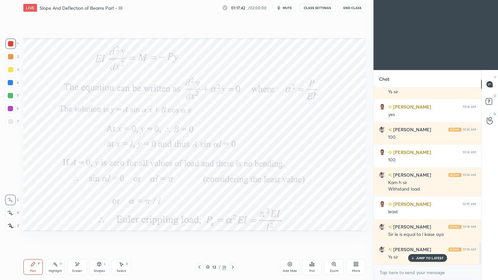
click at [88, 236] on div "Pen P Highlight H Eraser Shapes L Select S" at bounding box center [87, 268] width 128 height 16
click at [79, 236] on div "Eraser" at bounding box center [76, 268] width 19 height 16
click at [233, 236] on icon at bounding box center [232, 267] width 5 height 5
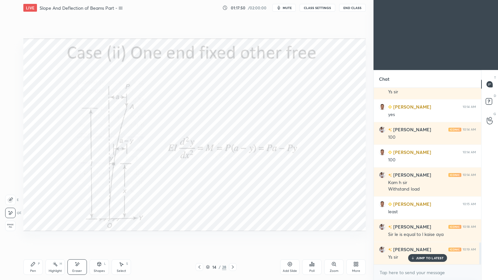
click at [232, 236] on icon at bounding box center [232, 267] width 5 height 5
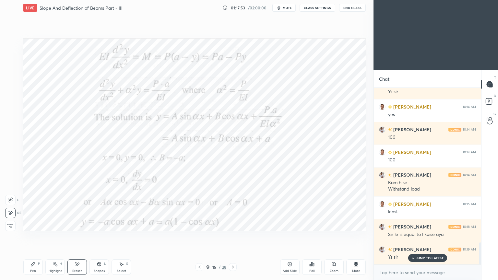
click at [234, 236] on icon at bounding box center [232, 267] width 5 height 5
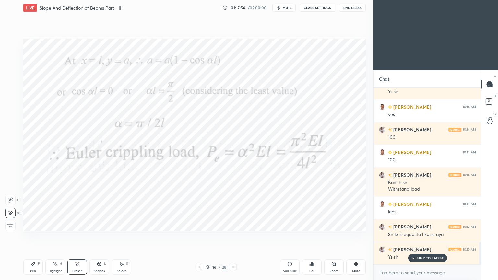
click at [35, 236] on icon at bounding box center [32, 264] width 5 height 5
click at [200, 236] on icon at bounding box center [199, 267] width 5 height 5
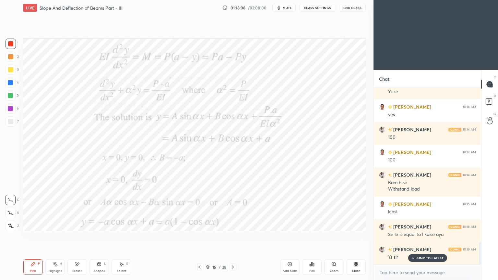
click at [198, 236] on icon at bounding box center [199, 267] width 5 height 5
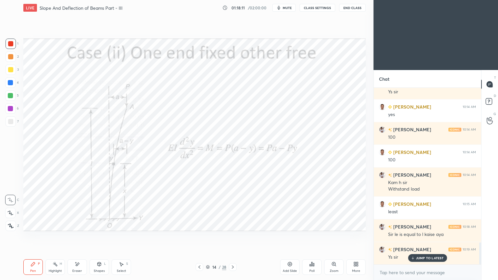
click at [234, 236] on icon at bounding box center [232, 267] width 5 height 5
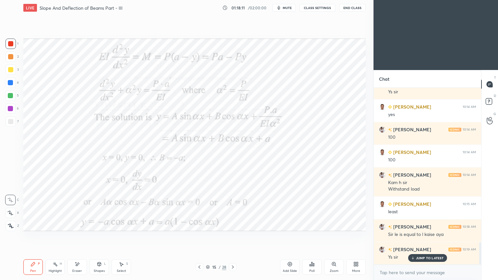
click at [234, 236] on icon at bounding box center [232, 267] width 5 height 5
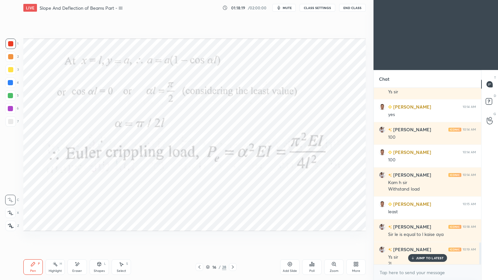
scroll to position [1242, 0]
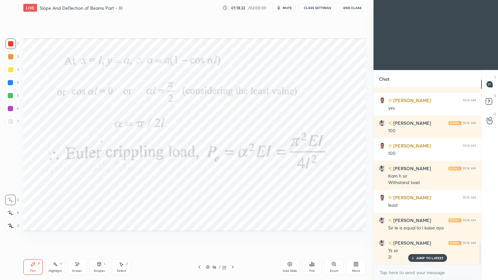
click at [83, 236] on div "Eraser" at bounding box center [76, 268] width 19 height 16
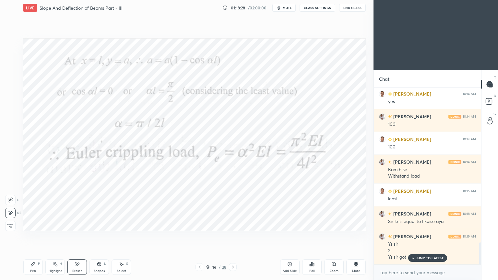
click at [234, 236] on icon at bounding box center [232, 267] width 5 height 5
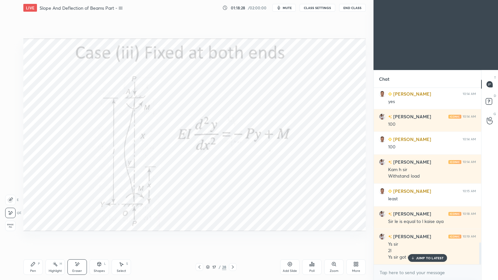
click at [232, 236] on icon at bounding box center [233, 267] width 2 height 3
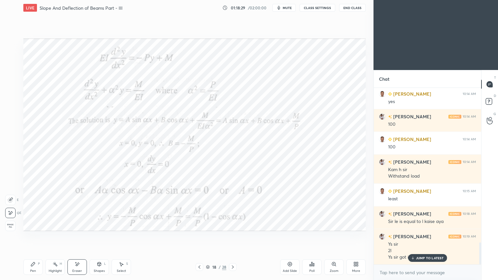
click at [233, 236] on icon at bounding box center [232, 267] width 5 height 5
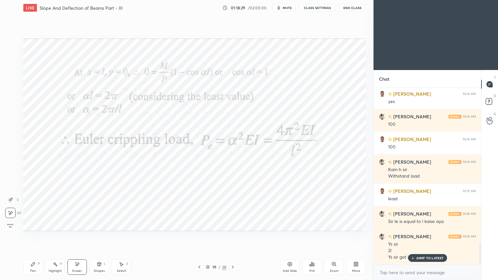
click at [233, 236] on div at bounding box center [233, 267] width 8 height 8
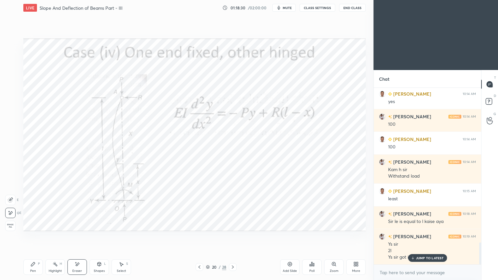
click at [232, 236] on icon at bounding box center [232, 267] width 5 height 5
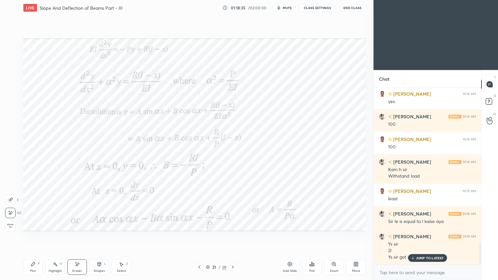
click at [233, 236] on icon at bounding box center [232, 267] width 5 height 5
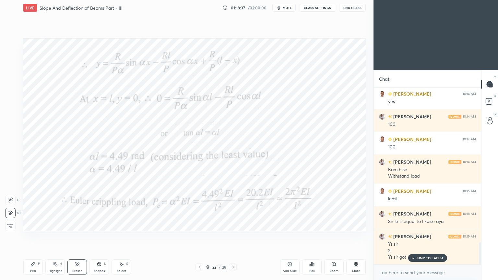
click at [235, 236] on icon at bounding box center [232, 267] width 5 height 5
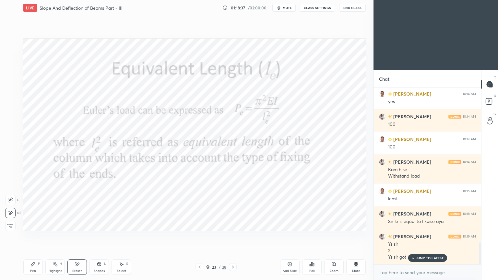
click at [236, 236] on div at bounding box center [233, 267] width 8 height 8
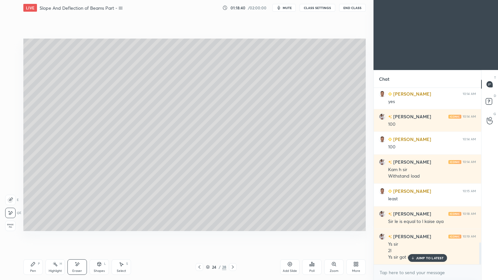
click at [233, 236] on icon at bounding box center [232, 267] width 5 height 5
click at [232, 236] on icon at bounding box center [233, 267] width 2 height 3
click at [201, 236] on icon at bounding box center [199, 267] width 5 height 5
click at [36, 236] on div "Pen P" at bounding box center [32, 268] width 19 height 16
click at [230, 236] on icon at bounding box center [232, 267] width 5 height 5
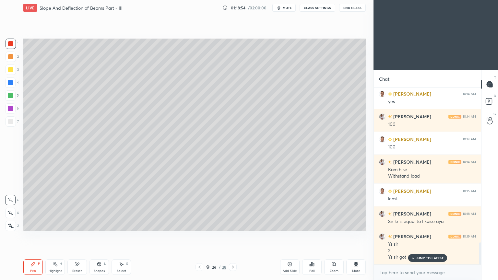
click at [12, 70] on div at bounding box center [10, 69] width 5 height 5
click at [104, 236] on div "Shapes L" at bounding box center [99, 268] width 19 height 16
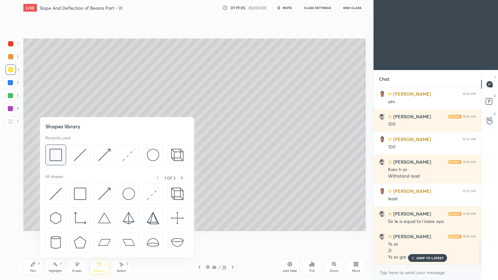
click at [58, 154] on img at bounding box center [56, 155] width 12 height 12
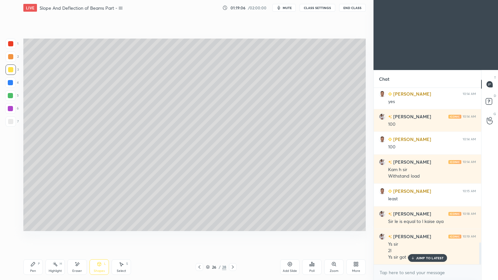
click at [12, 121] on div at bounding box center [10, 121] width 5 height 5
click at [32, 236] on icon at bounding box center [33, 264] width 4 height 4
click at [102, 236] on div "Shapes" at bounding box center [99, 271] width 11 height 3
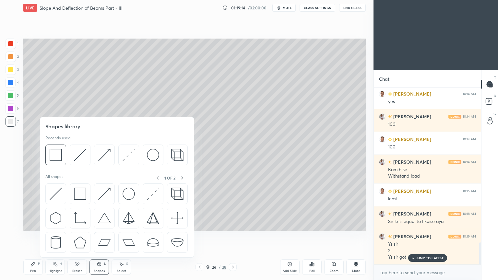
click at [80, 151] on img at bounding box center [80, 155] width 12 height 12
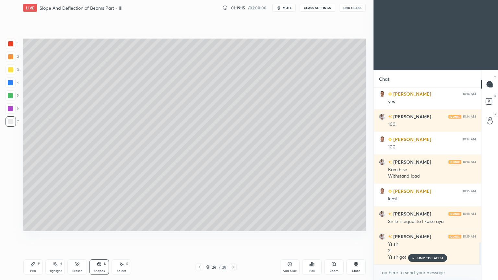
click at [9, 82] on div at bounding box center [10, 82] width 5 height 5
click at [33, 236] on div "Pen P" at bounding box center [32, 268] width 19 height 16
click at [12, 120] on div at bounding box center [10, 121] width 5 height 5
click at [101, 236] on div "Shapes" at bounding box center [99, 271] width 11 height 3
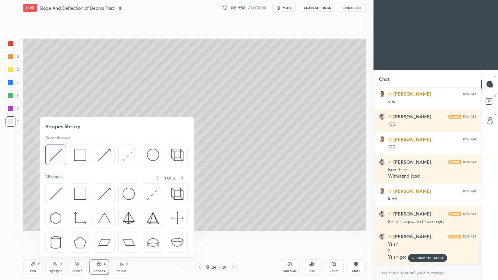
click at [61, 156] on img at bounding box center [56, 155] width 12 height 12
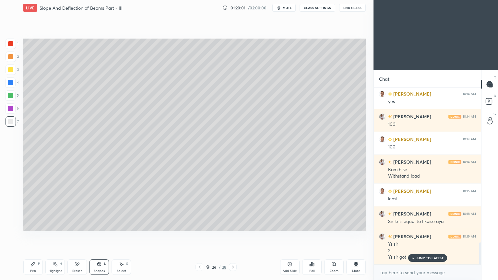
click at [32, 236] on icon at bounding box center [32, 264] width 5 height 5
click at [98, 236] on div "Shapes L" at bounding box center [99, 268] width 19 height 16
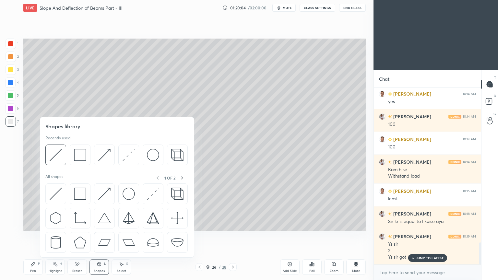
click at [79, 156] on img at bounding box center [80, 155] width 12 height 12
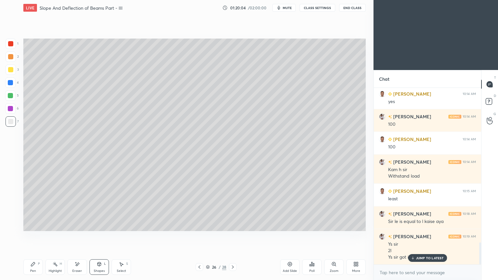
click at [8, 70] on div at bounding box center [10, 69] width 5 height 5
click at [31, 236] on icon at bounding box center [33, 264] width 4 height 4
click at [12, 118] on div at bounding box center [11, 121] width 10 height 10
click at [199, 236] on icon at bounding box center [199, 267] width 5 height 5
click at [197, 236] on icon at bounding box center [199, 267] width 5 height 5
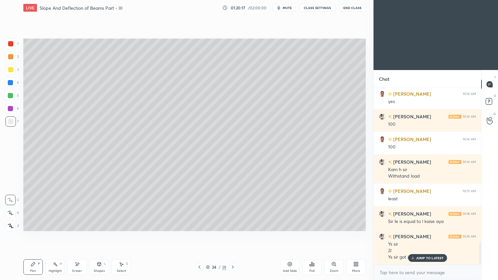
click at [197, 236] on icon at bounding box center [199, 267] width 5 height 5
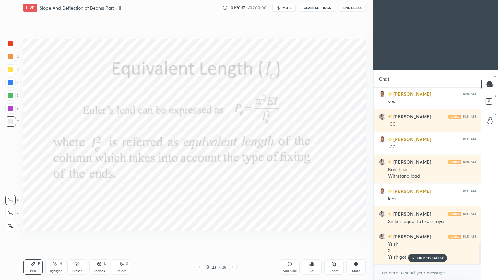
click at [199, 236] on icon at bounding box center [200, 267] width 2 height 3
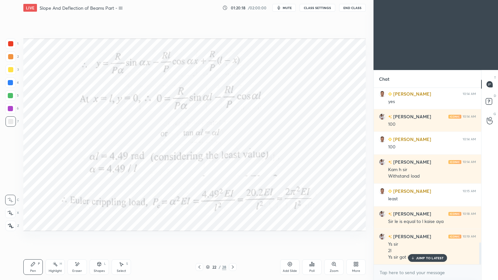
click at [200, 236] on icon at bounding box center [199, 267] width 5 height 5
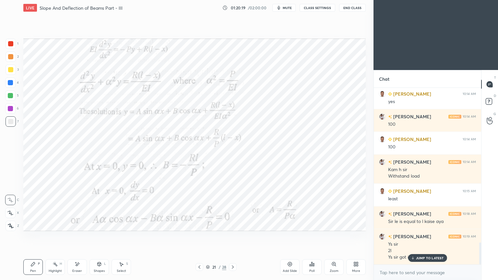
click at [196, 236] on div at bounding box center [200, 267] width 8 height 8
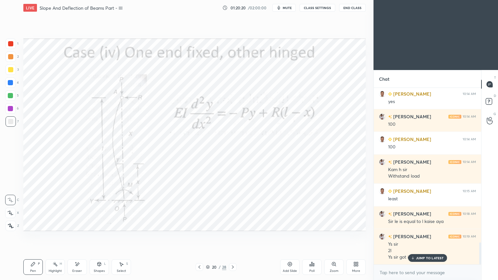
click at [196, 236] on div at bounding box center [200, 267] width 8 height 8
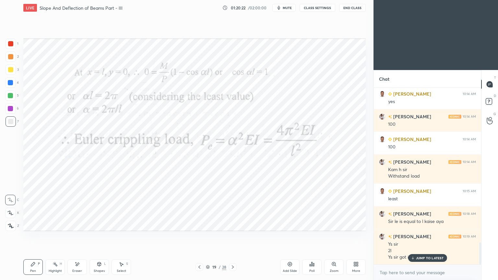
click at [199, 236] on icon at bounding box center [199, 267] width 5 height 5
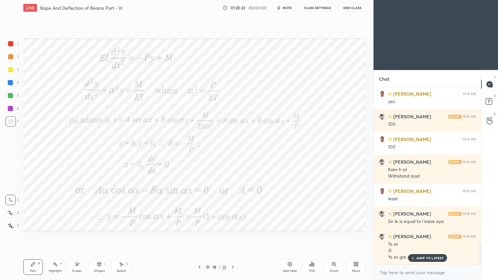
click at [198, 236] on icon at bounding box center [199, 267] width 5 height 5
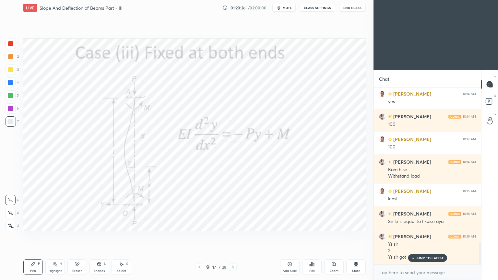
click at [230, 236] on div at bounding box center [233, 267] width 8 height 8
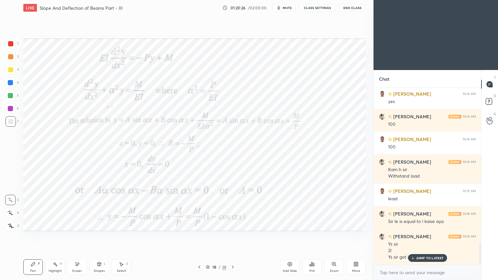
click at [230, 236] on div at bounding box center [233, 267] width 8 height 8
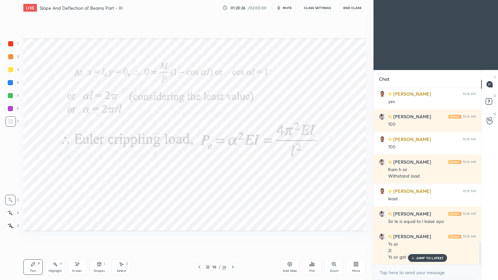
click at [229, 236] on div at bounding box center [233, 267] width 8 height 8
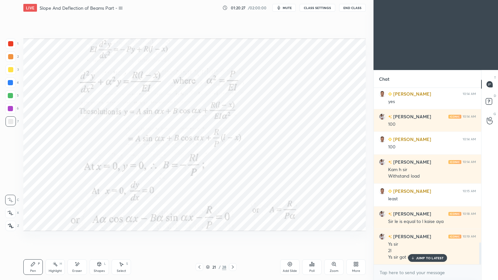
click at [231, 236] on icon at bounding box center [232, 267] width 5 height 5
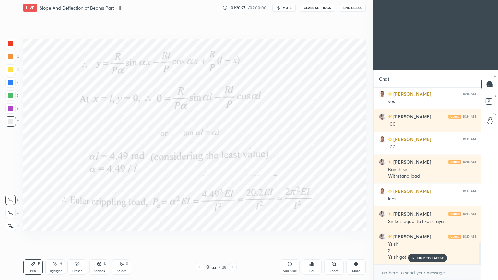
click at [231, 236] on icon at bounding box center [232, 267] width 5 height 5
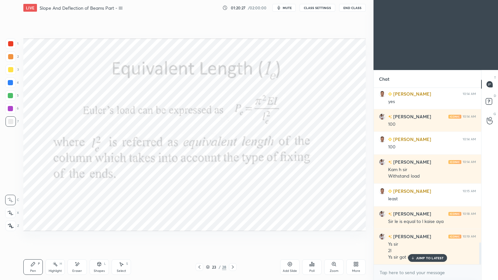
click at [234, 236] on icon at bounding box center [232, 267] width 5 height 5
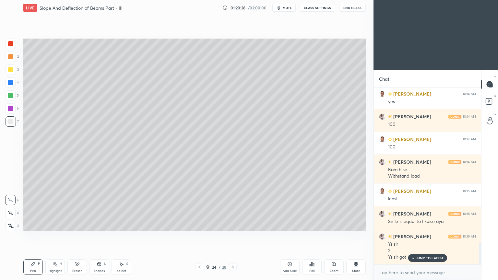
click at [232, 236] on icon at bounding box center [232, 267] width 5 height 5
click at [235, 236] on icon at bounding box center [232, 267] width 5 height 5
click at [231, 236] on icon at bounding box center [232, 267] width 5 height 5
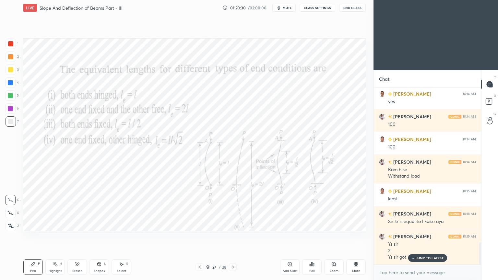
click at [201, 236] on icon at bounding box center [199, 267] width 5 height 5
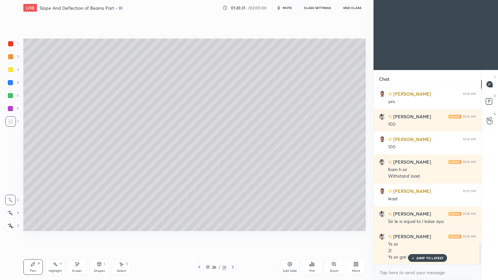
click at [284, 236] on div "Add Slide" at bounding box center [289, 268] width 19 height 16
click at [14, 73] on div at bounding box center [11, 70] width 10 height 10
click at [197, 236] on icon at bounding box center [199, 267] width 5 height 5
click at [233, 236] on icon at bounding box center [232, 267] width 5 height 5
click at [97, 236] on icon at bounding box center [99, 264] width 5 height 5
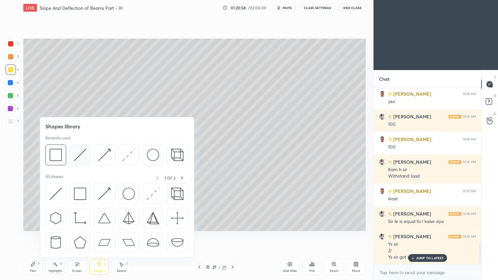
click at [79, 153] on img at bounding box center [80, 155] width 12 height 12
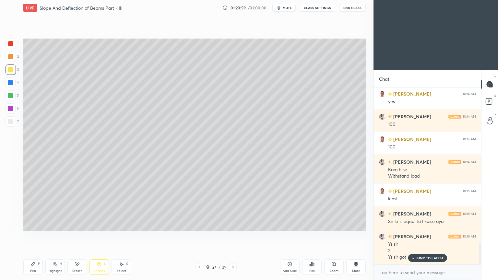
click at [104, 236] on div "Shapes L" at bounding box center [99, 268] width 19 height 16
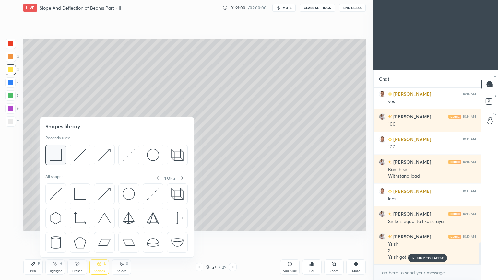
click at [58, 152] on img at bounding box center [56, 155] width 12 height 12
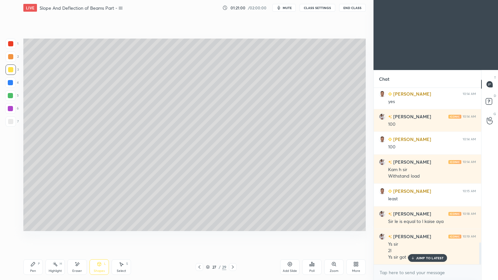
click at [10, 122] on div at bounding box center [10, 121] width 5 height 5
click at [32, 236] on div "Pen P" at bounding box center [32, 268] width 19 height 16
click at [100, 236] on div "Shapes L" at bounding box center [99, 268] width 19 height 16
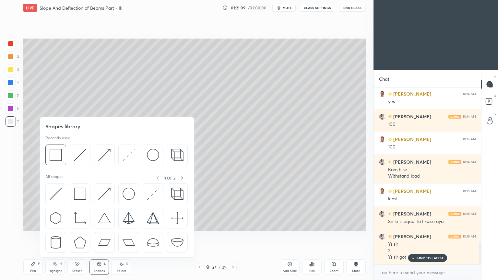
click at [100, 151] on img at bounding box center [104, 155] width 12 height 12
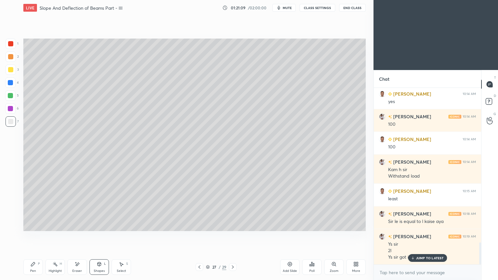
click at [12, 43] on div at bounding box center [10, 43] width 5 height 5
click at [198, 236] on icon at bounding box center [199, 267] width 5 height 5
click at [101, 236] on div "Shapes" at bounding box center [99, 271] width 11 height 3
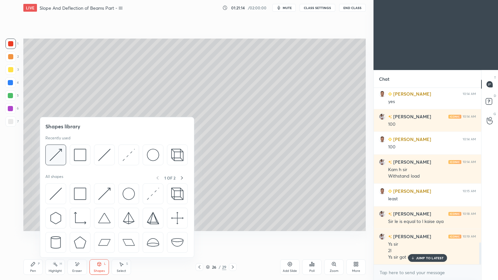
click at [61, 149] on img at bounding box center [56, 155] width 12 height 12
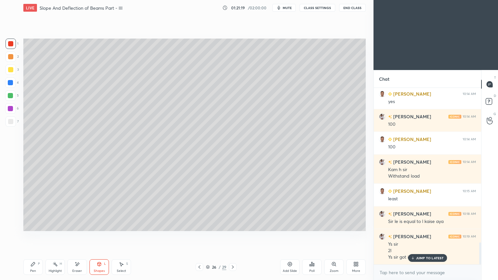
click at [230, 236] on icon at bounding box center [232, 267] width 5 height 5
click at [31, 236] on div "Pen P" at bounding box center [32, 268] width 19 height 16
click at [14, 112] on div at bounding box center [10, 108] width 10 height 10
click at [102, 236] on div "Shapes L" at bounding box center [99, 268] width 19 height 16
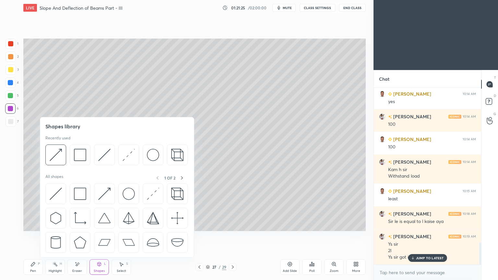
click at [101, 156] on img at bounding box center [104, 155] width 12 height 12
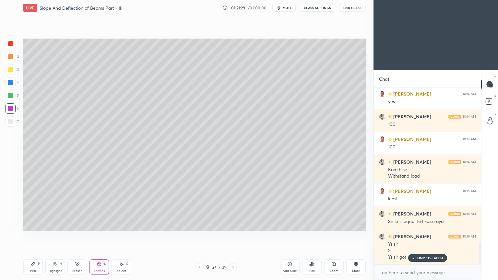
click at [31, 236] on icon at bounding box center [33, 264] width 4 height 4
click at [12, 126] on div at bounding box center [11, 121] width 10 height 10
click at [101, 236] on icon at bounding box center [99, 264] width 5 height 5
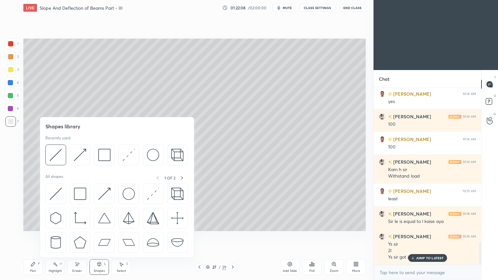
click at [99, 156] on img at bounding box center [104, 155] width 12 height 12
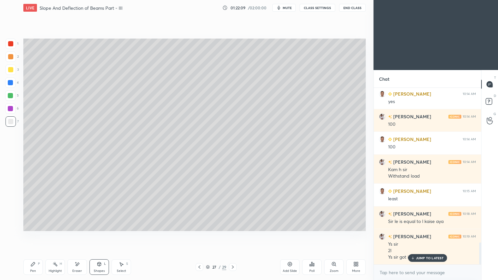
click at [13, 68] on div at bounding box center [11, 70] width 10 height 10
click at [35, 236] on div "Pen P" at bounding box center [32, 268] width 19 height 16
click at [288, 236] on div "Add Slide" at bounding box center [289, 268] width 19 height 16
click at [34, 236] on div "Pen P" at bounding box center [32, 268] width 19 height 16
click at [10, 125] on div at bounding box center [11, 121] width 10 height 10
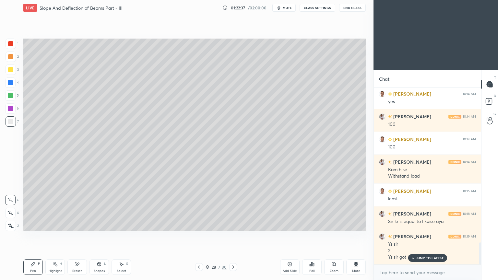
click at [99, 236] on div "Shapes L" at bounding box center [99, 268] width 19 height 16
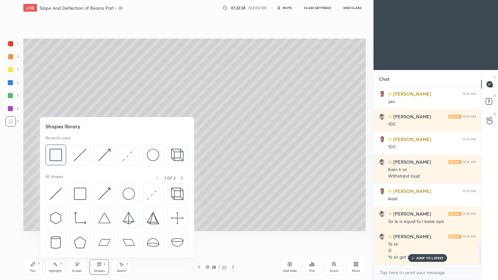
click at [61, 154] on img at bounding box center [56, 155] width 12 height 12
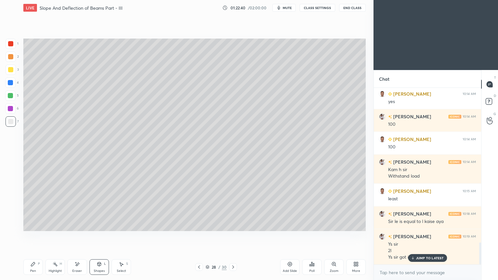
click at [32, 236] on icon at bounding box center [33, 264] width 4 height 4
click at [100, 236] on div "Shapes L" at bounding box center [99, 268] width 19 height 16
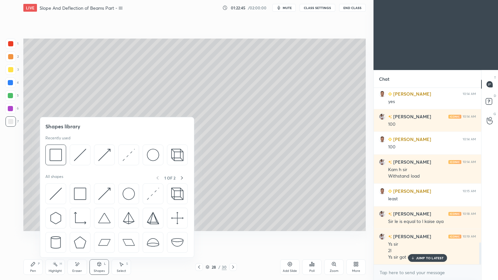
click at [104, 151] on img at bounding box center [104, 155] width 12 height 12
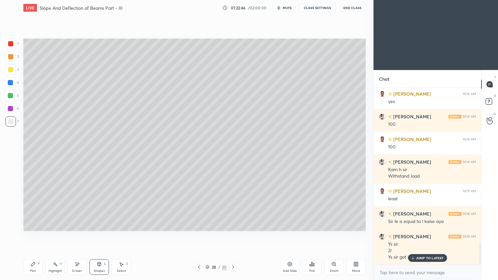
click at [10, 42] on div at bounding box center [10, 43] width 5 height 5
click at [32, 236] on icon at bounding box center [32, 264] width 5 height 5
click at [196, 236] on div at bounding box center [199, 267] width 8 height 8
click at [101, 236] on div "Shapes L" at bounding box center [99, 268] width 19 height 16
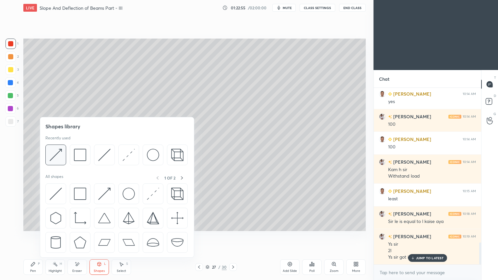
click at [59, 154] on img at bounding box center [56, 155] width 12 height 12
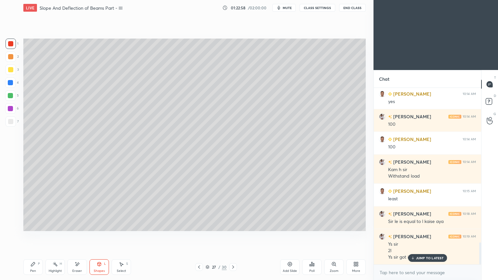
click at [32, 236] on icon at bounding box center [33, 264] width 4 height 4
click at [199, 236] on div at bounding box center [199, 267] width 8 height 8
click at [199, 236] on icon at bounding box center [199, 267] width 2 height 3
click at [235, 236] on icon at bounding box center [233, 267] width 5 height 5
click at [234, 236] on icon at bounding box center [233, 267] width 5 height 5
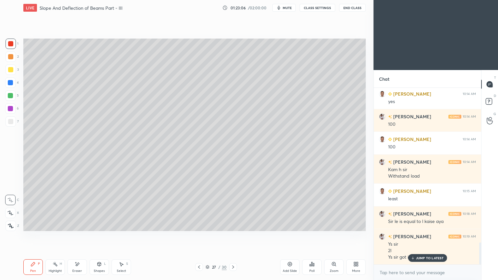
click at [232, 236] on icon at bounding box center [233, 267] width 5 height 5
click at [101, 236] on div "Shapes L" at bounding box center [99, 268] width 19 height 16
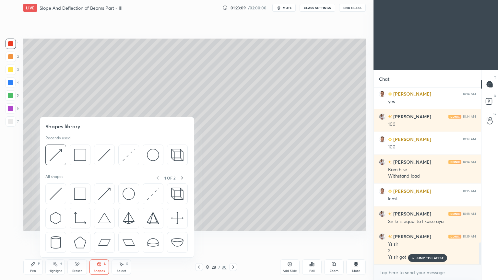
click at [98, 152] on div at bounding box center [104, 155] width 21 height 21
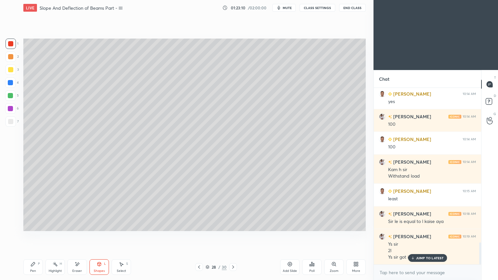
click at [12, 81] on div at bounding box center [10, 82] width 5 height 5
click at [33, 236] on icon at bounding box center [33, 264] width 4 height 4
click at [13, 123] on div at bounding box center [11, 121] width 10 height 10
click at [103, 236] on div "Shapes" at bounding box center [99, 271] width 11 height 3
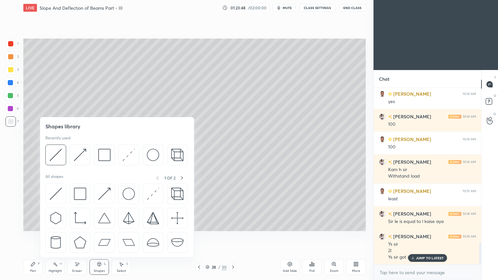
click at [103, 156] on img at bounding box center [104, 155] width 12 height 12
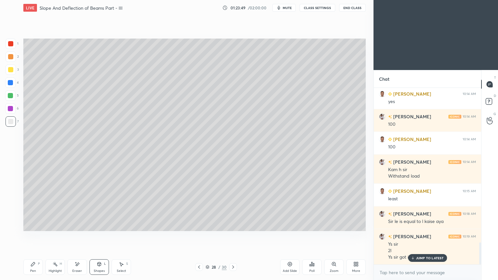
click at [12, 70] on div at bounding box center [10, 69] width 5 height 5
click at [33, 236] on icon at bounding box center [32, 264] width 5 height 5
click at [235, 236] on icon at bounding box center [233, 267] width 5 height 5
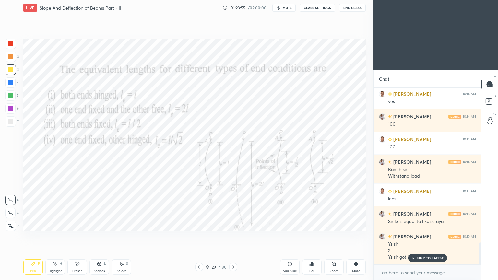
click at [38, 236] on div "Pen P" at bounding box center [32, 268] width 19 height 16
click at [13, 47] on div at bounding box center [11, 44] width 10 height 10
click at [292, 236] on div "Add Slide" at bounding box center [289, 268] width 19 height 16
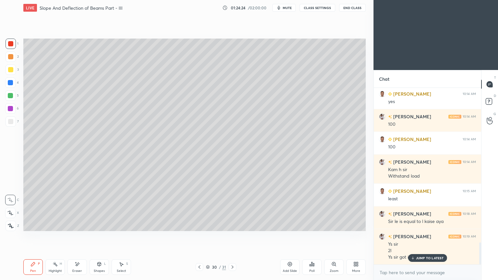
click at [99, 236] on div "Shapes L" at bounding box center [99, 268] width 19 height 16
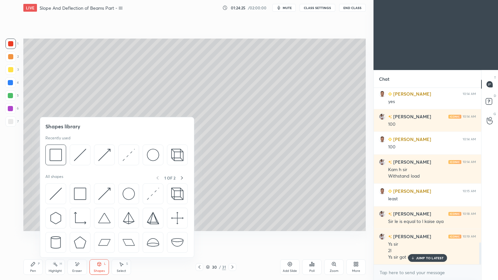
click at [32, 236] on div "Pen" at bounding box center [33, 271] width 6 height 3
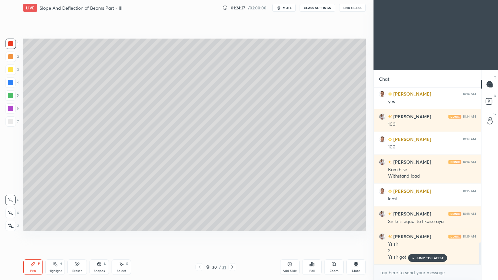
click at [15, 69] on div at bounding box center [11, 70] width 10 height 10
click at [101, 236] on icon at bounding box center [99, 264] width 5 height 5
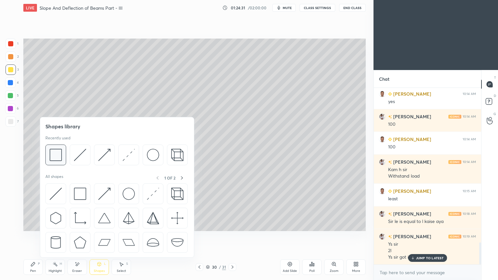
click at [59, 154] on img at bounding box center [56, 155] width 12 height 12
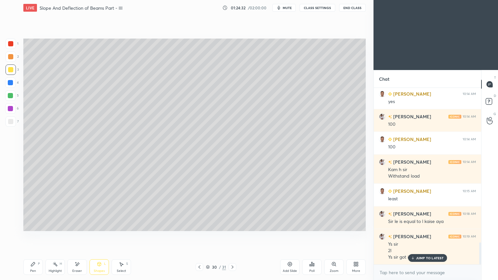
click at [11, 121] on div at bounding box center [10, 121] width 5 height 5
click at [35, 236] on icon at bounding box center [33, 264] width 4 height 4
click at [80, 236] on div "Eraser" at bounding box center [76, 268] width 19 height 16
click at [103, 236] on div "Shapes L" at bounding box center [99, 268] width 19 height 16
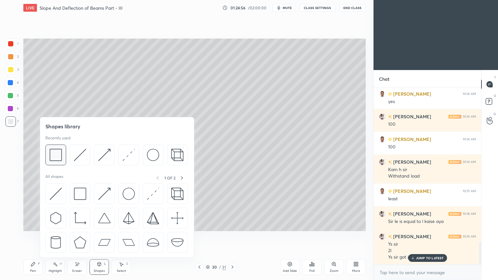
click at [55, 156] on img at bounding box center [56, 155] width 12 height 12
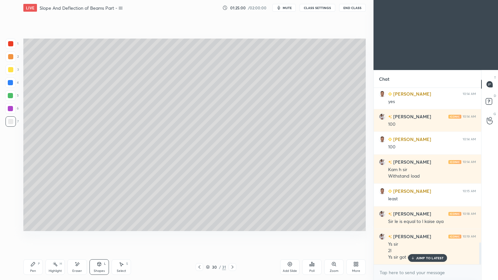
click at [37, 236] on div "Pen P" at bounding box center [32, 268] width 19 height 16
click at [101, 236] on div "Shapes L" at bounding box center [99, 268] width 19 height 16
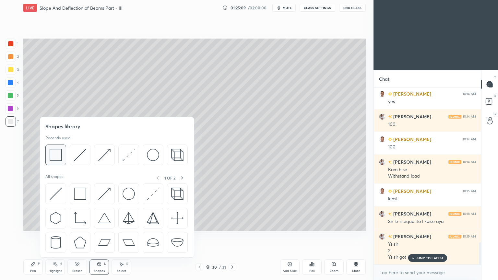
click at [57, 153] on img at bounding box center [56, 155] width 12 height 12
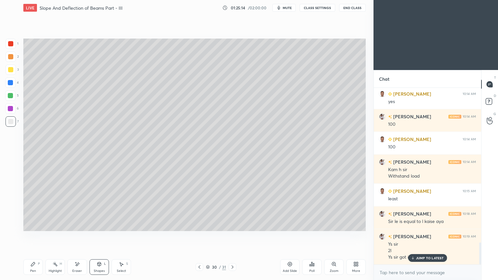
click at [31, 236] on icon at bounding box center [33, 264] width 4 height 4
click at [102, 236] on div "Shapes" at bounding box center [99, 271] width 11 height 3
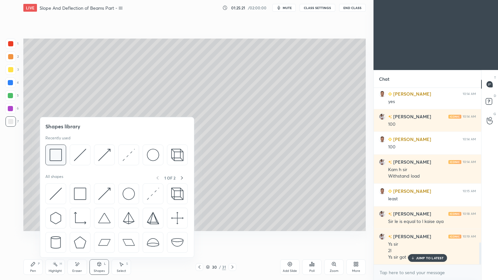
click at [56, 156] on img at bounding box center [56, 155] width 12 height 12
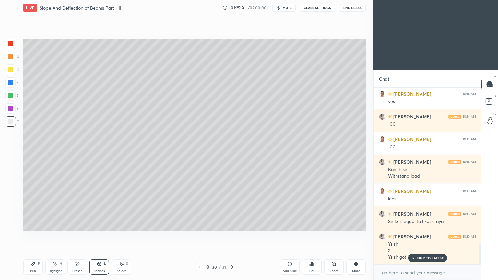
click at [38, 236] on div "P" at bounding box center [39, 263] width 2 height 3
click at [103, 236] on div "Shapes L" at bounding box center [99, 268] width 19 height 16
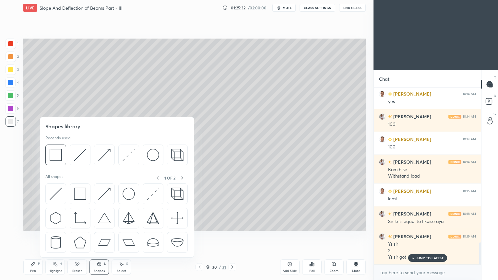
click at [78, 149] on img at bounding box center [80, 155] width 12 height 12
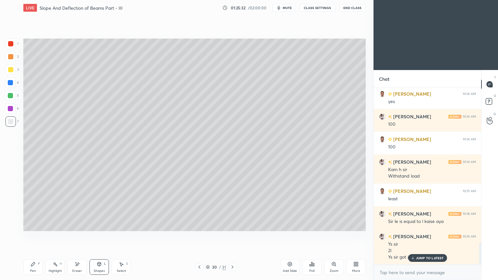
click at [9, 83] on div at bounding box center [10, 82] width 5 height 5
click at [36, 236] on div "Pen P" at bounding box center [32, 268] width 19 height 16
click at [99, 236] on icon at bounding box center [99, 264] width 5 height 5
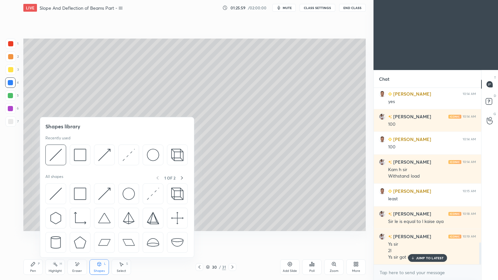
click at [106, 156] on img at bounding box center [104, 155] width 12 height 12
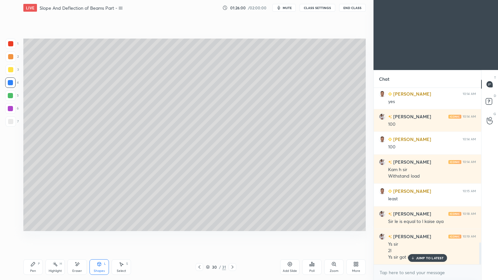
click at [11, 42] on div at bounding box center [10, 43] width 5 height 5
click at [34, 236] on div "Pen P" at bounding box center [32, 268] width 19 height 16
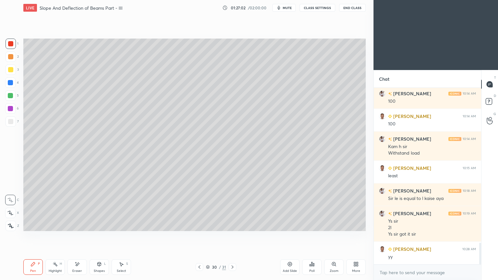
click at [9, 69] on div at bounding box center [10, 69] width 5 height 5
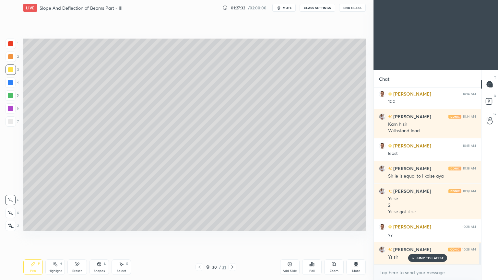
click at [126, 236] on div "S" at bounding box center [127, 263] width 2 height 3
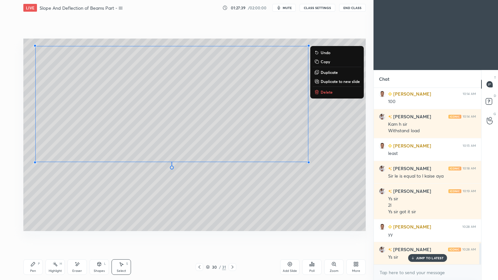
click at [31, 236] on icon at bounding box center [32, 264] width 5 height 5
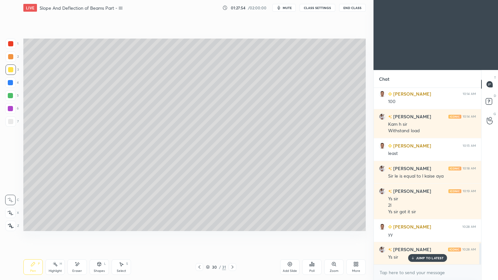
click at [14, 120] on div at bounding box center [11, 121] width 10 height 10
click at [125, 236] on div "Select S" at bounding box center [121, 268] width 19 height 16
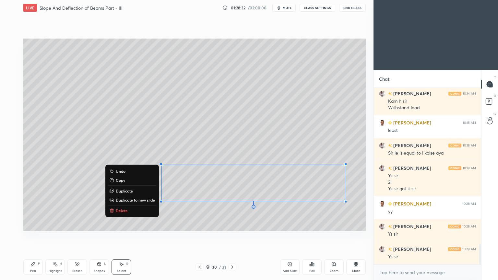
click at [31, 236] on div "Pen P" at bounding box center [32, 268] width 19 height 16
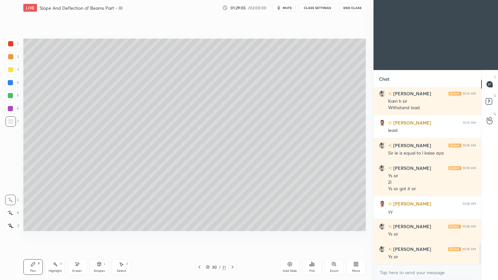
click at [294, 236] on div "Add Slide" at bounding box center [290, 271] width 14 height 3
click at [201, 236] on icon at bounding box center [199, 267] width 5 height 5
click at [233, 236] on icon at bounding box center [232, 267] width 5 height 5
click at [79, 236] on icon at bounding box center [77, 265] width 5 height 6
click at [32, 236] on icon at bounding box center [33, 264] width 4 height 4
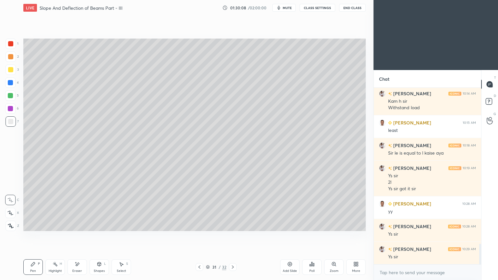
scroll to position [1339, 0]
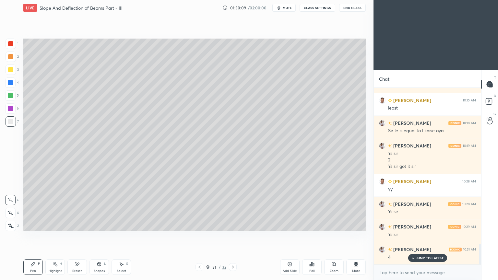
click at [78, 236] on icon at bounding box center [78, 264] width 4 height 3
click at [35, 236] on div "Pen P" at bounding box center [32, 268] width 19 height 16
click at [13, 73] on div at bounding box center [11, 70] width 10 height 10
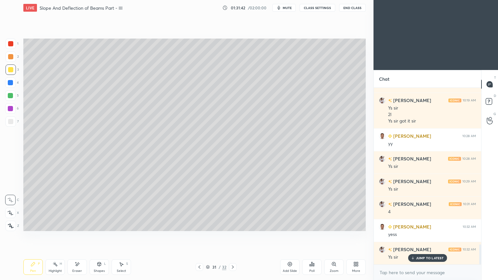
scroll to position [1408, 0]
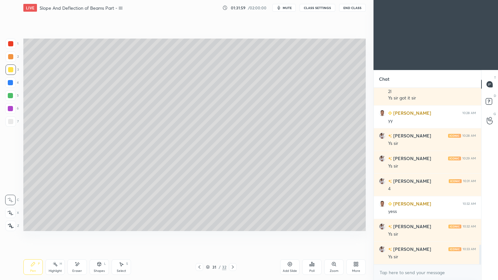
click at [232, 236] on icon at bounding box center [232, 267] width 5 height 5
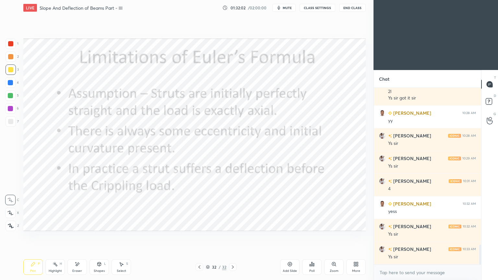
click at [97, 236] on icon at bounding box center [99, 264] width 5 height 5
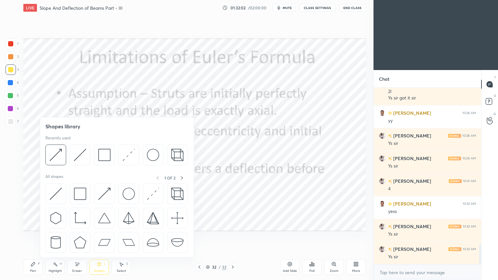
click at [86, 153] on img at bounding box center [80, 155] width 12 height 12
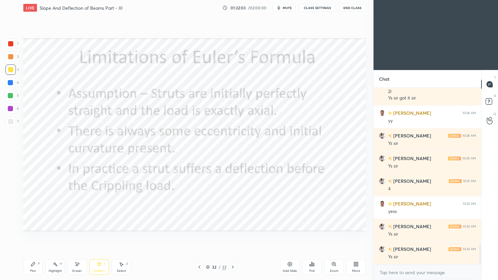
click at [11, 43] on div at bounding box center [10, 43] width 5 height 5
click at [33, 236] on div "Pen P" at bounding box center [32, 268] width 19 height 16
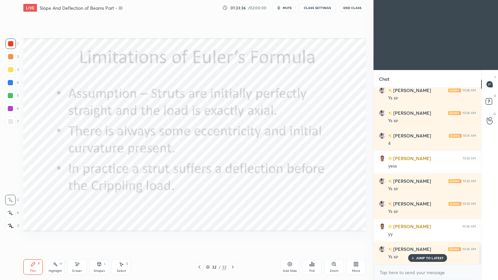
scroll to position [1475, 0]
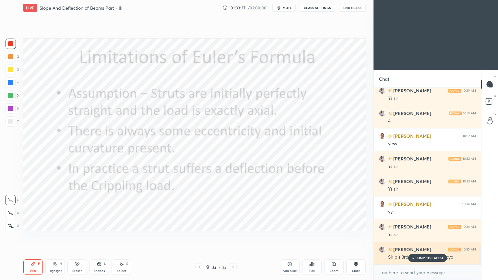
click at [421, 236] on p "JUMP TO LATEST" at bounding box center [430, 258] width 28 height 4
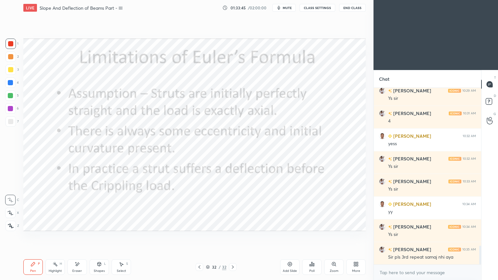
click at [200, 236] on icon at bounding box center [199, 267] width 5 height 5
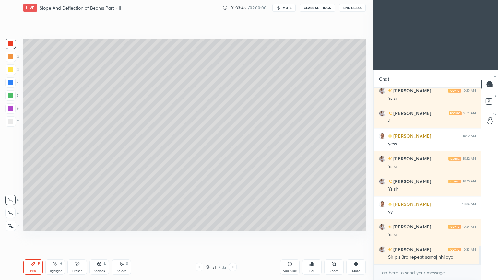
click at [198, 236] on icon at bounding box center [199, 267] width 5 height 5
click at [199, 236] on icon at bounding box center [199, 267] width 5 height 5
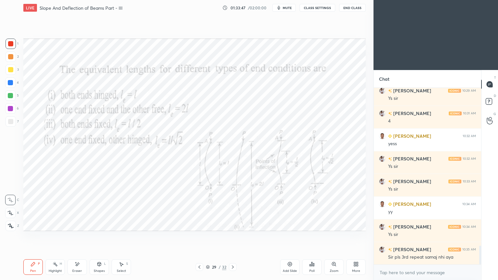
click at [198, 236] on icon at bounding box center [199, 267] width 5 height 5
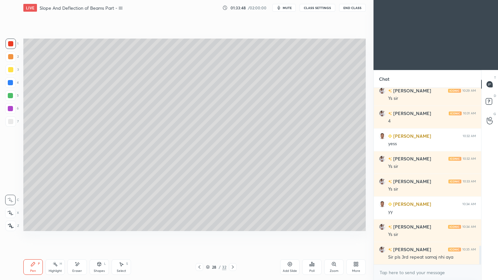
click at [198, 236] on icon at bounding box center [199, 267] width 5 height 5
click at [199, 236] on icon at bounding box center [199, 267] width 5 height 5
click at [198, 236] on icon at bounding box center [199, 267] width 5 height 5
click at [200, 236] on icon at bounding box center [199, 267] width 5 height 5
click at [199, 236] on icon at bounding box center [199, 267] width 5 height 5
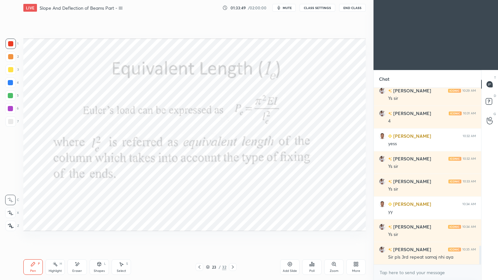
click at [199, 236] on icon at bounding box center [199, 267] width 5 height 5
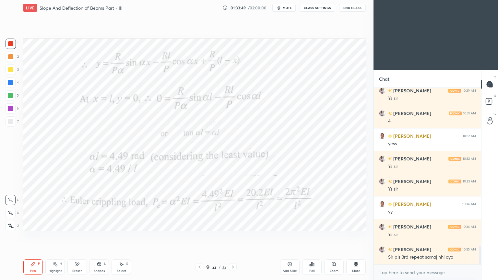
click at [197, 236] on div at bounding box center [200, 267] width 8 height 8
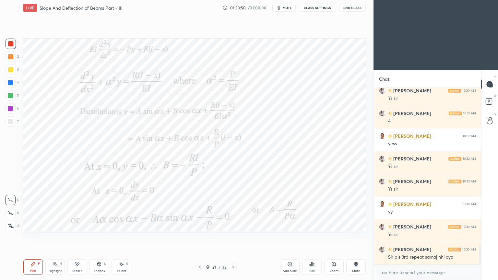
click at [199, 236] on div at bounding box center [200, 267] width 8 height 8
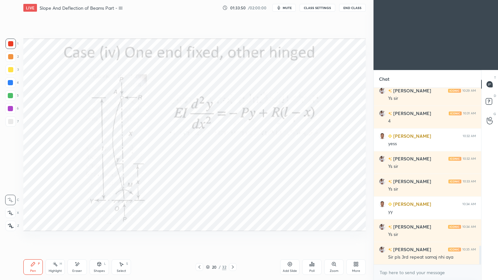
click at [198, 236] on div at bounding box center [200, 267] width 8 height 8
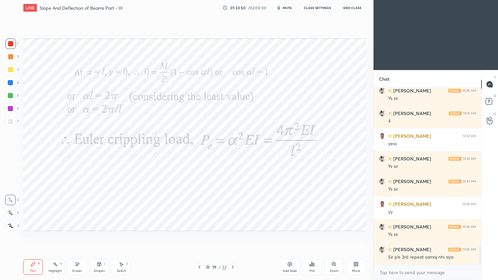
click at [200, 236] on icon at bounding box center [200, 267] width 2 height 3
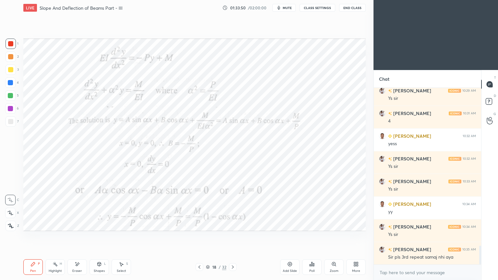
click at [200, 236] on div "Pen P Highlight H Eraser Shapes L Select S 18 / 32 Add Slide Poll Zoom More" at bounding box center [194, 267] width 343 height 26
click at [202, 236] on div at bounding box center [200, 267] width 8 height 8
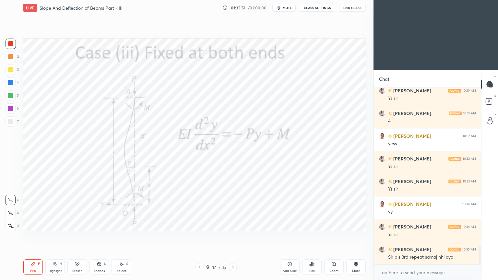
click at [201, 236] on div at bounding box center [200, 267] width 8 height 8
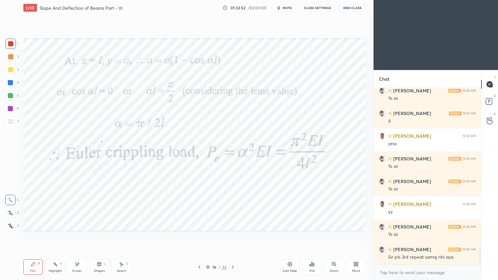
click at [201, 236] on icon at bounding box center [199, 267] width 5 height 5
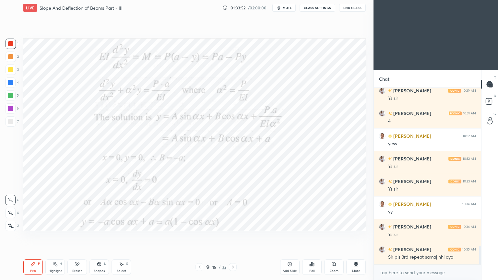
click at [201, 236] on icon at bounding box center [199, 267] width 5 height 5
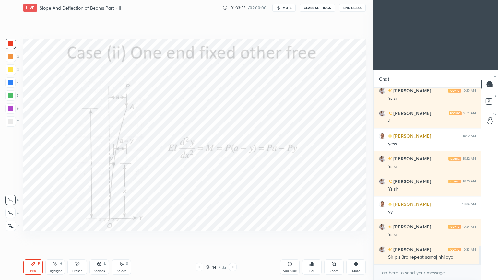
click at [200, 236] on icon at bounding box center [199, 267] width 5 height 5
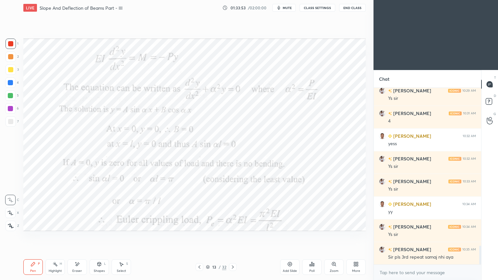
click at [198, 236] on icon at bounding box center [199, 267] width 5 height 5
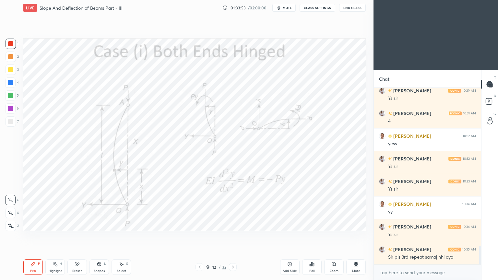
click at [198, 236] on icon at bounding box center [199, 267] width 5 height 5
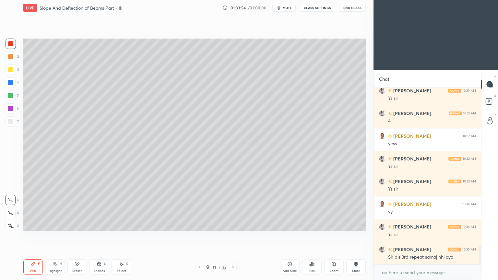
click at [199, 236] on icon at bounding box center [200, 267] width 2 height 3
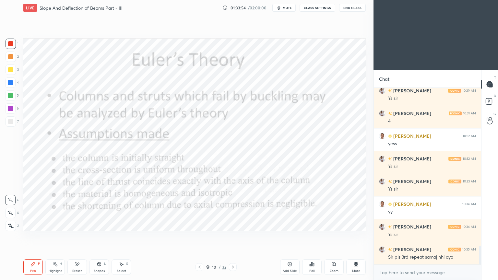
click at [199, 236] on icon at bounding box center [199, 267] width 5 height 5
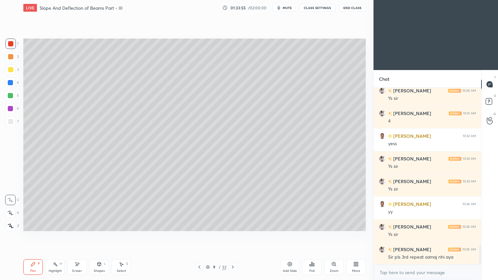
click at [231, 236] on icon at bounding box center [232, 267] width 5 height 5
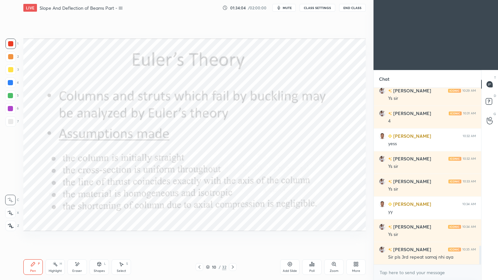
click at [230, 236] on icon at bounding box center [232, 267] width 5 height 5
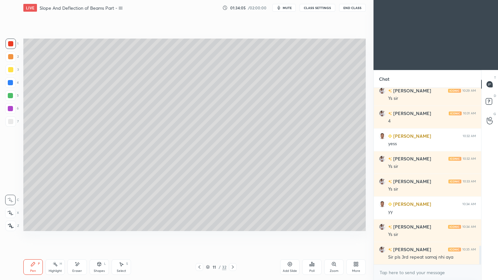
click at [230, 236] on icon at bounding box center [232, 267] width 5 height 5
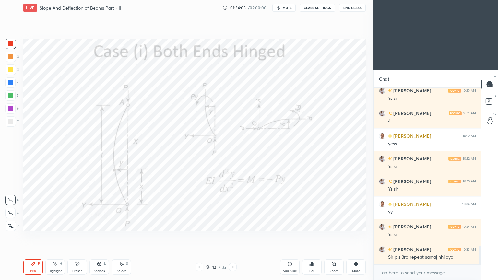
click at [230, 236] on div at bounding box center [233, 267] width 8 height 8
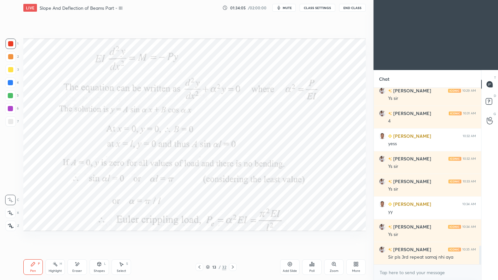
click at [230, 236] on div at bounding box center [233, 267] width 8 height 8
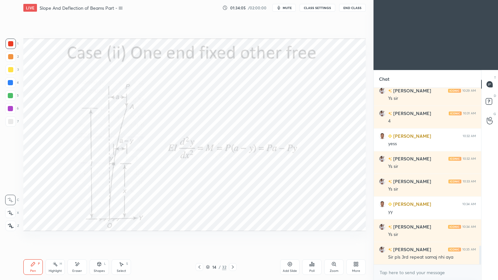
click at [232, 236] on div at bounding box center [233, 267] width 8 height 8
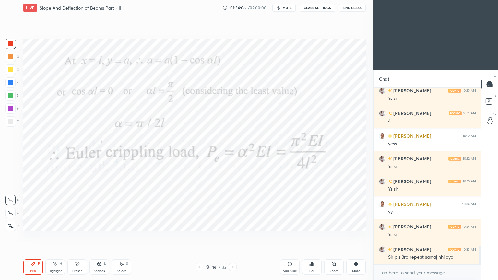
click at [231, 236] on icon at bounding box center [232, 267] width 5 height 5
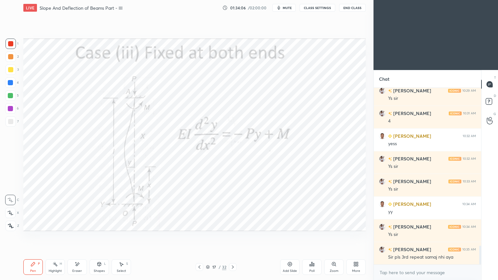
click at [234, 236] on icon at bounding box center [232, 267] width 5 height 5
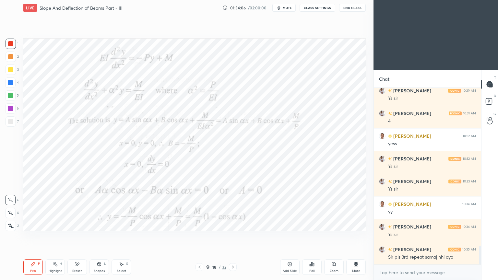
click at [234, 236] on div at bounding box center [233, 267] width 8 height 8
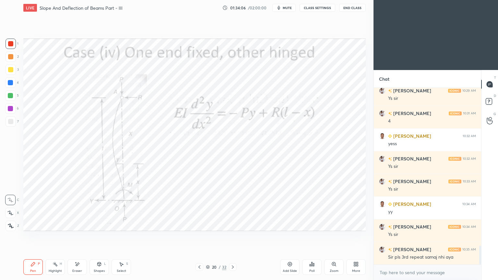
click at [233, 236] on icon at bounding box center [232, 267] width 5 height 5
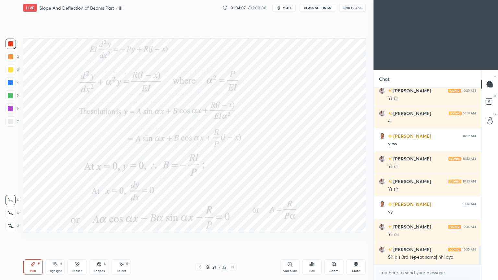
click at [234, 236] on div at bounding box center [233, 267] width 8 height 8
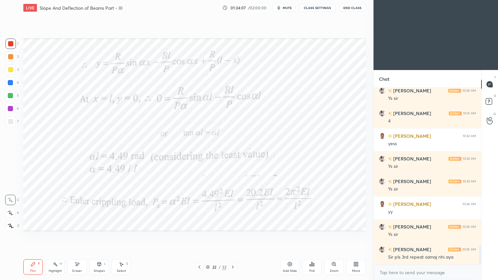
click at [233, 236] on icon at bounding box center [232, 267] width 5 height 5
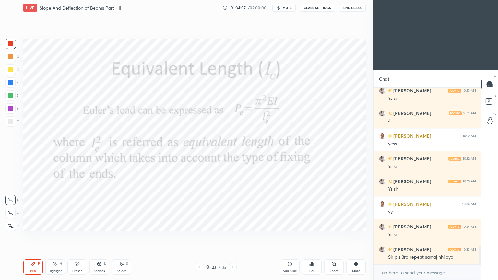
click at [232, 236] on icon at bounding box center [232, 267] width 5 height 5
click at [234, 236] on div "Pen P Highlight H Eraser Shapes L Select S 23 / 32 Add Slide Poll Zoom More" at bounding box center [194, 267] width 343 height 26
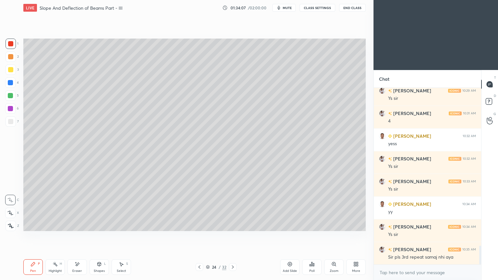
click at [232, 236] on div at bounding box center [233, 267] width 8 height 8
click at [232, 236] on icon at bounding box center [232, 267] width 5 height 5
click at [231, 236] on icon at bounding box center [232, 267] width 5 height 5
click at [233, 236] on icon at bounding box center [232, 267] width 5 height 5
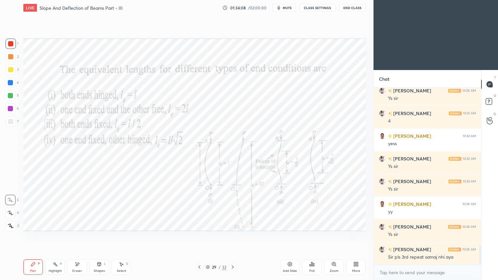
click at [231, 236] on icon at bounding box center [232, 267] width 5 height 5
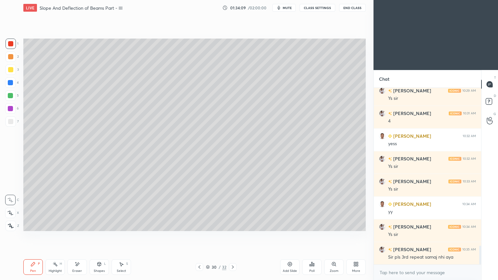
click at [230, 236] on icon at bounding box center [232, 267] width 5 height 5
click at [231, 236] on div at bounding box center [233, 267] width 8 height 8
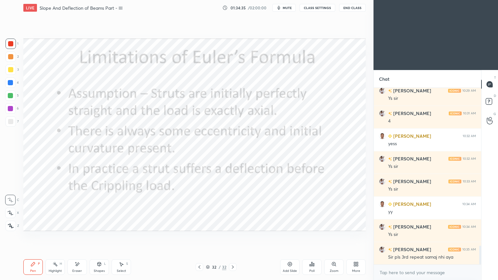
scroll to position [1498, 0]
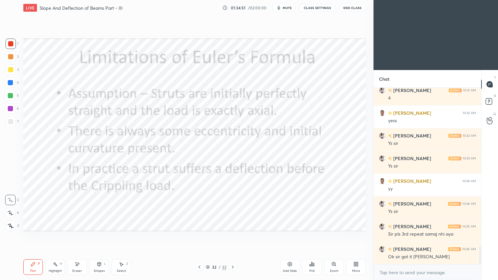
click at [80, 236] on div "Eraser" at bounding box center [76, 268] width 19 height 16
click at [35, 236] on icon at bounding box center [32, 264] width 5 height 5
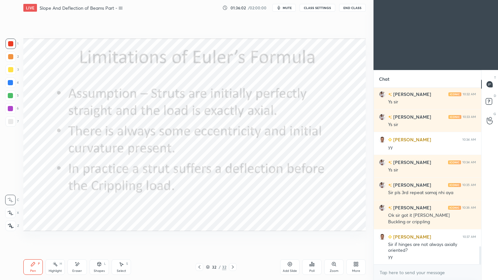
scroll to position [1562, 0]
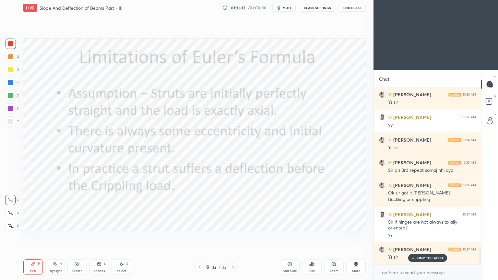
click at [101, 236] on div "Shapes L" at bounding box center [99, 268] width 19 height 16
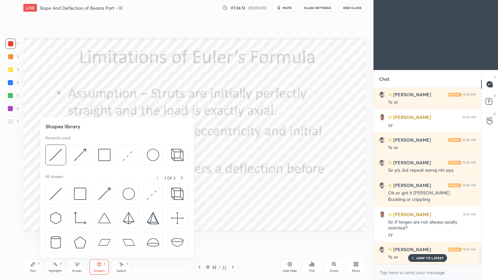
click at [107, 154] on img at bounding box center [104, 155] width 12 height 12
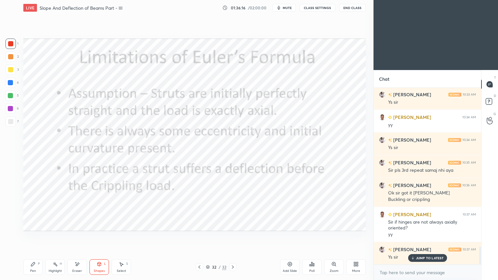
click at [26, 236] on div "Pen P" at bounding box center [32, 268] width 19 height 16
click at [100, 236] on div "Shapes" at bounding box center [99, 271] width 11 height 3
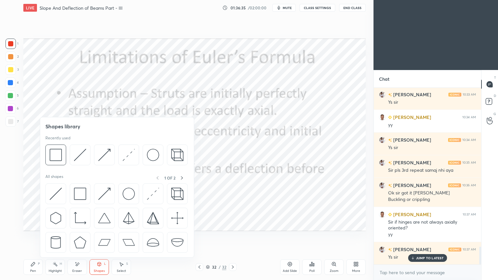
click at [80, 154] on img at bounding box center [80, 155] width 12 height 12
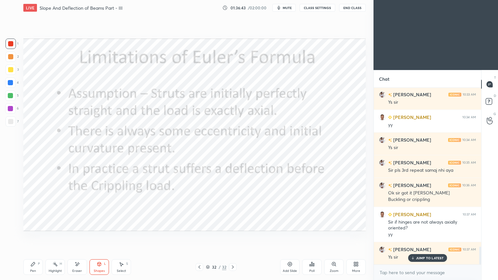
click at [37, 236] on div "Pen P" at bounding box center [32, 268] width 19 height 16
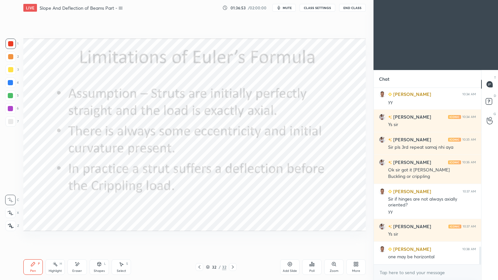
click at [79, 236] on div "Eraser" at bounding box center [77, 271] width 10 height 3
click at [34, 236] on icon at bounding box center [32, 264] width 5 height 5
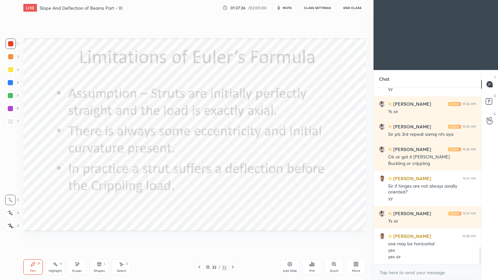
scroll to position [1621, 0]
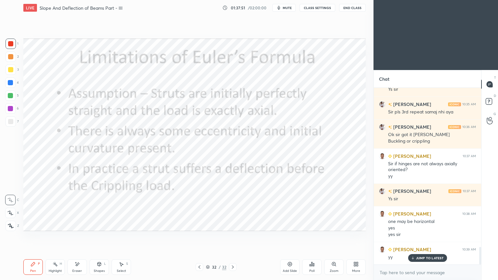
click at [124, 236] on div "Select S" at bounding box center [121, 268] width 19 height 16
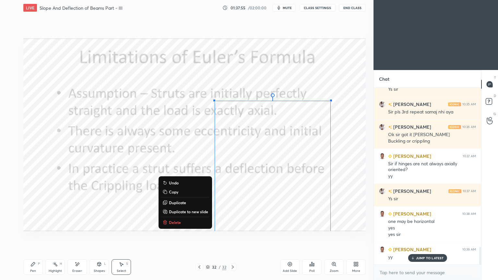
click at [178, 224] on p "Delete" at bounding box center [175, 222] width 12 height 5
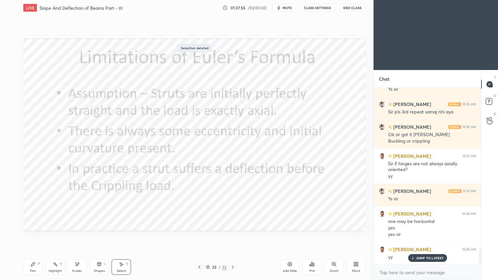
click at [34, 236] on icon at bounding box center [32, 264] width 5 height 5
click at [232, 236] on icon at bounding box center [232, 267] width 5 height 5
click at [291, 236] on div "Add Slide" at bounding box center [290, 271] width 14 height 3
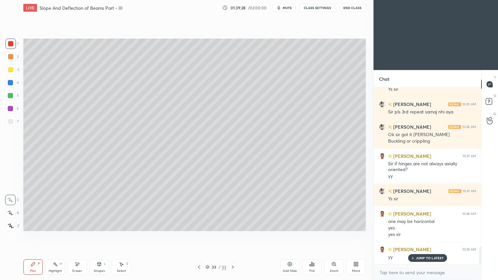
click at [30, 236] on icon at bounding box center [32, 264] width 5 height 5
click at [13, 72] on div at bounding box center [11, 70] width 10 height 10
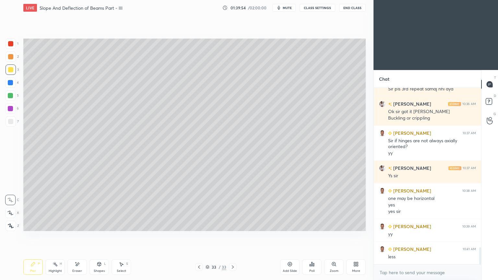
scroll to position [1666, 0]
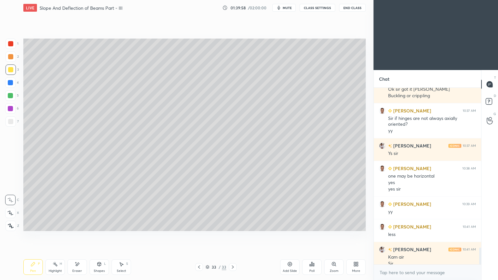
click at [37, 236] on div "Pen P" at bounding box center [32, 268] width 19 height 16
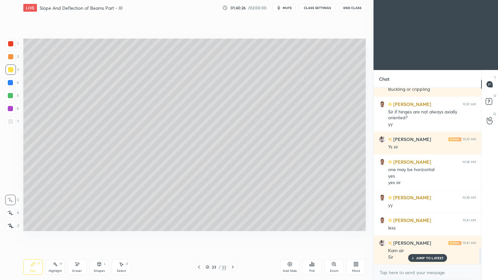
click at [99, 236] on icon at bounding box center [99, 265] width 0 height 2
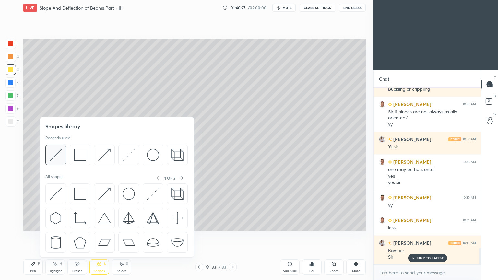
click at [59, 154] on img at bounding box center [56, 155] width 12 height 12
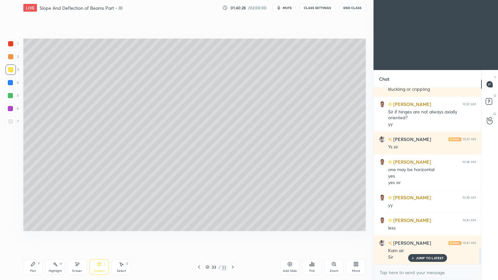
click at [8, 123] on div at bounding box center [11, 121] width 10 height 10
click at [35, 236] on div "Pen P" at bounding box center [32, 268] width 19 height 16
click at [101, 236] on div "Shapes L" at bounding box center [99, 268] width 19 height 16
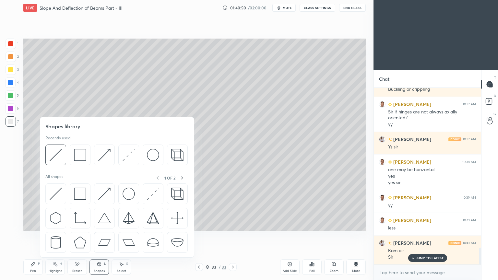
click at [57, 154] on img at bounding box center [56, 155] width 12 height 12
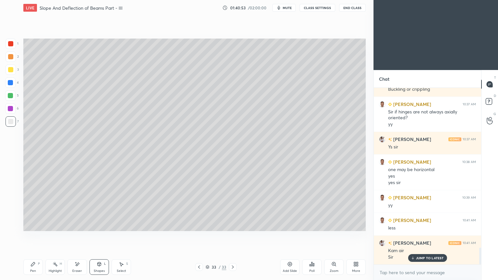
click at [36, 236] on div "Pen P" at bounding box center [32, 268] width 19 height 16
click at [119, 236] on div "Select S" at bounding box center [121, 268] width 19 height 16
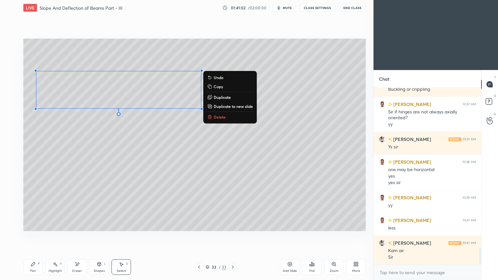
scroll to position [1696, 0]
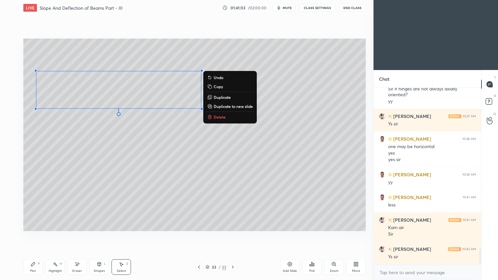
click at [33, 236] on icon at bounding box center [33, 264] width 4 height 4
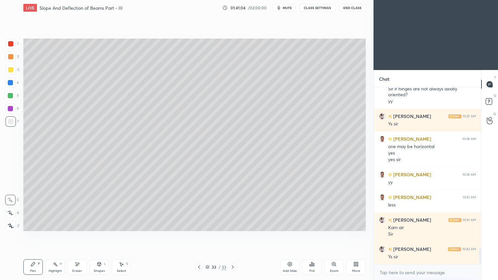
click at [101, 236] on div "Shapes L" at bounding box center [99, 268] width 19 height 16
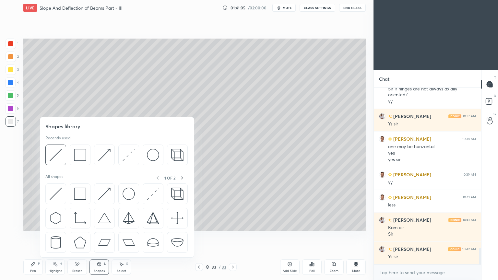
click at [76, 156] on img at bounding box center [80, 155] width 12 height 12
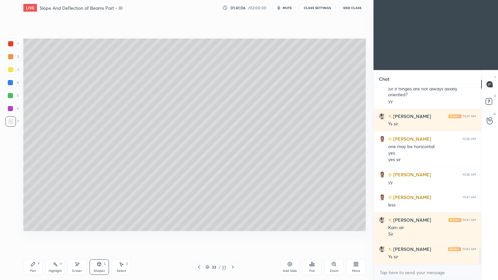
click at [16, 71] on div "3" at bounding box center [12, 70] width 13 height 10
click at [32, 236] on icon at bounding box center [33, 264] width 4 height 4
click at [12, 122] on div at bounding box center [10, 121] width 5 height 5
click at [101, 236] on div "Shapes L" at bounding box center [99, 268] width 19 height 16
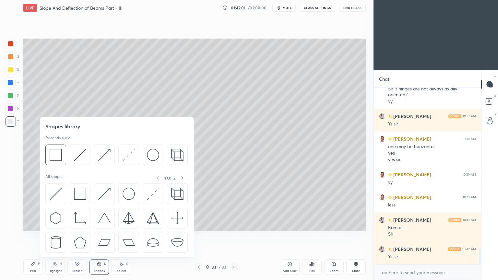
click at [77, 154] on img at bounding box center [80, 155] width 12 height 12
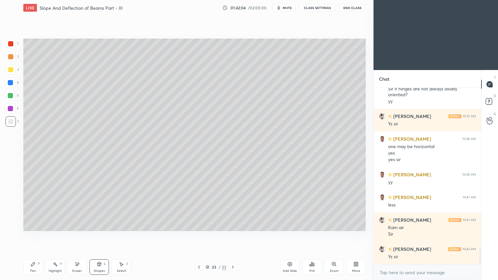
click at [35, 236] on icon at bounding box center [33, 264] width 4 height 4
click at [13, 41] on div at bounding box center [11, 44] width 10 height 10
click at [12, 126] on div at bounding box center [11, 121] width 10 height 10
click at [120, 236] on icon at bounding box center [121, 264] width 5 height 5
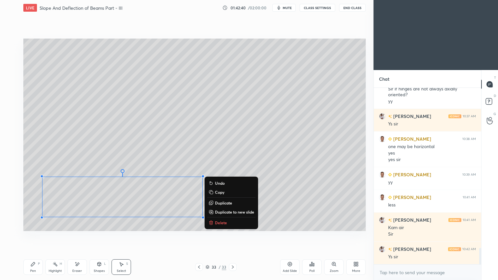
click at [100, 236] on div "Shapes" at bounding box center [99, 271] width 11 height 3
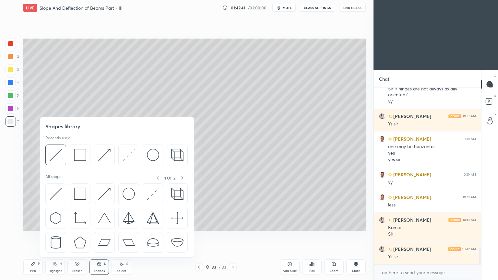
click at [78, 156] on img at bounding box center [80, 155] width 12 height 12
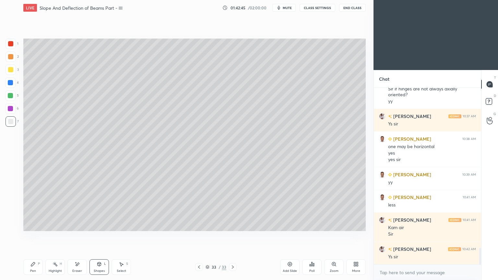
click at [96, 236] on div "Shapes L" at bounding box center [99, 268] width 19 height 16
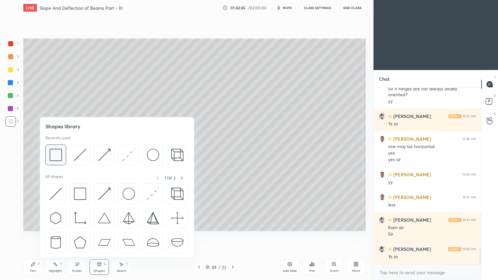
click at [61, 152] on img at bounding box center [56, 155] width 12 height 12
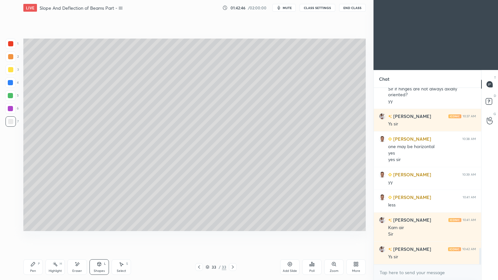
click at [13, 67] on div at bounding box center [11, 70] width 10 height 10
click at [38, 236] on div "P" at bounding box center [39, 263] width 2 height 3
click at [287, 236] on div "Add Slide" at bounding box center [290, 271] width 14 height 3
click at [34, 236] on icon at bounding box center [32, 264] width 5 height 5
click at [13, 121] on div at bounding box center [10, 121] width 5 height 5
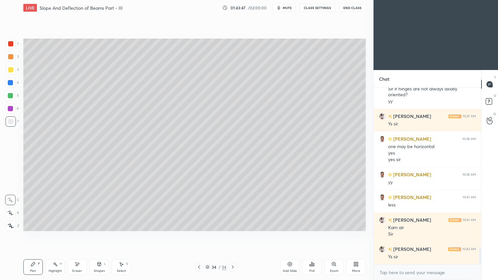
click at [13, 67] on div at bounding box center [11, 70] width 10 height 10
click at [10, 122] on div at bounding box center [10, 121] width 5 height 5
click at [79, 236] on icon at bounding box center [77, 265] width 5 height 6
click at [35, 236] on icon at bounding box center [32, 264] width 5 height 5
click at [12, 70] on div at bounding box center [10, 69] width 5 height 5
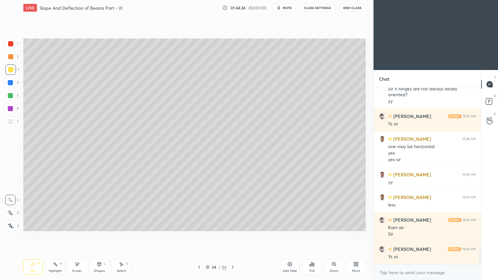
click at [15, 124] on div at bounding box center [11, 121] width 10 height 10
click at [8, 71] on div at bounding box center [10, 69] width 5 height 5
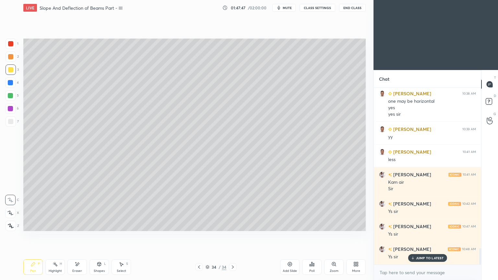
scroll to position [1763, 0]
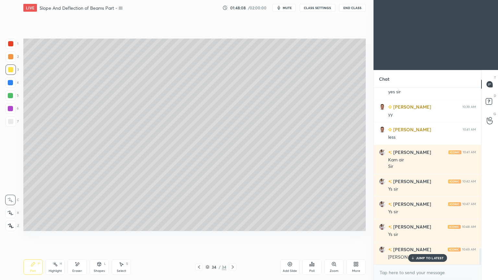
click at [198, 236] on icon at bounding box center [199, 267] width 5 height 5
click at [199, 236] on icon at bounding box center [199, 267] width 2 height 3
click at [199, 236] on icon at bounding box center [199, 267] width 5 height 5
click at [200, 236] on icon at bounding box center [199, 267] width 5 height 5
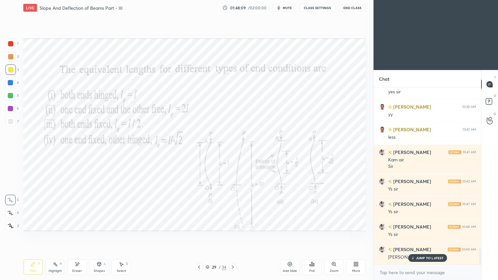
click at [200, 236] on icon at bounding box center [199, 267] width 5 height 5
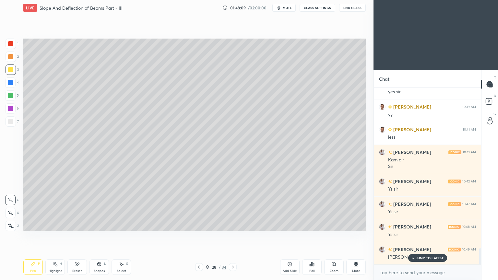
click at [199, 236] on icon at bounding box center [199, 267] width 5 height 5
click at [198, 236] on icon at bounding box center [199, 267] width 5 height 5
click at [197, 236] on icon at bounding box center [199, 267] width 5 height 5
click at [198, 236] on icon at bounding box center [199, 267] width 5 height 5
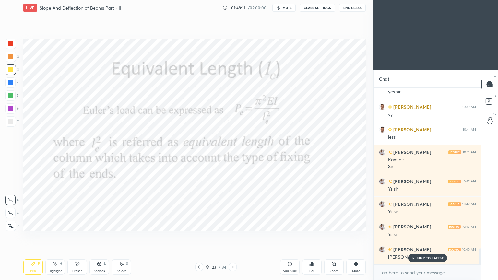
click at [199, 236] on icon at bounding box center [199, 267] width 5 height 5
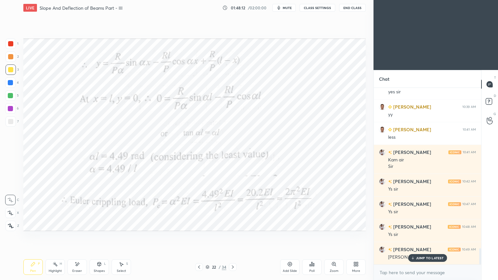
click at [199, 236] on icon at bounding box center [199, 267] width 5 height 5
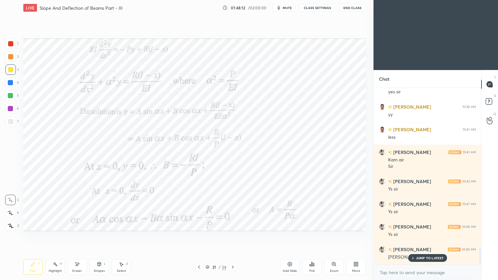
click at [197, 236] on icon at bounding box center [199, 267] width 5 height 5
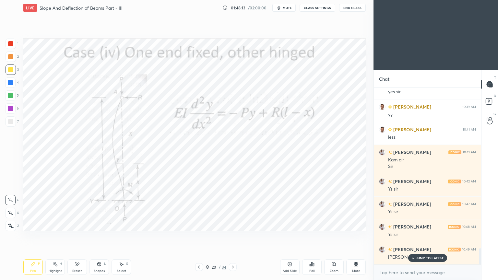
click at [199, 236] on icon at bounding box center [199, 267] width 5 height 5
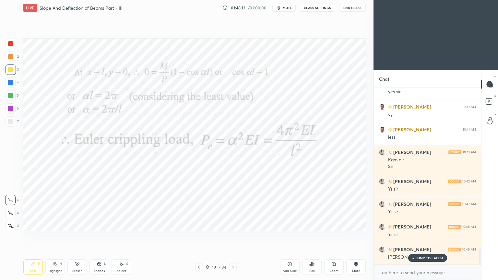
click at [199, 236] on icon at bounding box center [199, 267] width 2 height 3
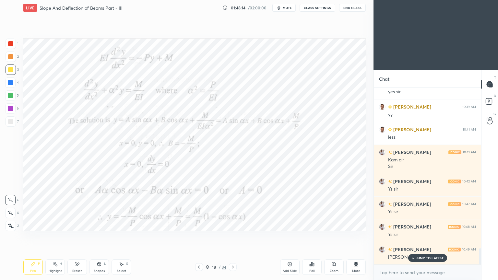
click at [200, 236] on icon at bounding box center [199, 267] width 5 height 5
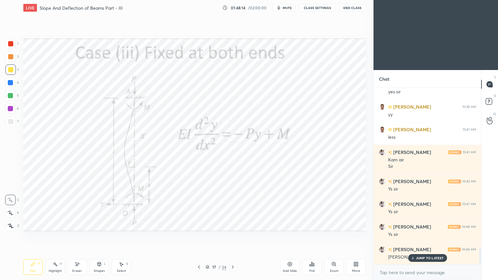
click at [200, 236] on icon at bounding box center [199, 267] width 2 height 3
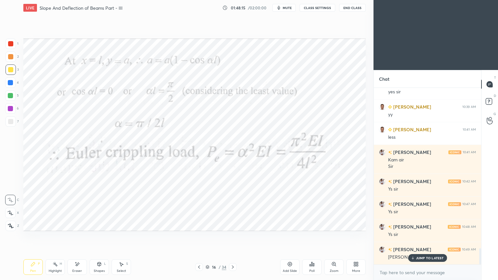
click at [201, 236] on icon at bounding box center [199, 267] width 5 height 5
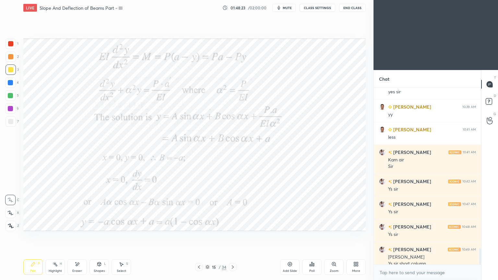
scroll to position [1770, 0]
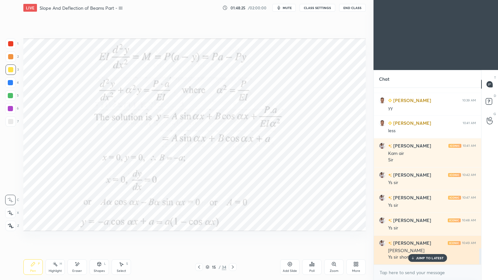
click at [418, 236] on p "JUMP TO LATEST" at bounding box center [430, 258] width 28 height 4
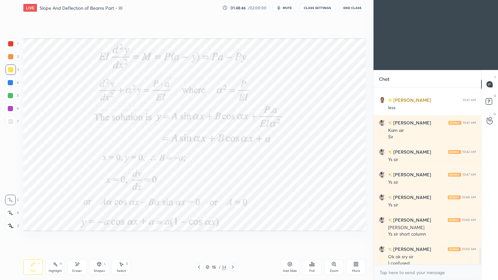
scroll to position [1800, 0]
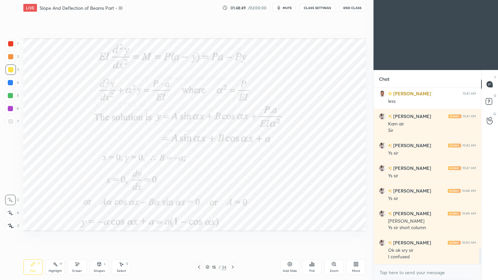
click at [198, 236] on icon at bounding box center [199, 267] width 5 height 5
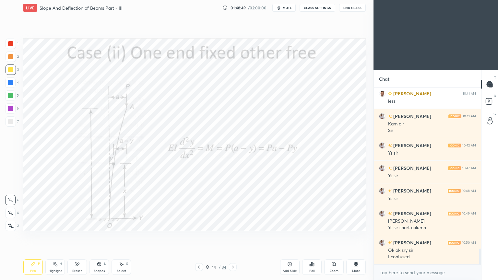
click at [199, 236] on icon at bounding box center [199, 267] width 5 height 5
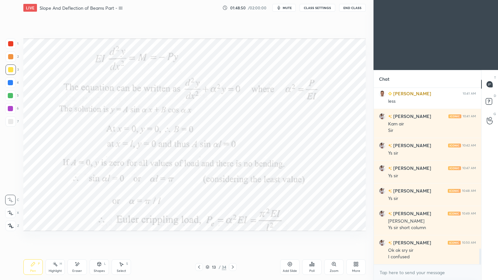
click at [198, 236] on icon at bounding box center [199, 267] width 5 height 5
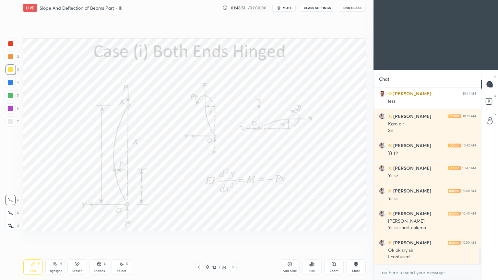
click at [198, 236] on div at bounding box center [199, 267] width 8 height 8
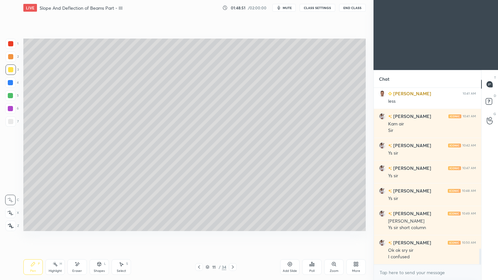
click at [199, 236] on div at bounding box center [199, 267] width 8 height 8
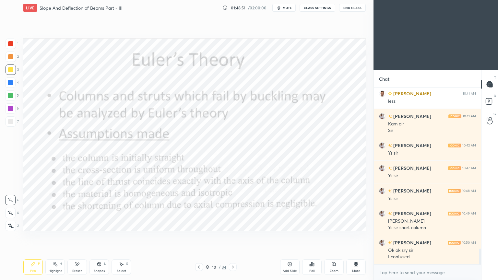
click at [200, 236] on div at bounding box center [199, 267] width 8 height 8
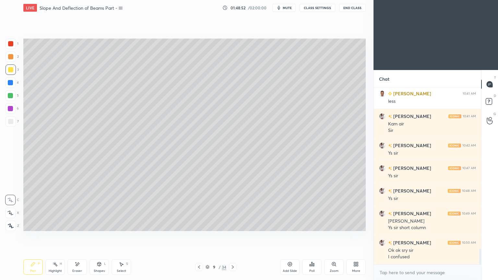
click at [232, 236] on icon at bounding box center [232, 267] width 5 height 5
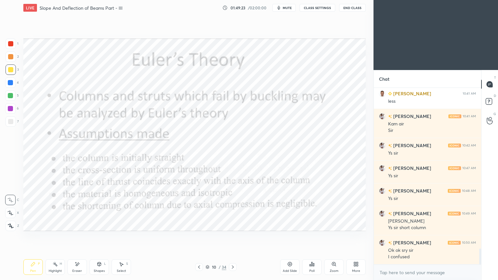
scroll to position [1806, 0]
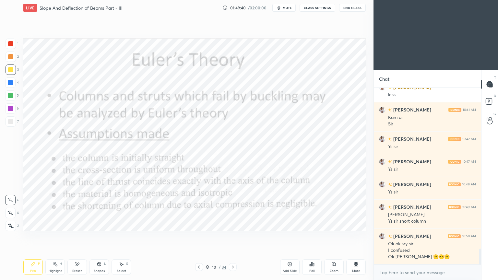
click at [237, 236] on div "10 / 34" at bounding box center [216, 267] width 128 height 8
click at [230, 236] on icon at bounding box center [232, 267] width 5 height 5
click at [230, 236] on div "Pen P Highlight H Eraser Shapes L Select S 10 / 34 Add Slide Poll Zoom More" at bounding box center [194, 267] width 343 height 26
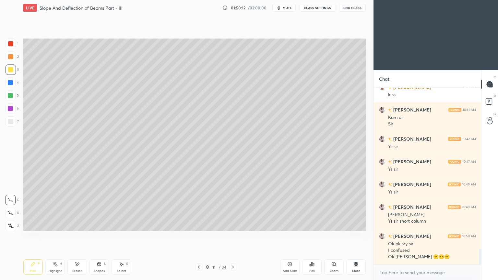
click at [231, 236] on icon at bounding box center [232, 267] width 5 height 5
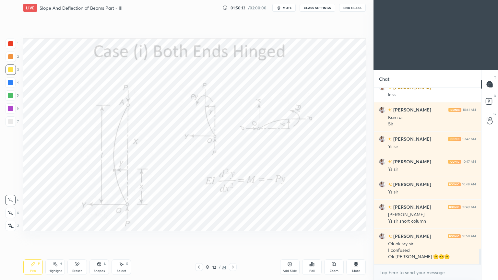
click at [233, 236] on icon at bounding box center [232, 267] width 5 height 5
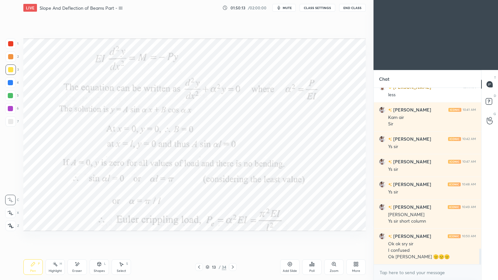
click at [233, 236] on icon at bounding box center [232, 267] width 5 height 5
click at [231, 236] on icon at bounding box center [232, 267] width 5 height 5
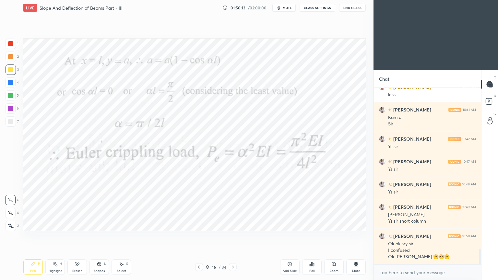
click at [232, 236] on icon at bounding box center [232, 267] width 5 height 5
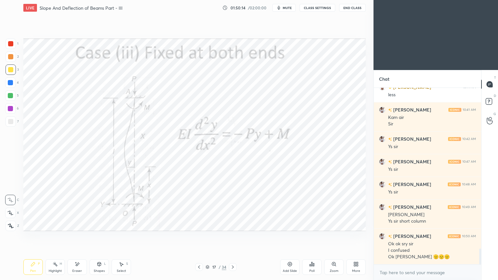
click at [234, 236] on icon at bounding box center [232, 267] width 5 height 5
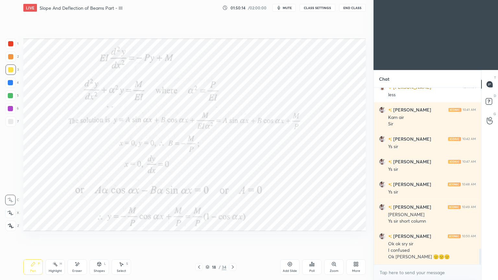
click at [232, 236] on icon at bounding box center [233, 267] width 2 height 3
click at [233, 236] on icon at bounding box center [232, 267] width 5 height 5
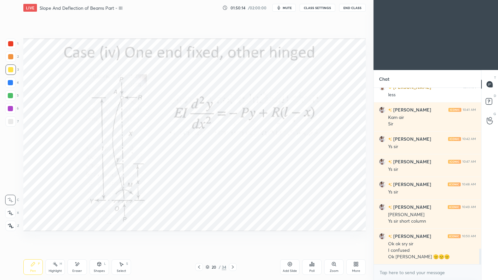
click at [233, 236] on icon at bounding box center [232, 267] width 5 height 5
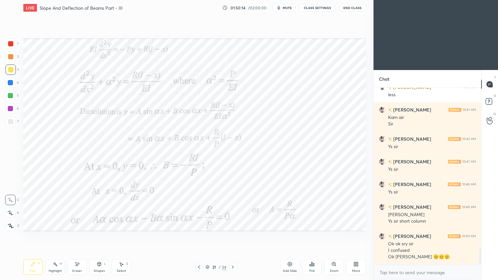
click at [233, 236] on icon at bounding box center [232, 267] width 5 height 5
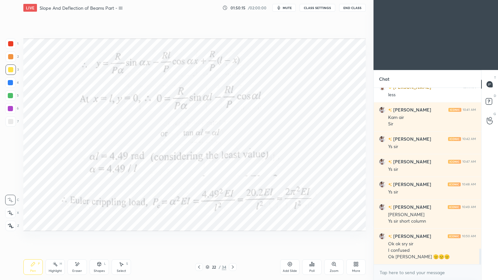
click at [234, 236] on div at bounding box center [233, 267] width 8 height 8
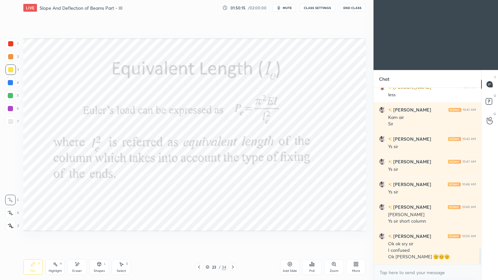
click at [232, 236] on icon at bounding box center [232, 267] width 5 height 5
click at [233, 236] on icon at bounding box center [232, 267] width 5 height 5
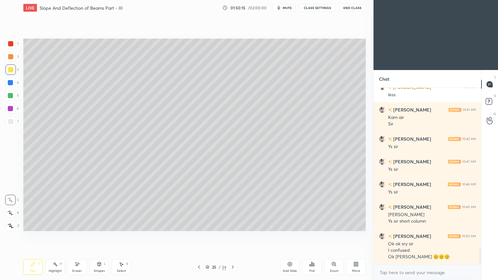
click at [233, 236] on icon at bounding box center [233, 267] width 2 height 3
click at [234, 236] on icon at bounding box center [232, 267] width 5 height 5
click at [233, 236] on icon at bounding box center [232, 267] width 5 height 5
click at [232, 236] on div at bounding box center [233, 267] width 8 height 8
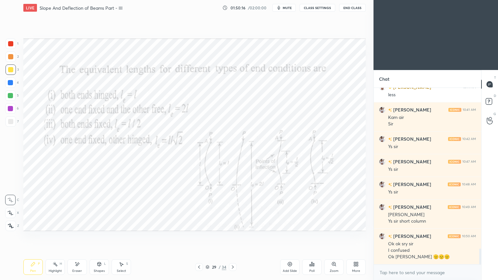
click at [232, 236] on icon at bounding box center [232, 267] width 5 height 5
click at [233, 236] on div at bounding box center [233, 267] width 8 height 8
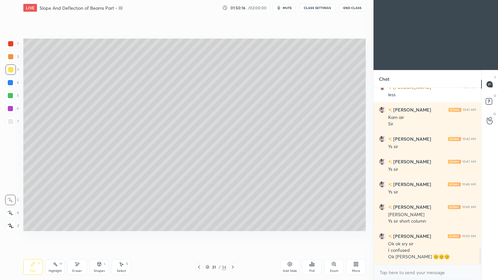
click at [232, 236] on icon at bounding box center [232, 267] width 5 height 5
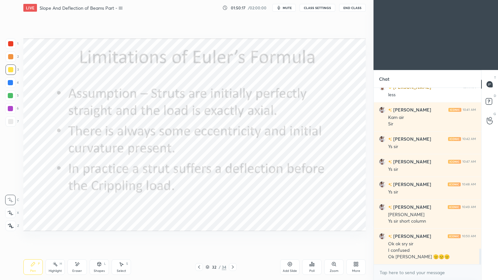
click at [234, 236] on div at bounding box center [233, 267] width 8 height 8
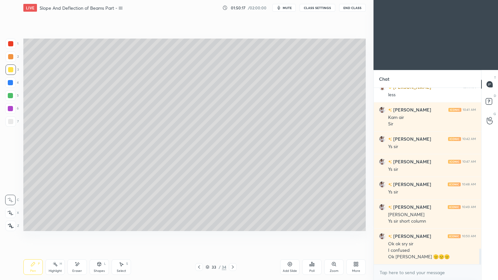
click at [233, 236] on div at bounding box center [233, 267] width 8 height 8
click at [233, 236] on icon at bounding box center [232, 267] width 5 height 5
click at [232, 236] on icon at bounding box center [232, 267] width 5 height 5
click at [234, 236] on icon at bounding box center [232, 267] width 5 height 5
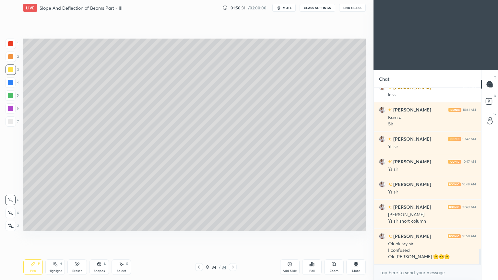
click at [287, 236] on div "Add Slide" at bounding box center [290, 271] width 14 height 3
click at [40, 236] on div "Pen P" at bounding box center [32, 268] width 19 height 16
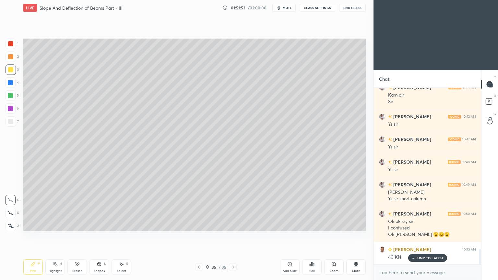
click at [12, 45] on div at bounding box center [10, 43] width 5 height 5
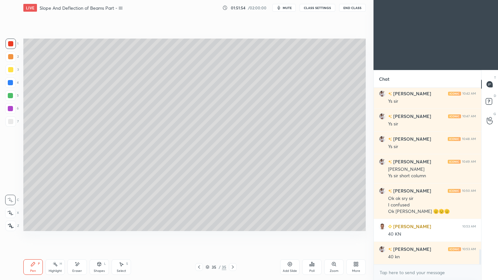
click at [12, 124] on div at bounding box center [11, 121] width 10 height 10
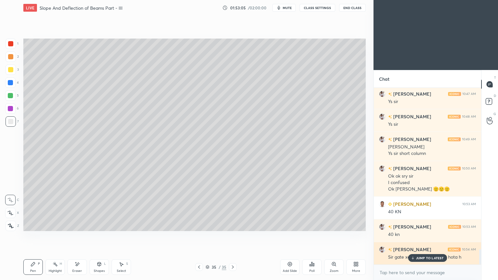
click at [426, 236] on p "JUMP TO LATEST" at bounding box center [430, 258] width 28 height 4
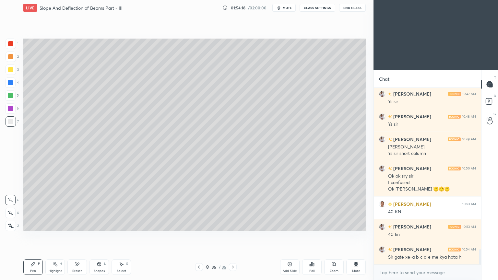
click at [288, 236] on div "Add Slide" at bounding box center [289, 268] width 19 height 16
click at [32, 236] on icon at bounding box center [33, 264] width 4 height 4
click at [15, 70] on div at bounding box center [11, 70] width 10 height 10
click at [11, 45] on div at bounding box center [10, 43] width 5 height 5
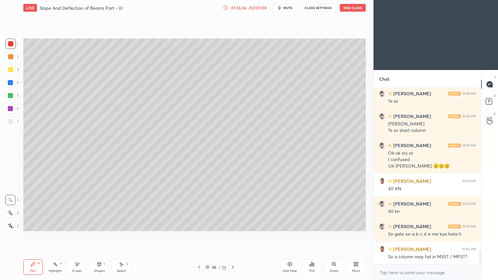
scroll to position [1919, 0]
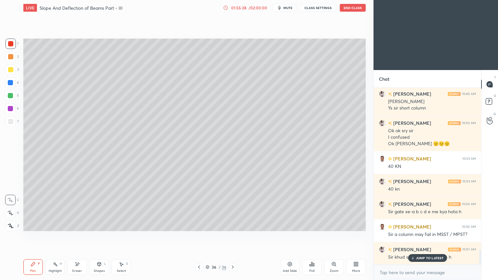
click at [422, 236] on p "JUMP TO LATEST" at bounding box center [430, 258] width 28 height 4
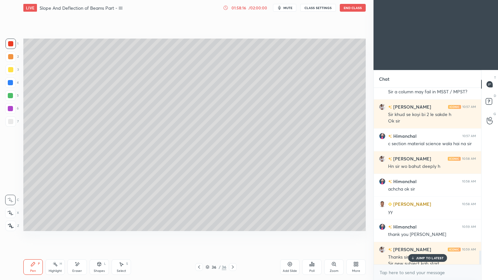
scroll to position [2068, 0]
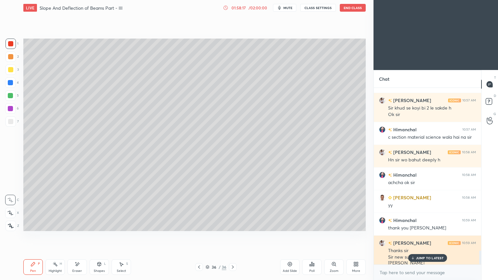
click at [429, 236] on p "JUMP TO LATEST" at bounding box center [430, 258] width 28 height 4
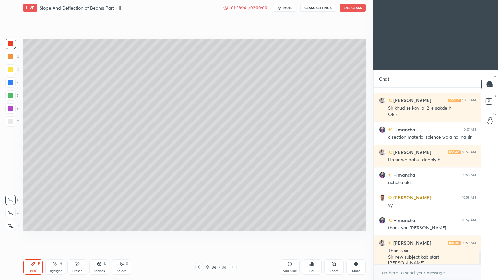
scroll to position [2091, 0]
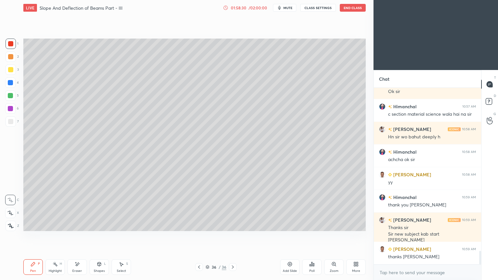
click at [353, 7] on button "End Class" at bounding box center [353, 8] width 26 height 8
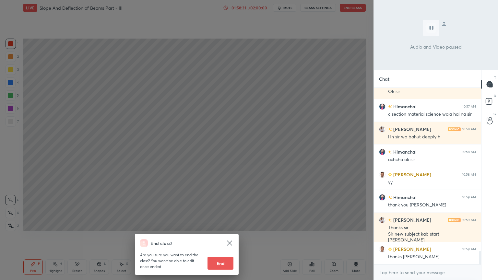
click at [224, 236] on button "End" at bounding box center [221, 263] width 26 height 13
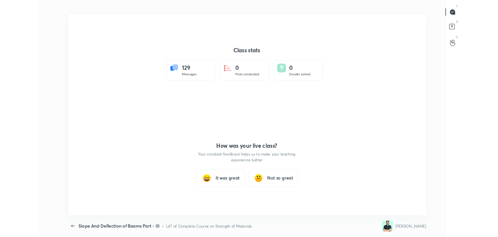
scroll to position [32245, 31948]
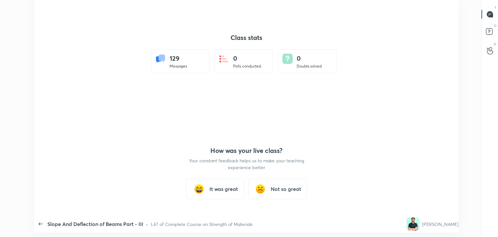
type textarea "x"
